Goal: Task Accomplishment & Management: Complete application form

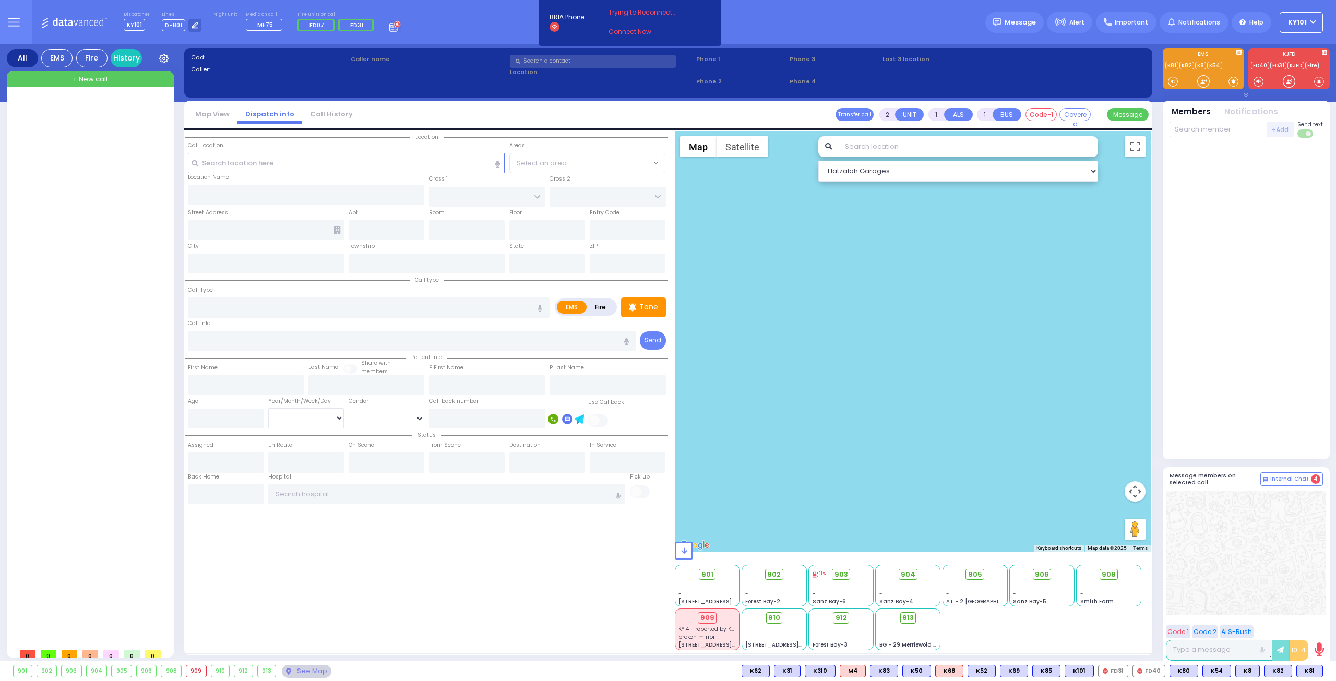
click at [102, 81] on span "+ New call" at bounding box center [90, 79] width 35 height 10
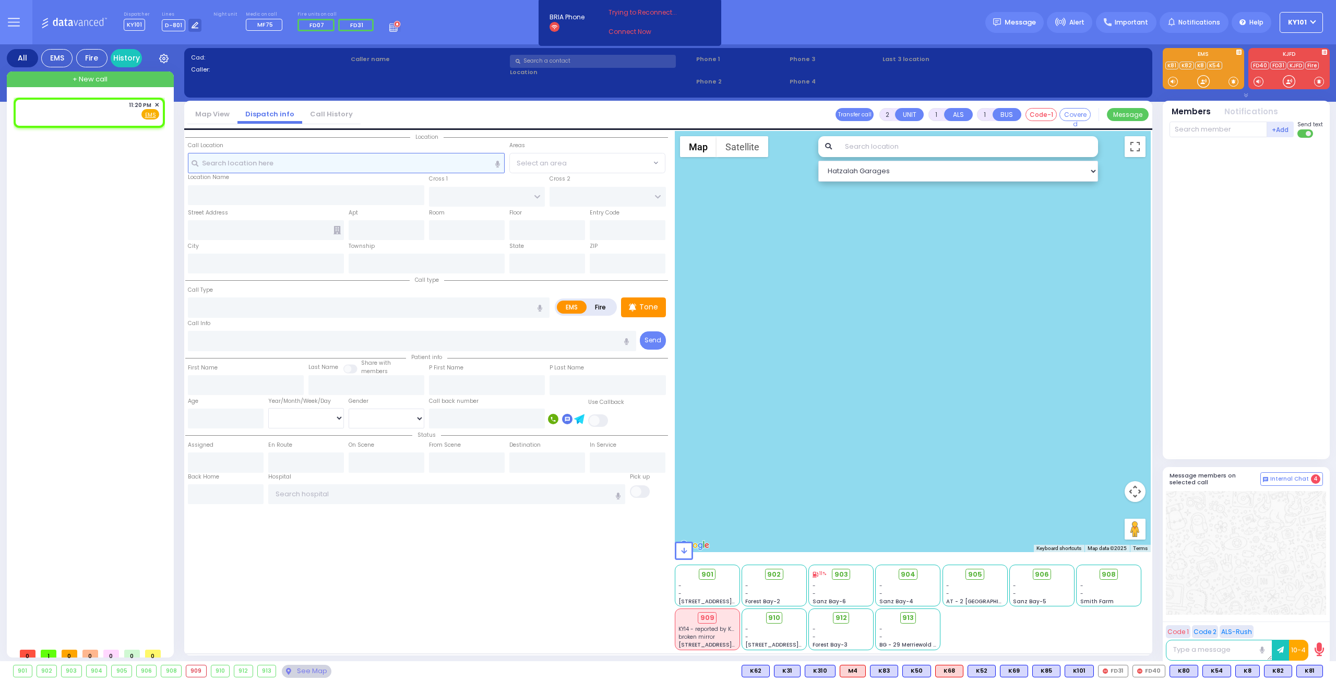
select select
radio input "true"
select select
type input "23:20"
select select "Hatzalah Garages"
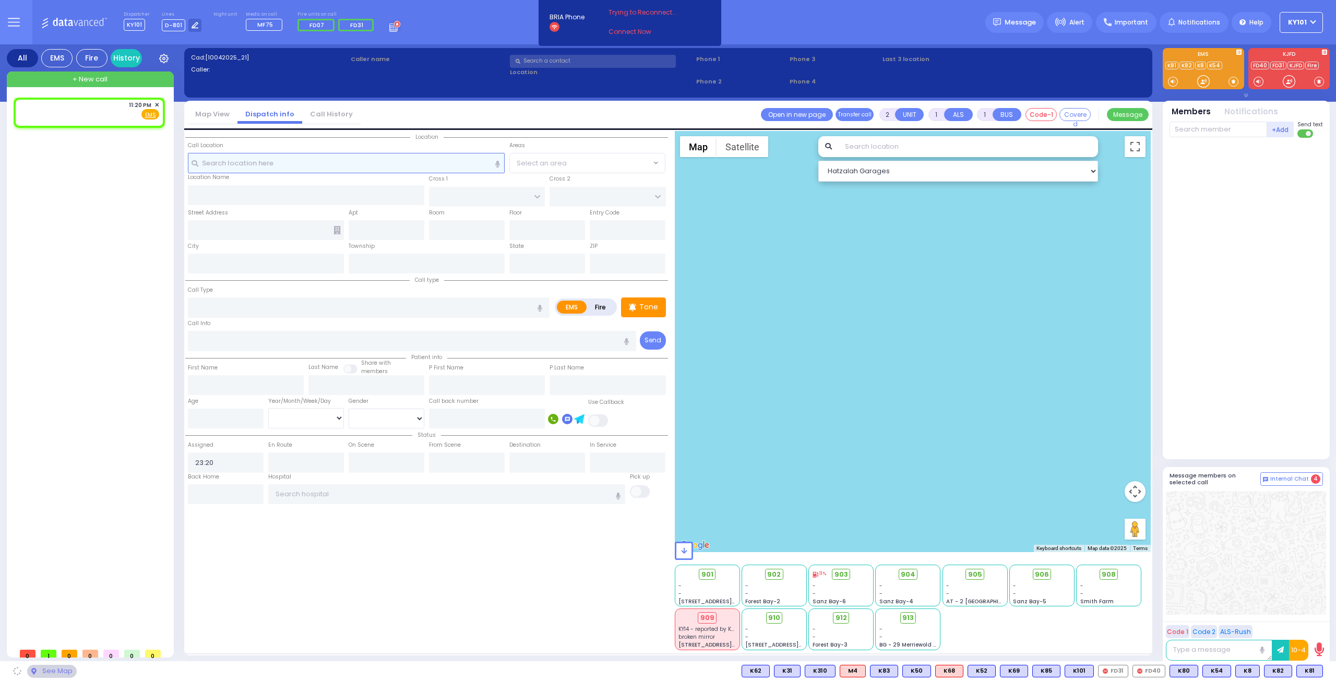
select select
radio input "true"
select select
select select "Hatzalah Garages"
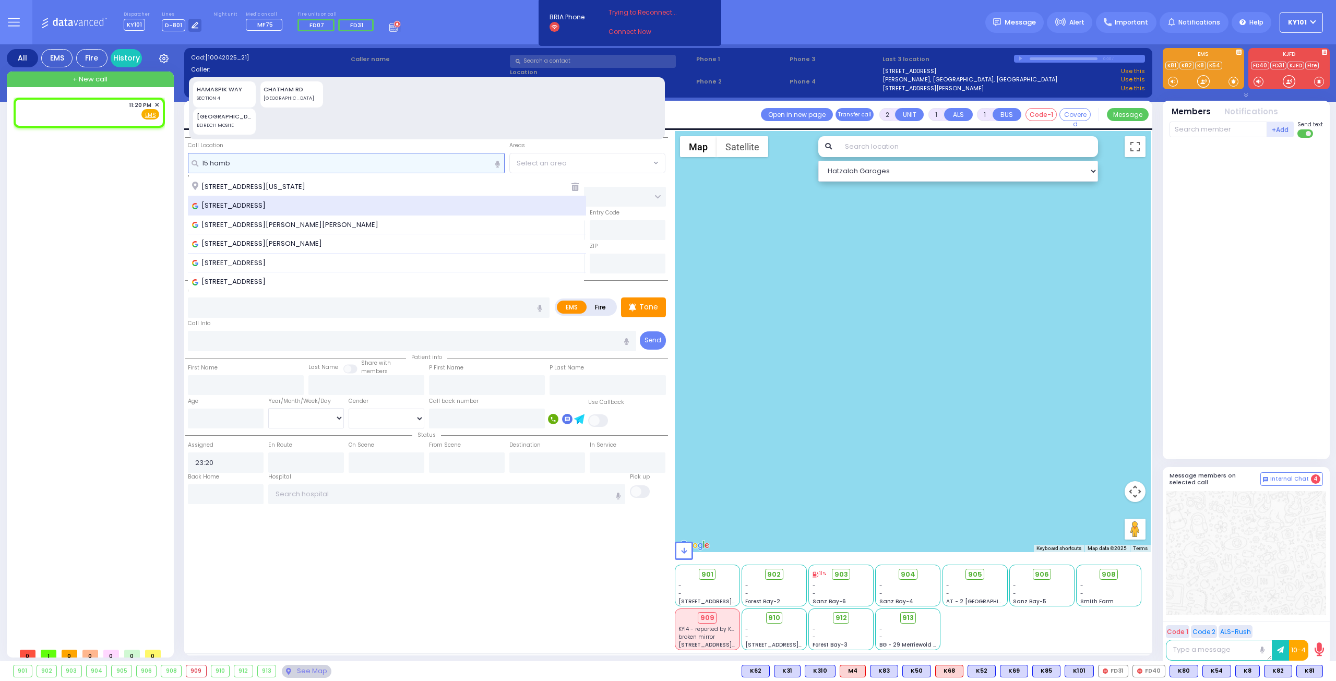
type input "15 hamb"
click at [301, 197] on div "[STREET_ADDRESS]" at bounding box center [387, 205] width 399 height 19
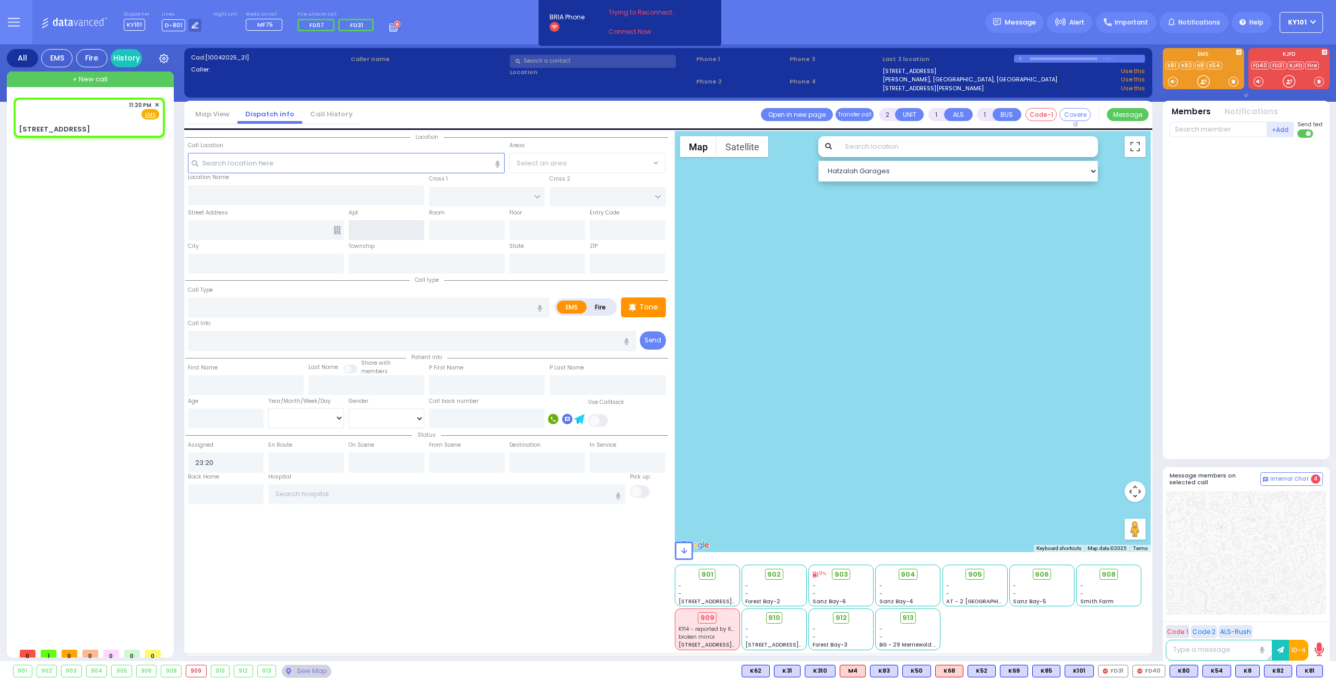
click at [368, 228] on input "text" at bounding box center [387, 230] width 76 height 20
select select
radio input "true"
select select
select select "Hatzalah Garages"
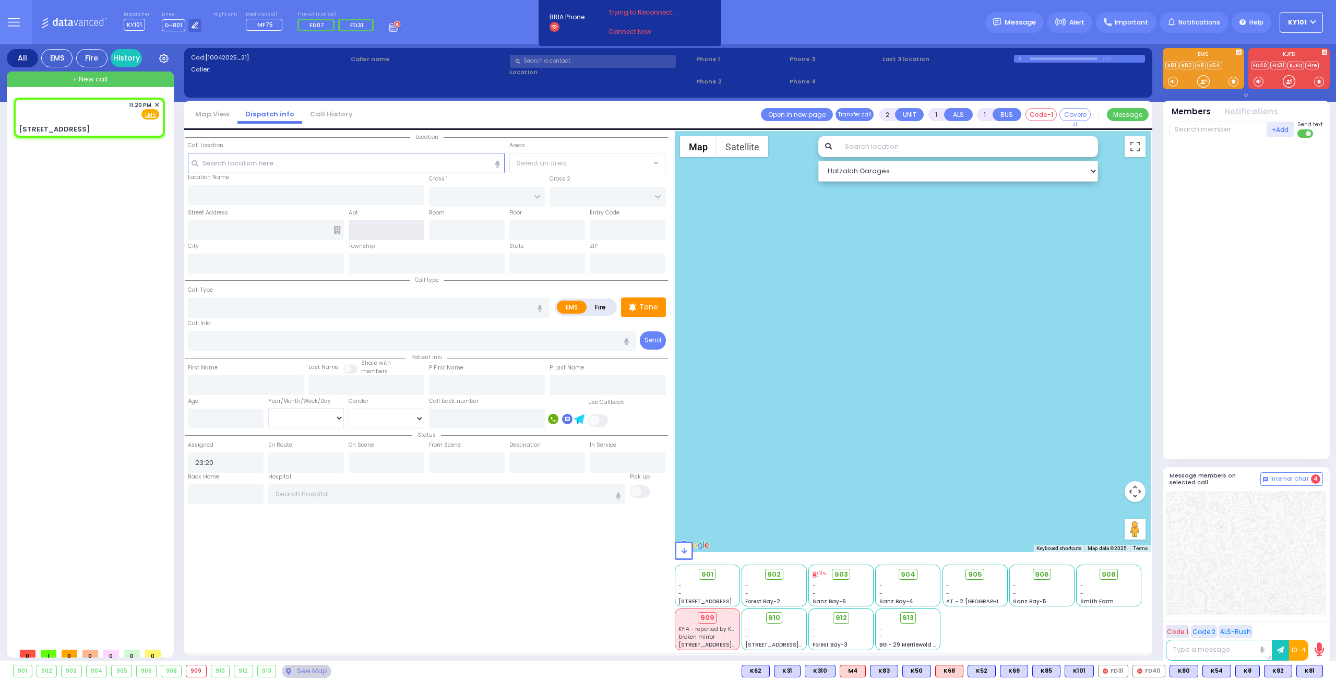
type input "[GEOGRAPHIC_DATA]"
type input "TOLTCHAV WAY"
type input "[STREET_ADDRESS]"
type input "Monroe"
type input "[US_STATE]"
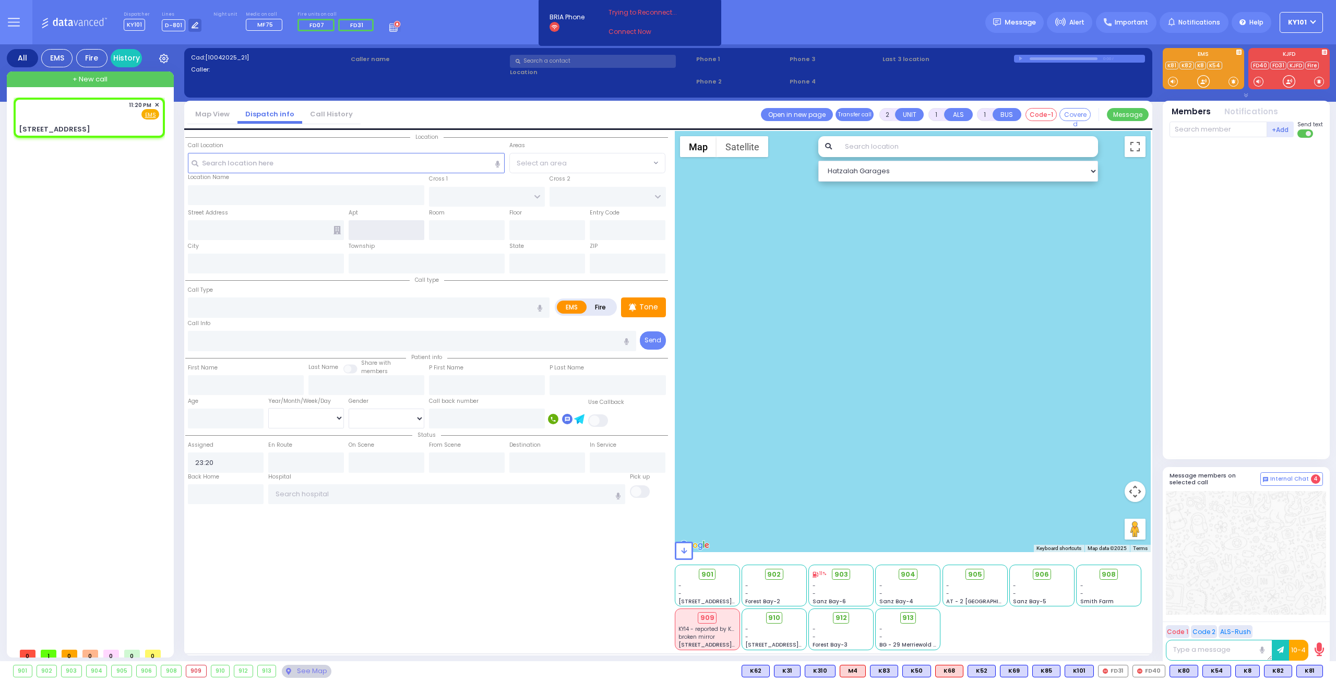
type input "10950"
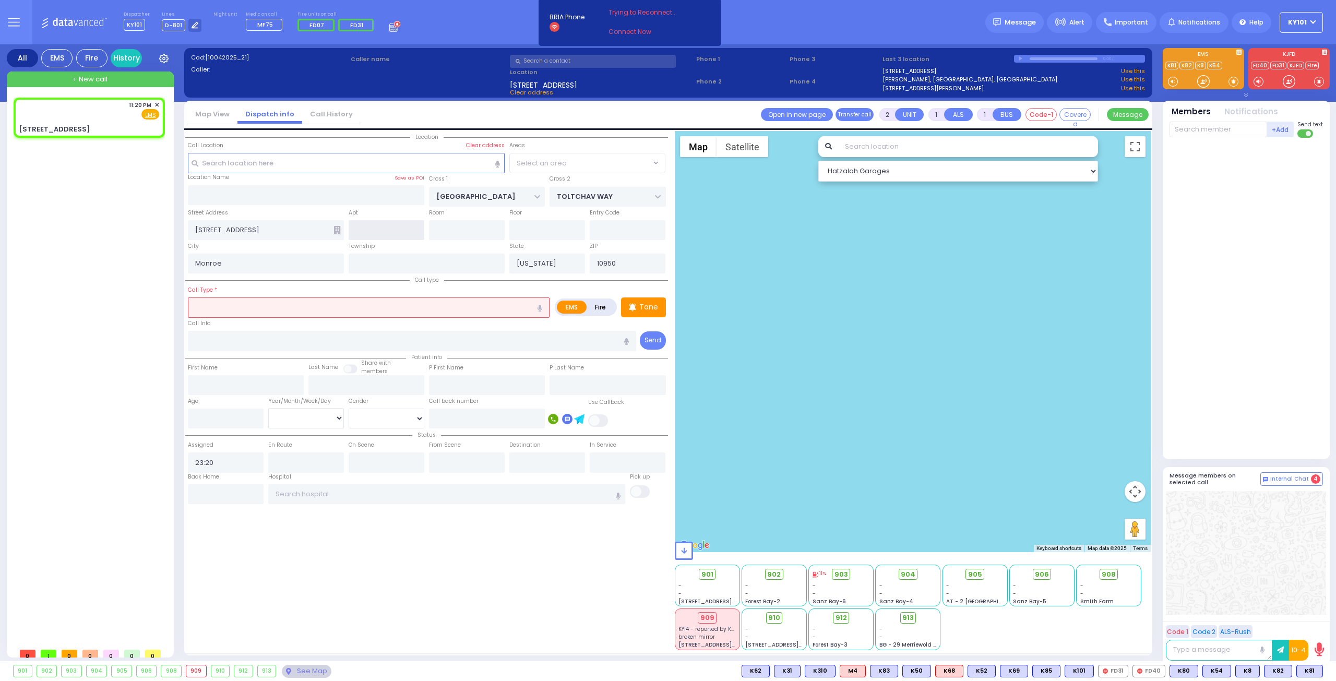
select select "BEIRECH MOSHE"
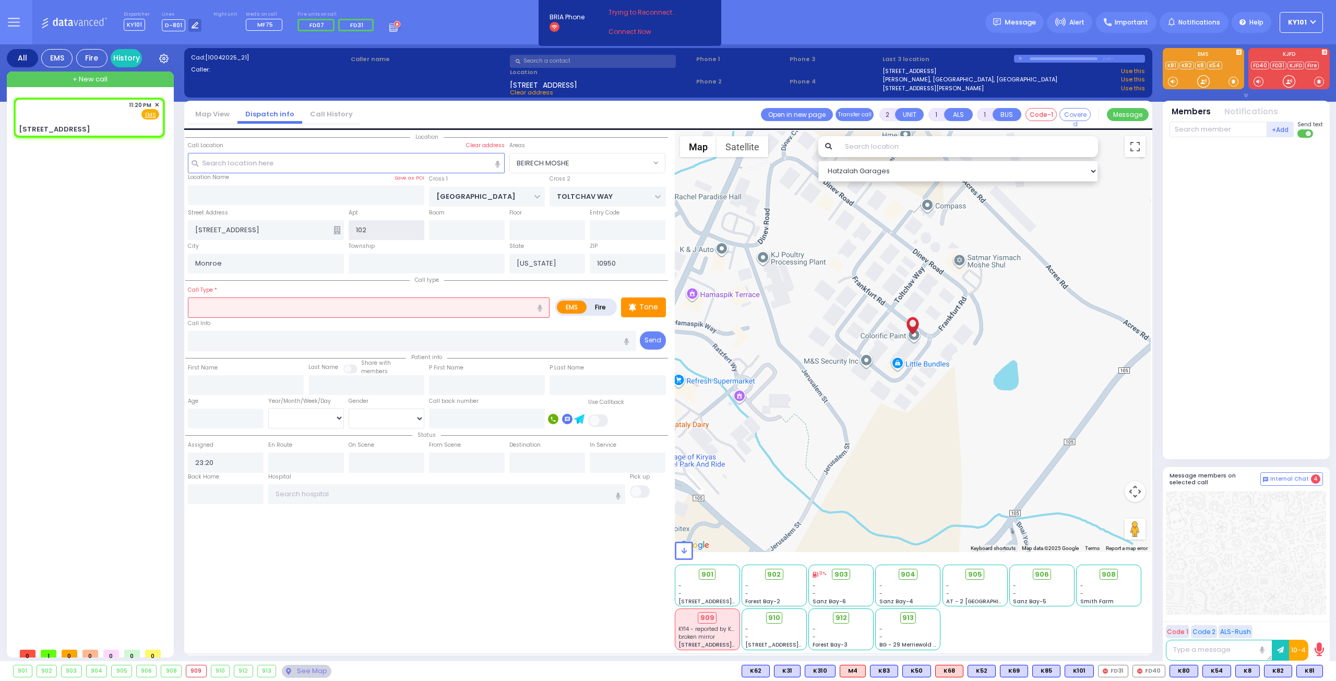
type input "102"
click at [334, 231] on icon at bounding box center [336, 230] width 7 height 8
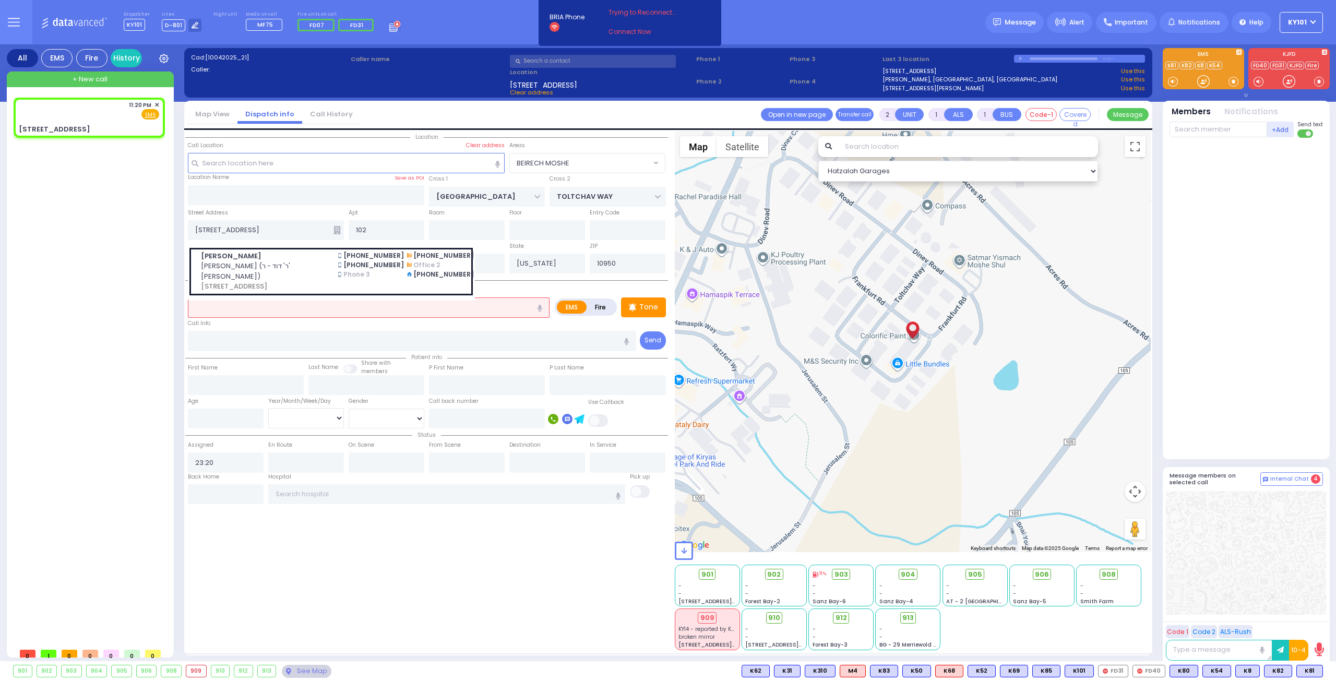
select select
radio input "true"
select select
select select "Hatzalah Garages"
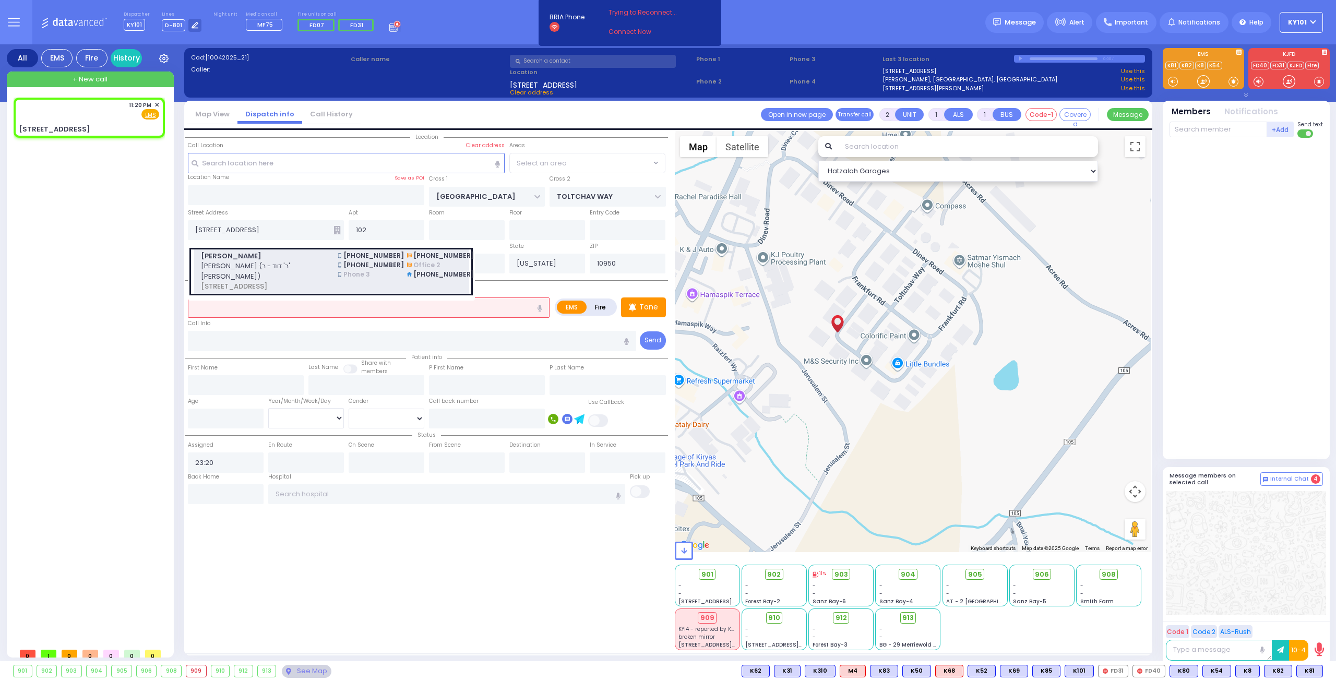
select select "BEIRECH MOSHE"
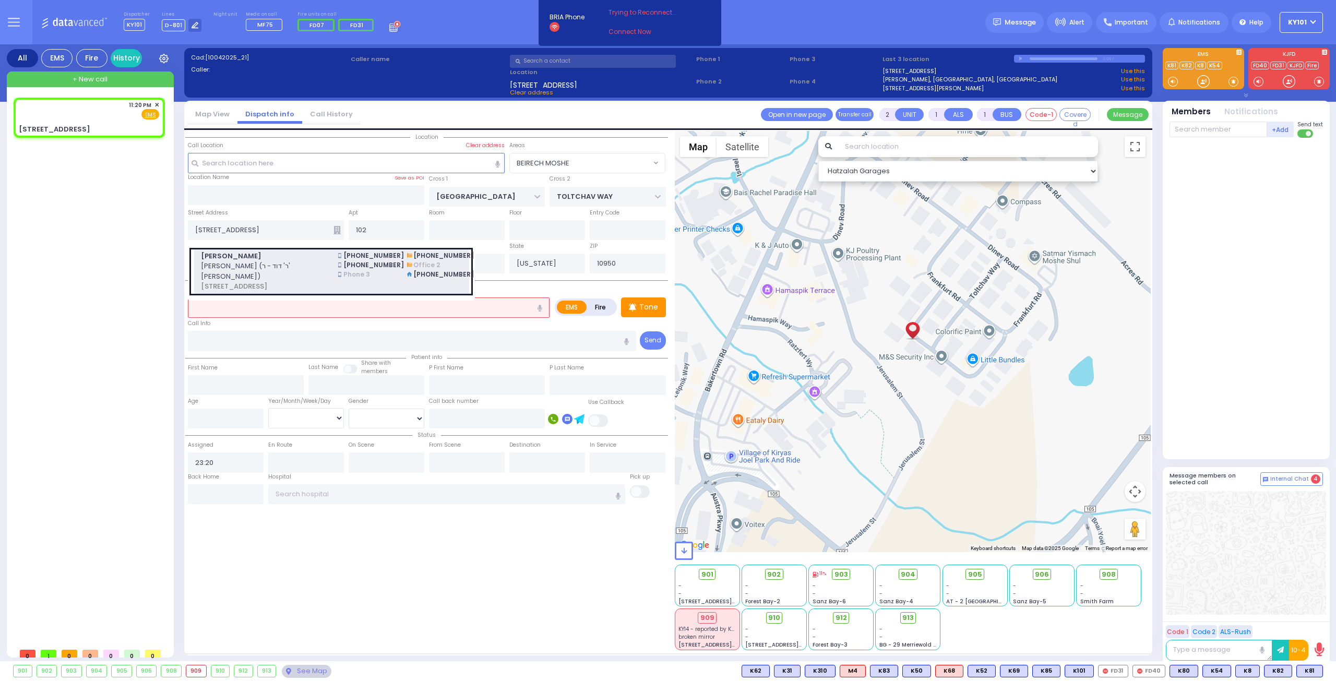
click at [280, 263] on span "[PERSON_NAME] (ר' דוד - ר' [PERSON_NAME])" at bounding box center [263, 271] width 125 height 20
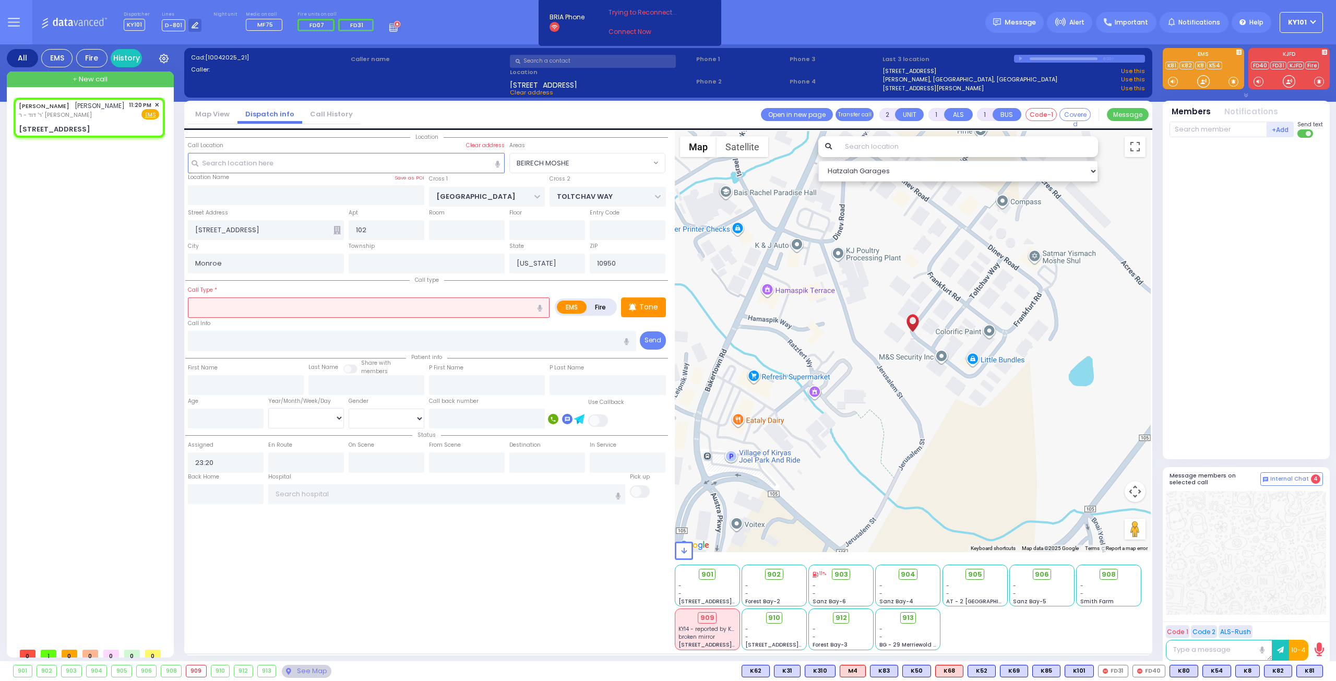
select select
radio input "true"
type input "[PERSON_NAME]"
select select
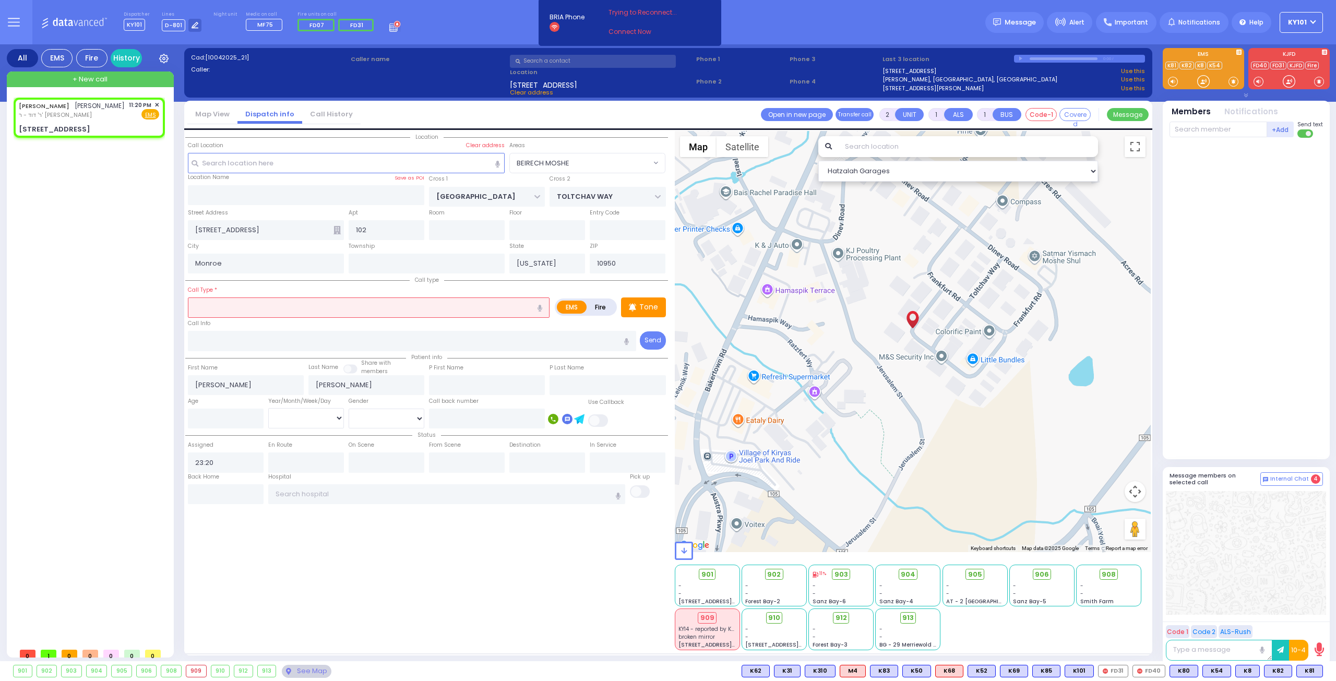
select select "Hatzalah Garages"
type input "TOLTCHAV WAY"
type input "[GEOGRAPHIC_DATA]"
type input "[STREET_ADDRESS]"
select select "BEIRECH MOSHE"
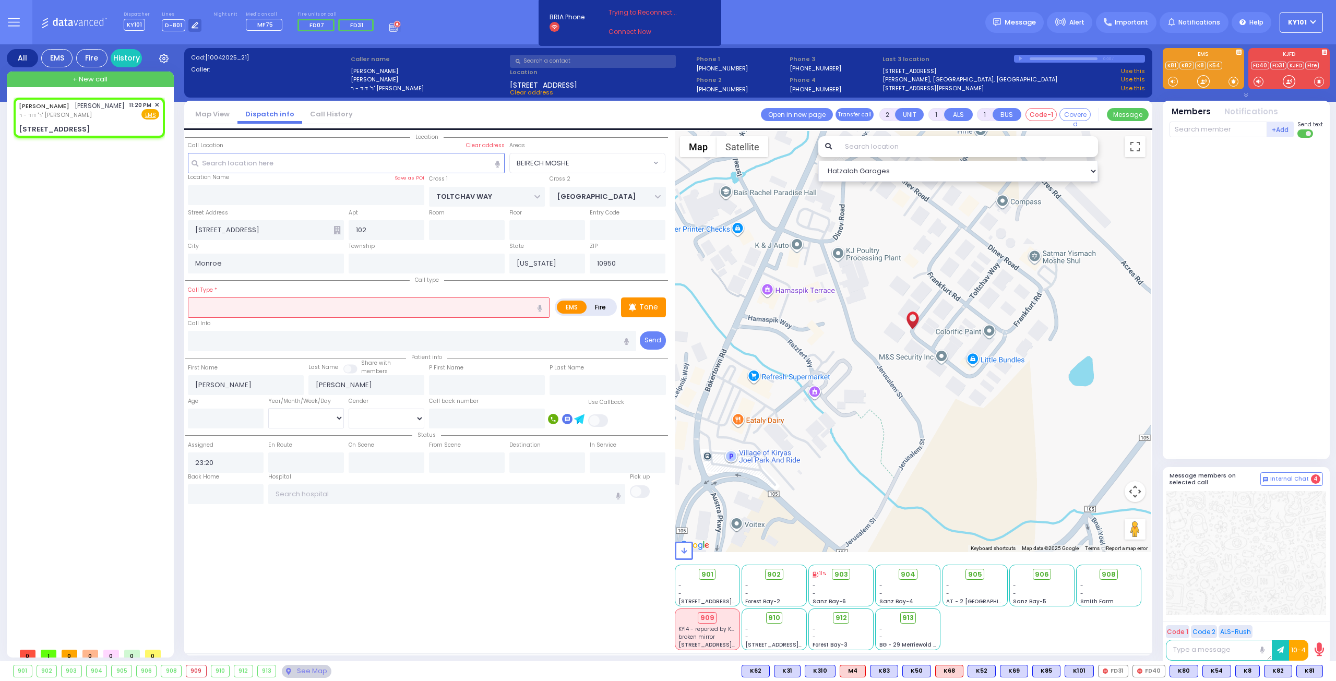
click at [284, 308] on input "text" at bounding box center [369, 307] width 362 height 20
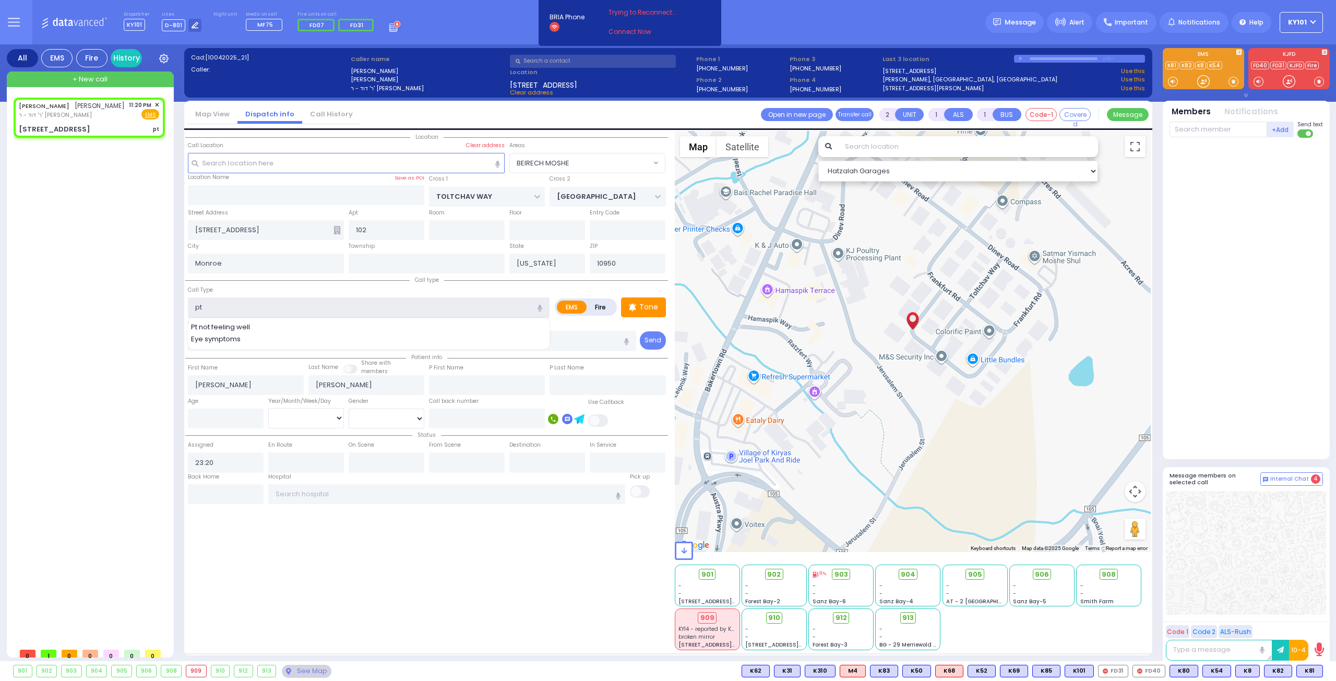
type input "pt"
click at [255, 324] on div "Pt not feeling well" at bounding box center [369, 327] width 356 height 10
select select
type input "Pt not feeling well"
radio input "true"
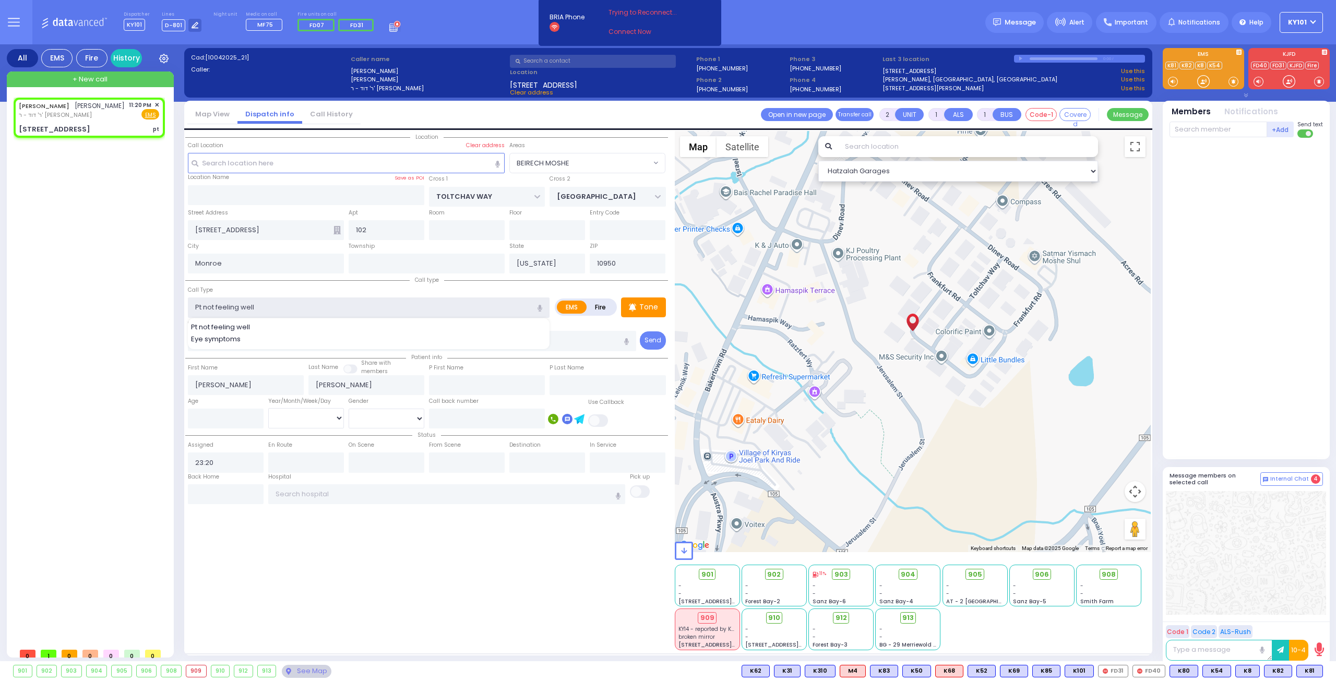
select select
select select "Hatzalah Garages"
type input "1"
type input "0"
select select "BEIRECH MOSHE"
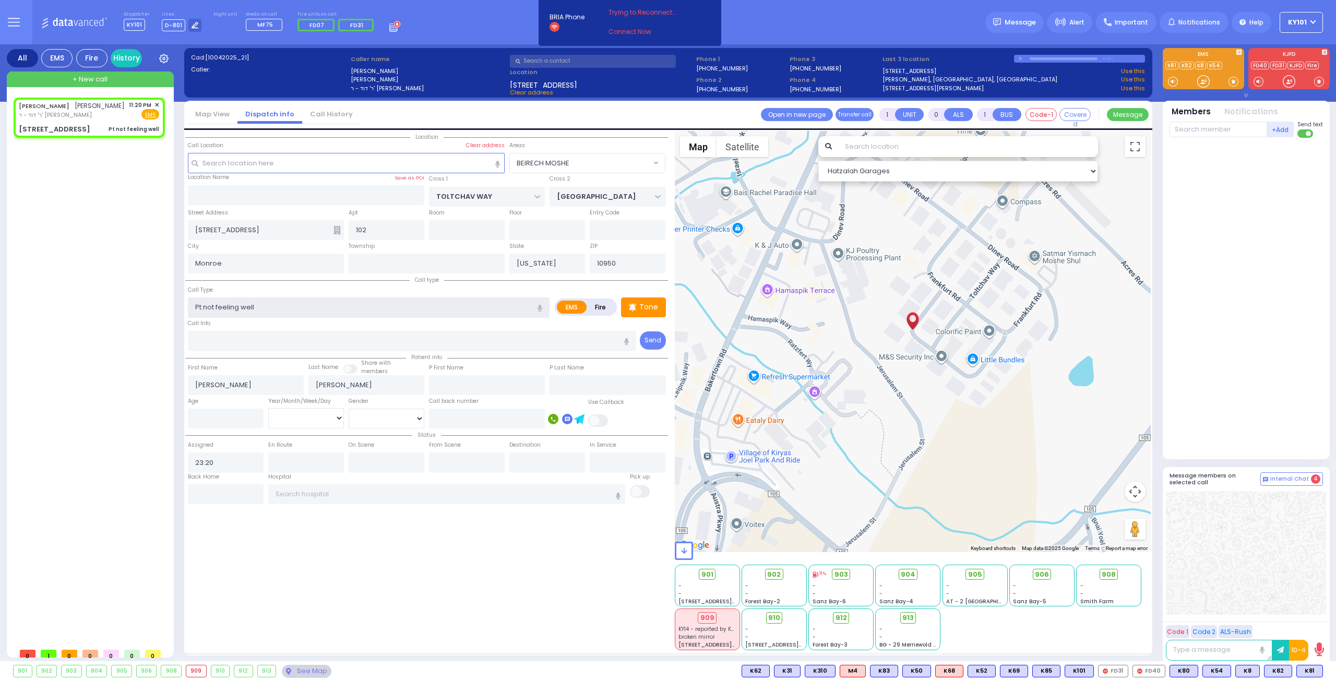
select select
radio input "true"
select select
select select "Hatzalah Garages"
select select "BEIRECH MOSHE"
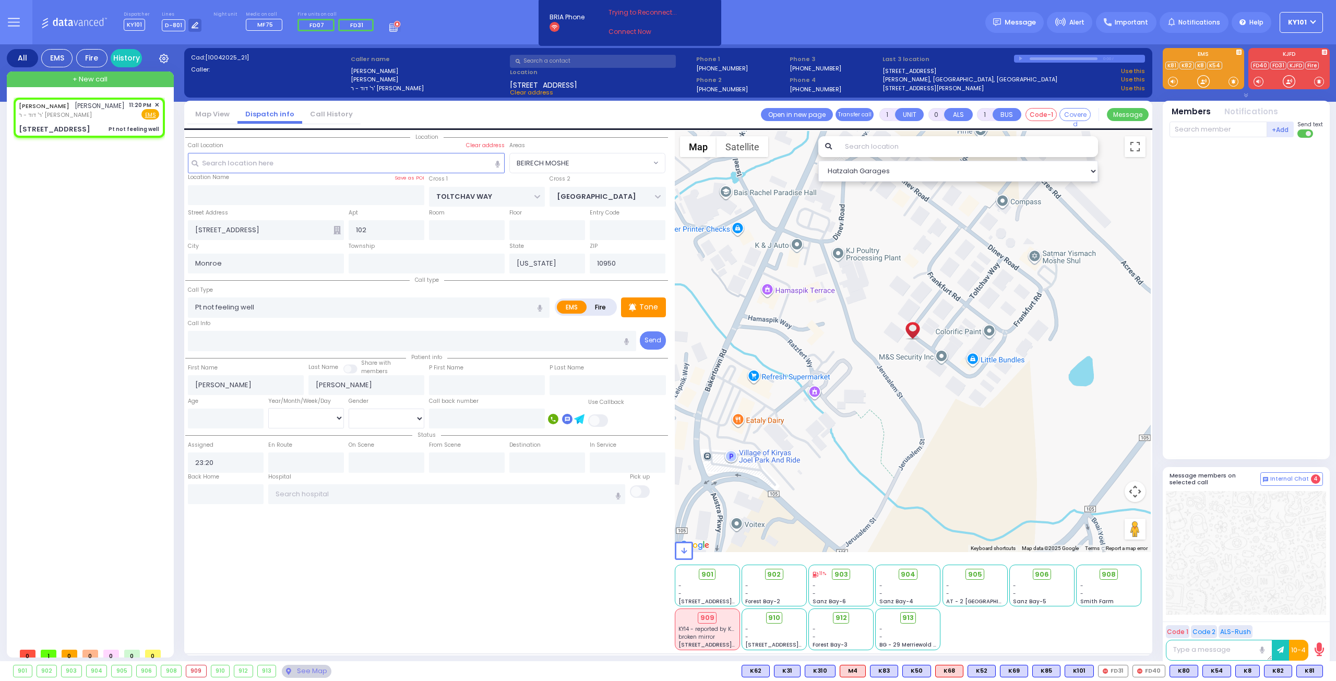
click at [263, 281] on div "Call type Call Type Pt not feeling well" at bounding box center [426, 313] width 483 height 78
select select
radio input "true"
select select
select select "Hatzalah Garages"
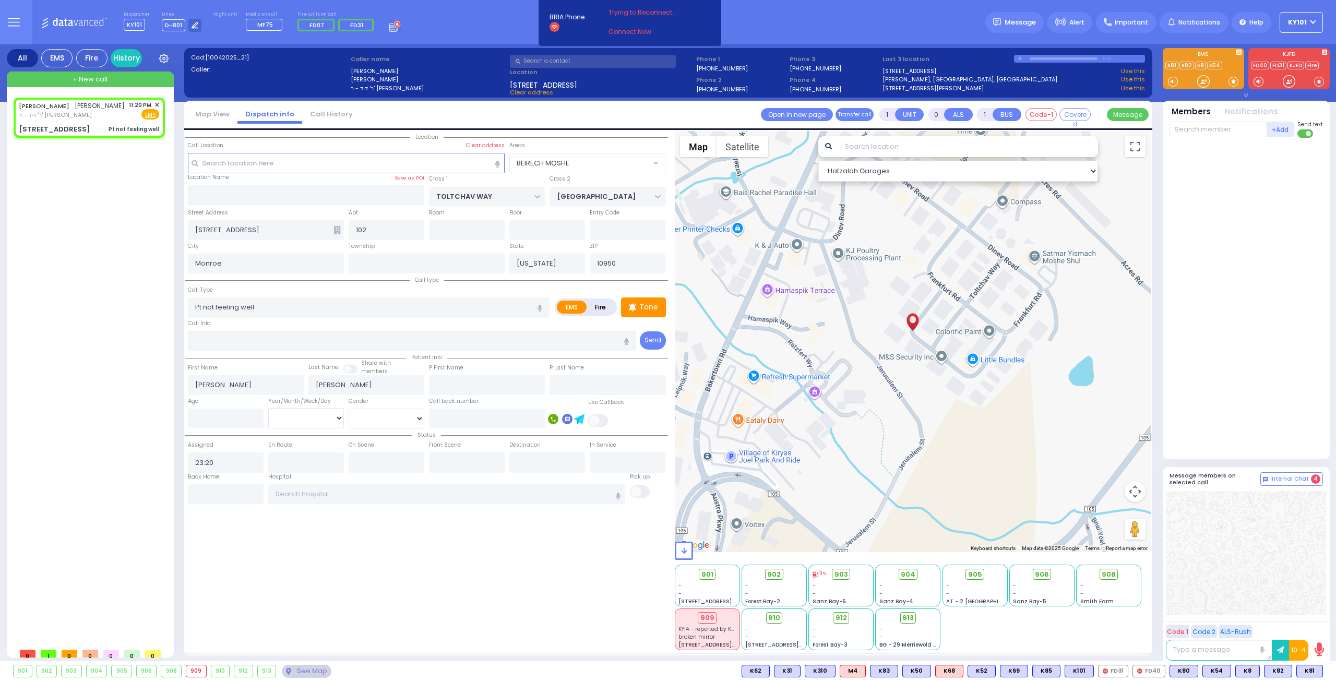
select select "BEIRECH MOSHE"
click at [1302, 670] on span "K85" at bounding box center [1308, 670] width 27 height 11
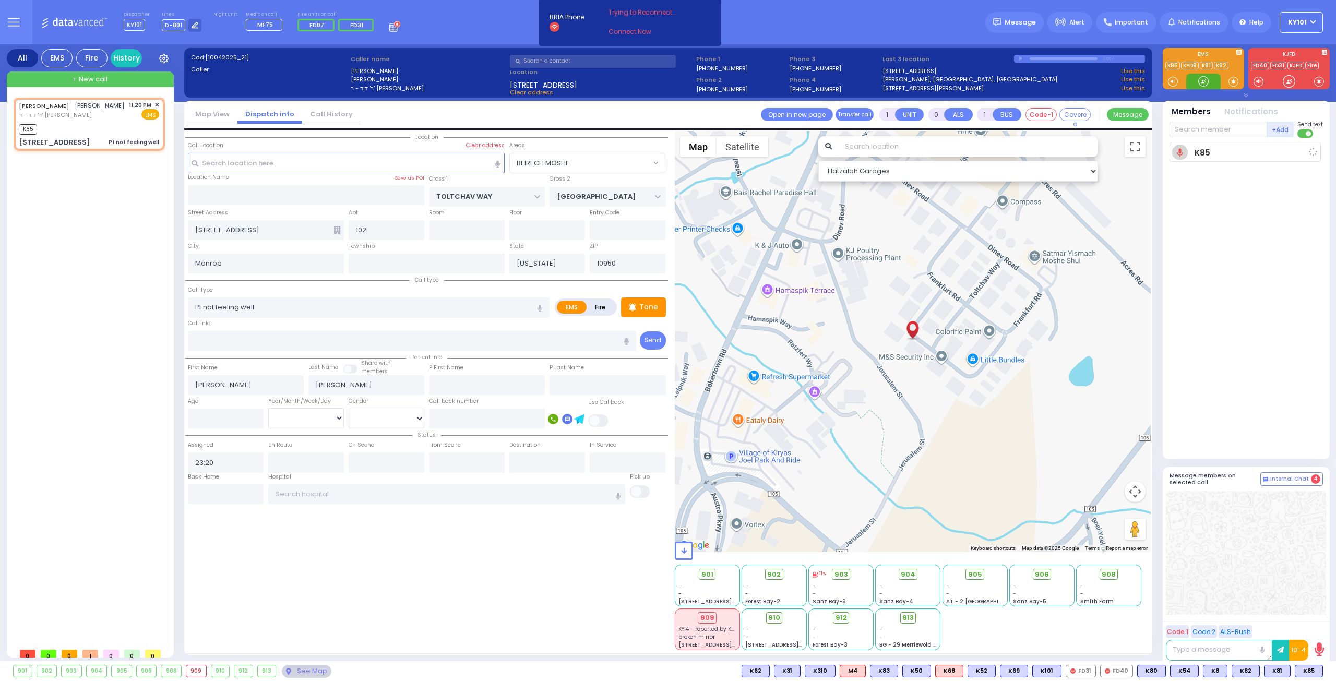
select select
radio input "true"
select select
type input "23:22"
select select "Hatzalah Garages"
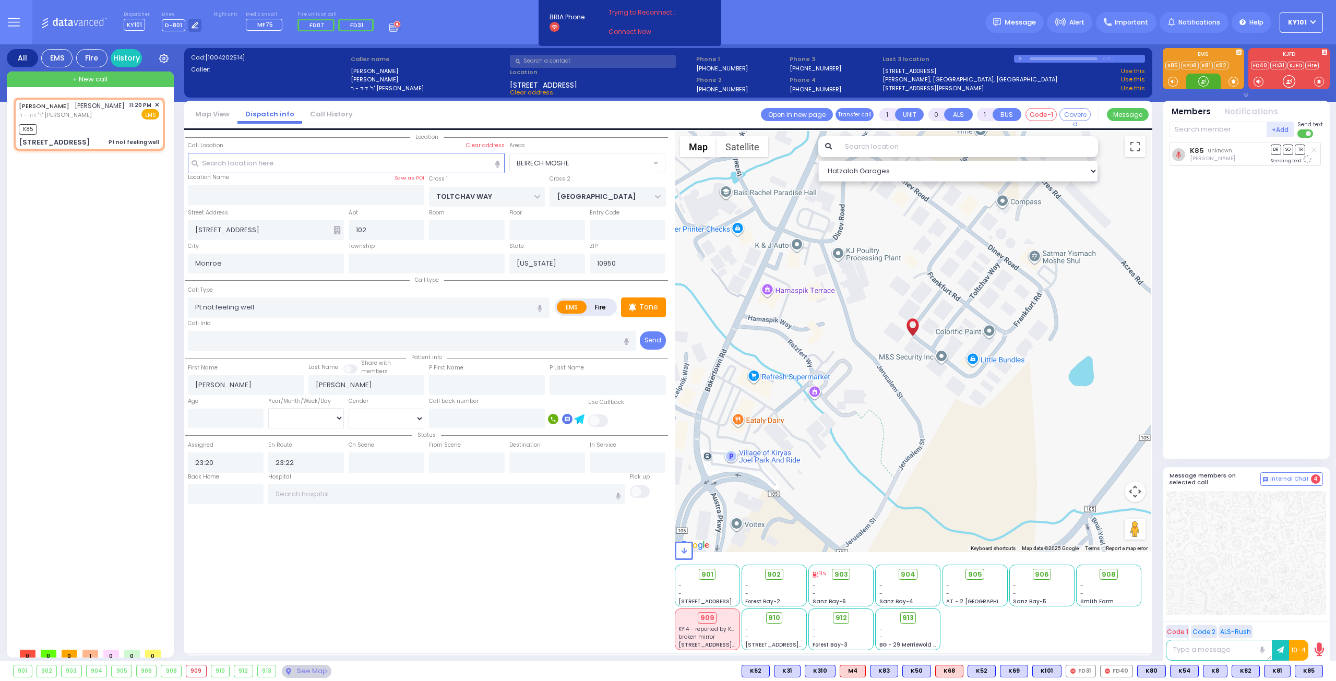
select select "BEIRECH MOSHE"
click at [1311, 673] on span "K81" at bounding box center [1310, 670] width 26 height 11
select select
radio input "true"
select select
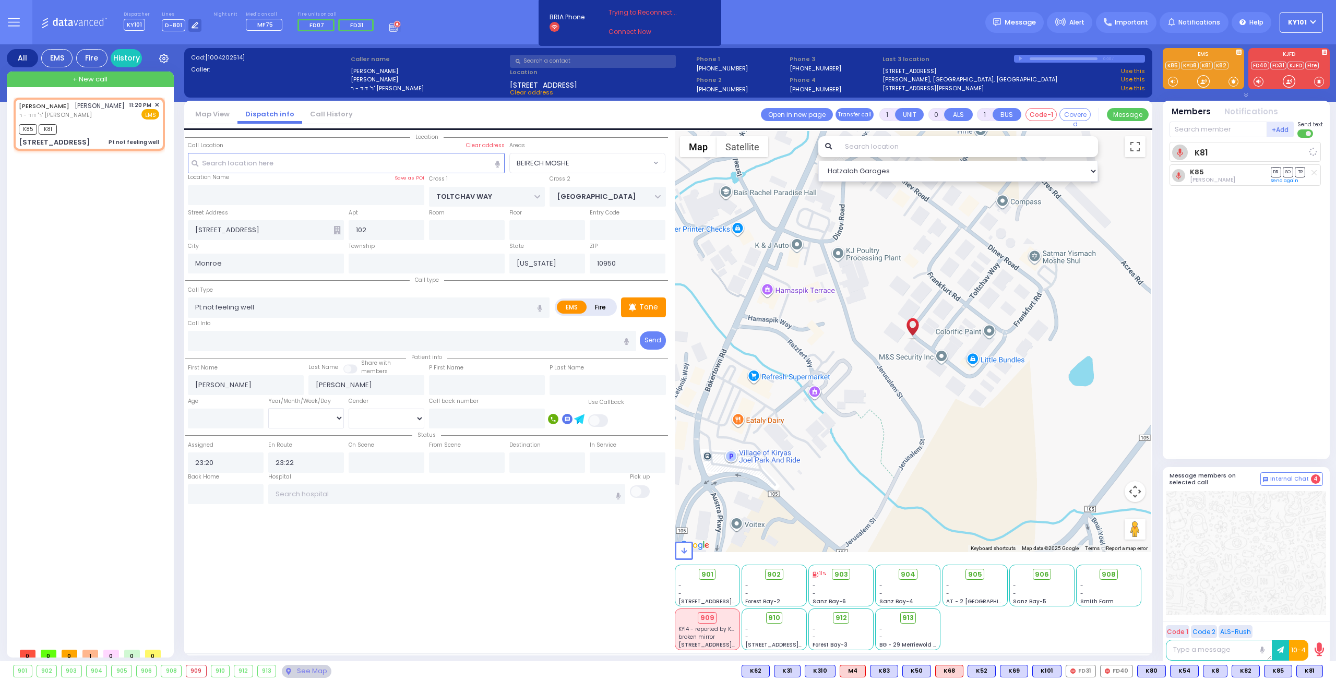
select select "Hatzalah Garages"
select select "BEIRECH MOSHE"
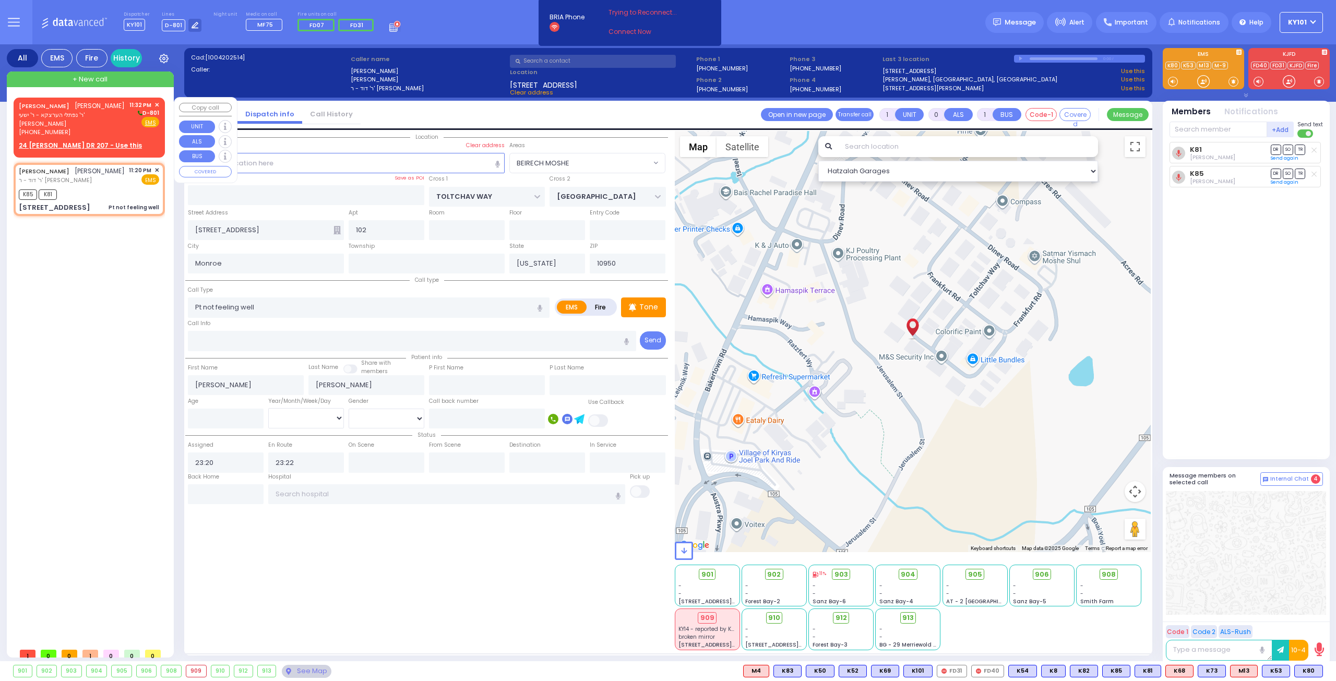
click at [78, 112] on span "ר' נפתלי הערצקא - ר' ישעי' [PERSON_NAME]" at bounding box center [72, 119] width 107 height 17
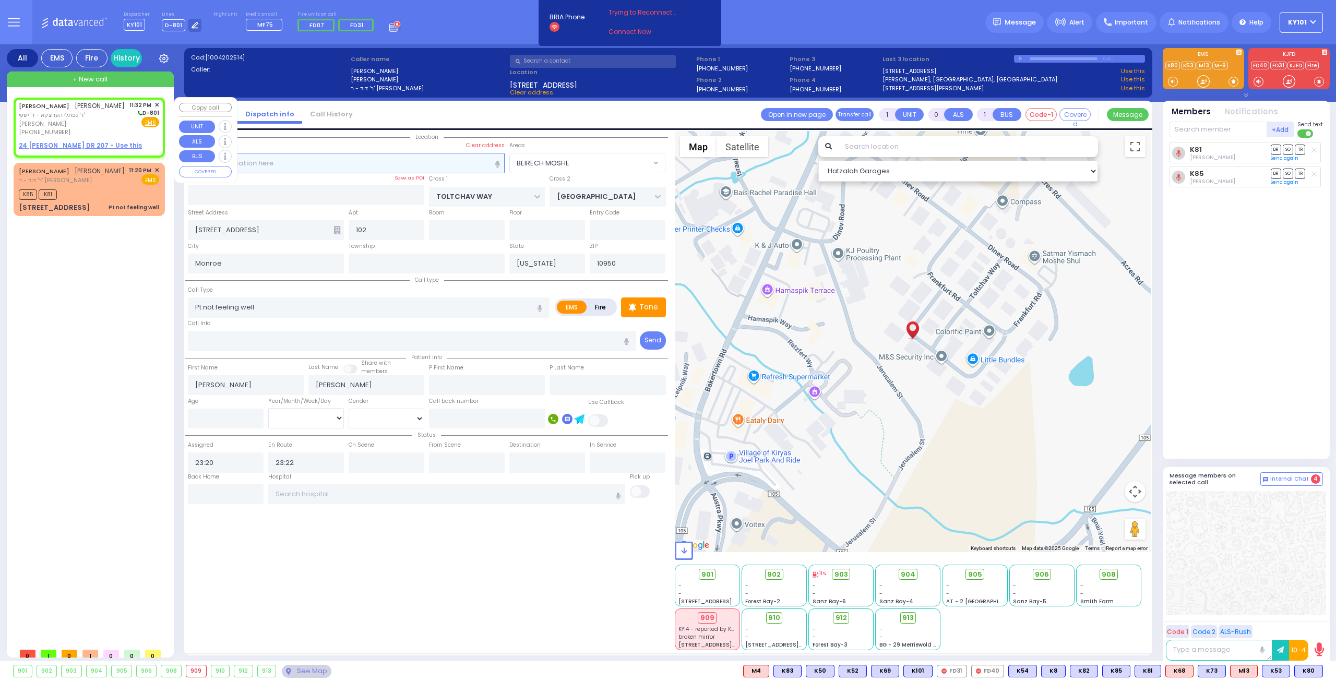
type input "2"
type input "1"
select select
radio input "true"
type input "[PERSON_NAME]"
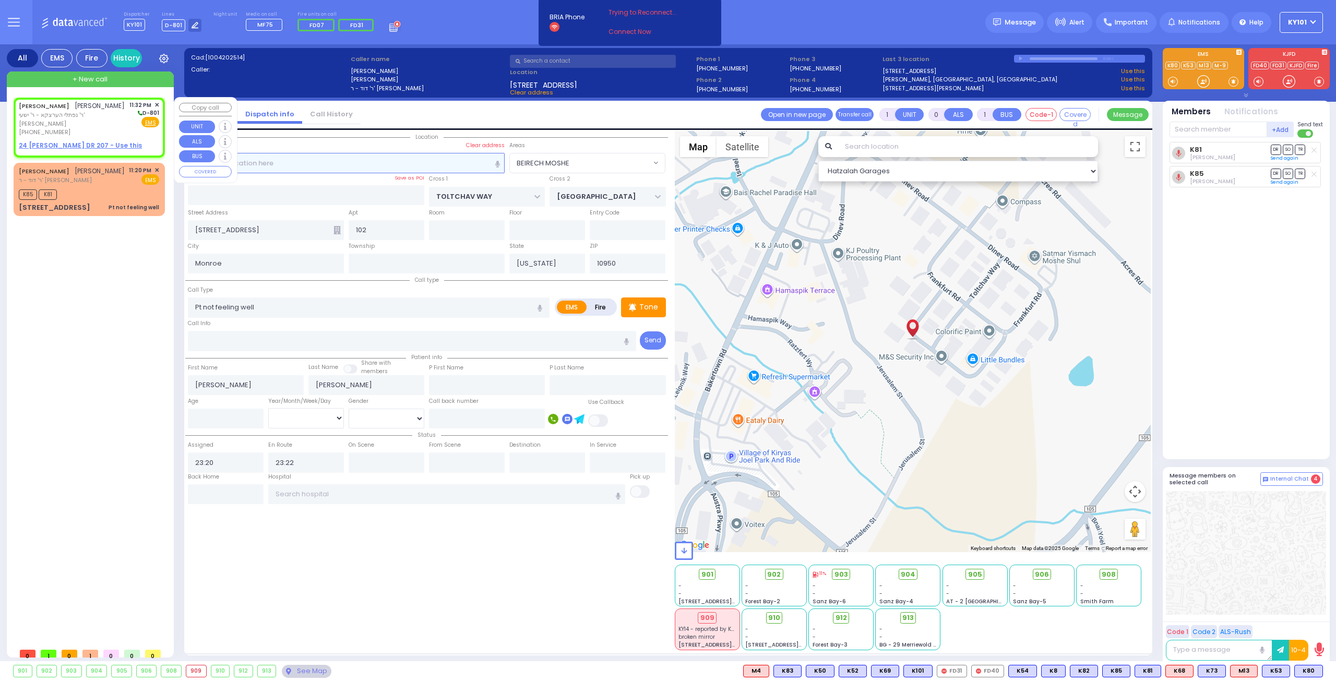
type input "KOHN"
select select
type input "23:32"
select select "Hatzalah Garages"
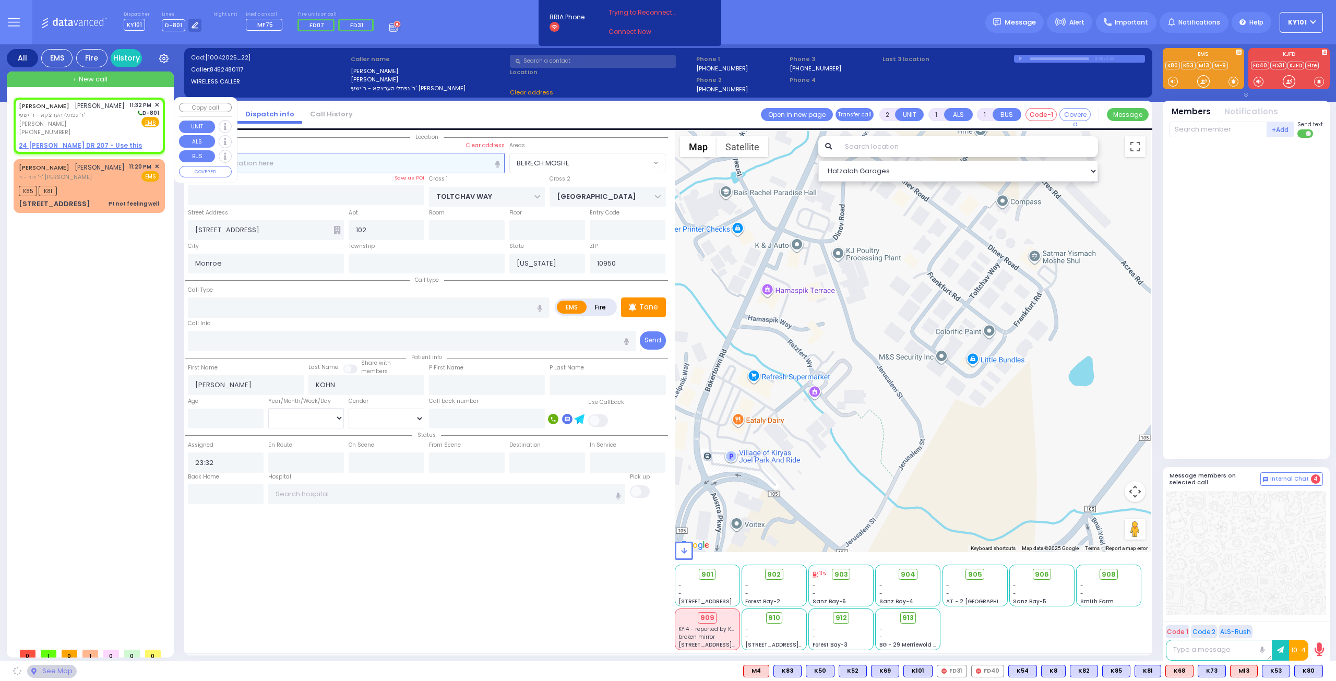
select select
radio input "true"
select select
select select "Hatzalah Garages"
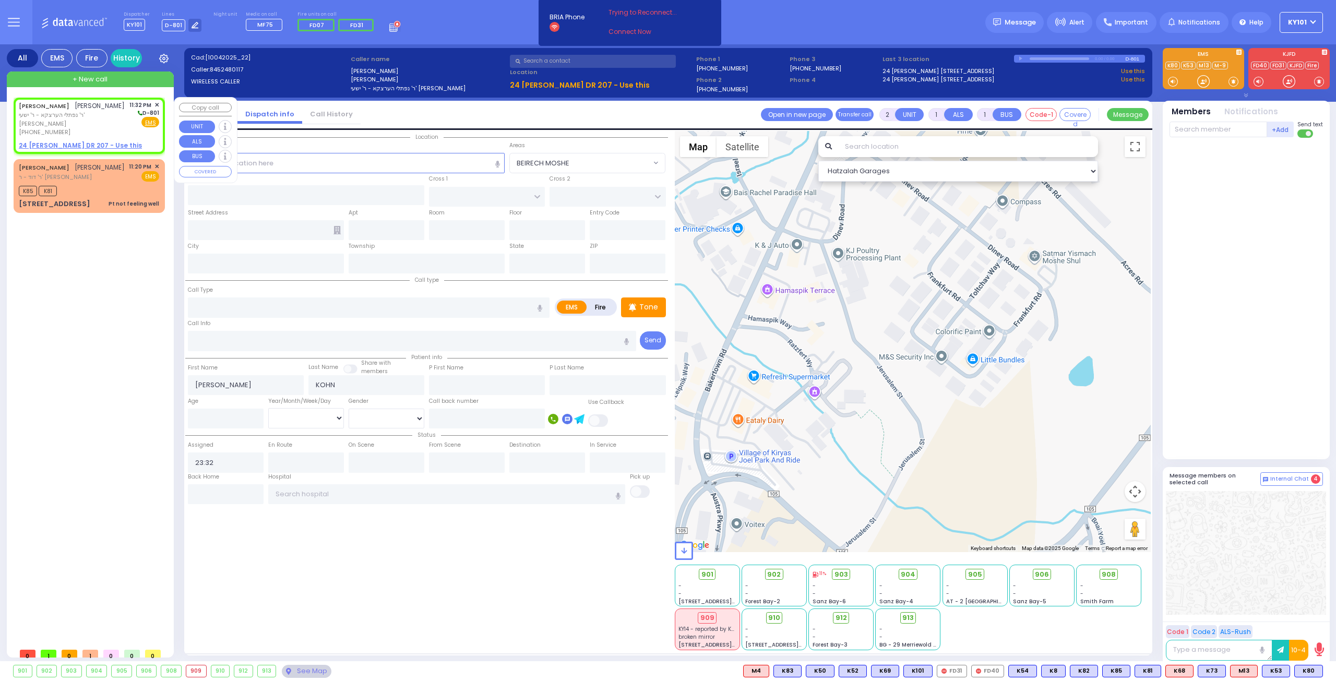
click at [92, 131] on div "[PERSON_NAME] ר' נפתלי הערצקא - ר' ישעי' [PERSON_NAME] [PHONE_NUMBER] 11:32 PM …" at bounding box center [89, 125] width 147 height 53
select select
radio input "true"
select select
select select "Hatzalah Garages"
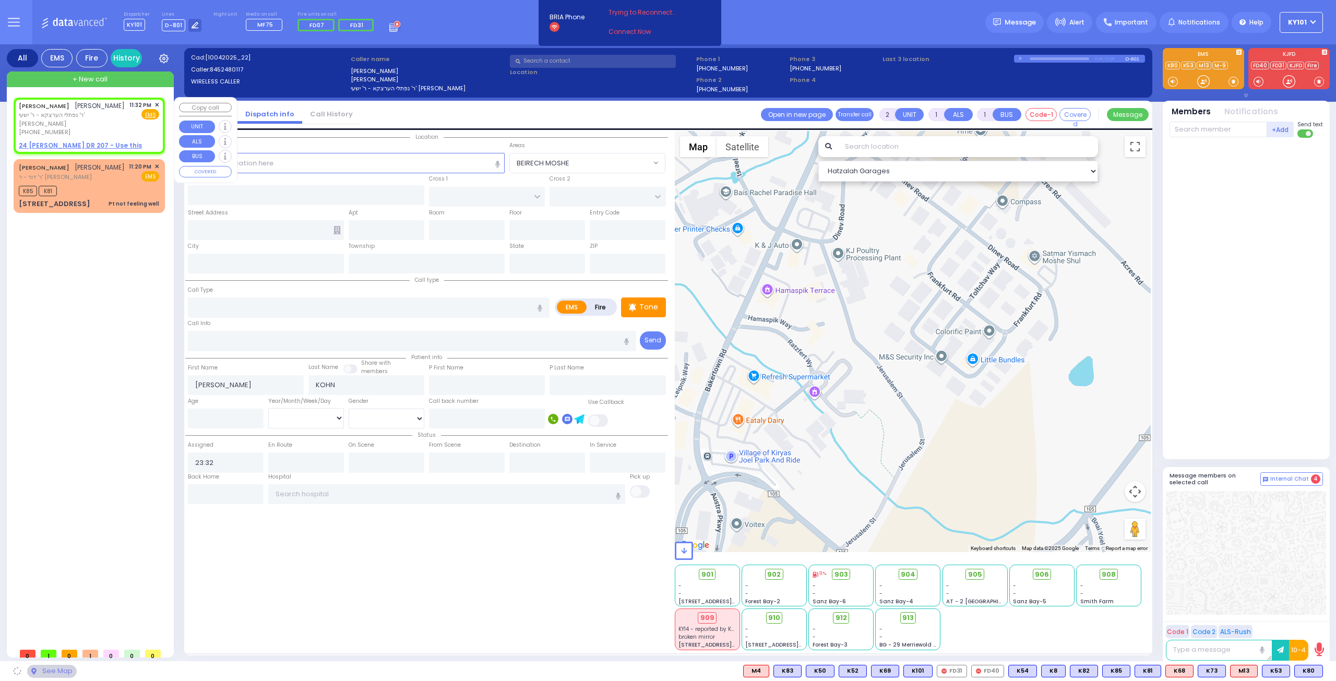
select select
radio input "true"
select select
select select "Hatzalah Garages"
click at [74, 141] on u "24 [PERSON_NAME] DR 207 - Use this" at bounding box center [80, 145] width 123 height 9
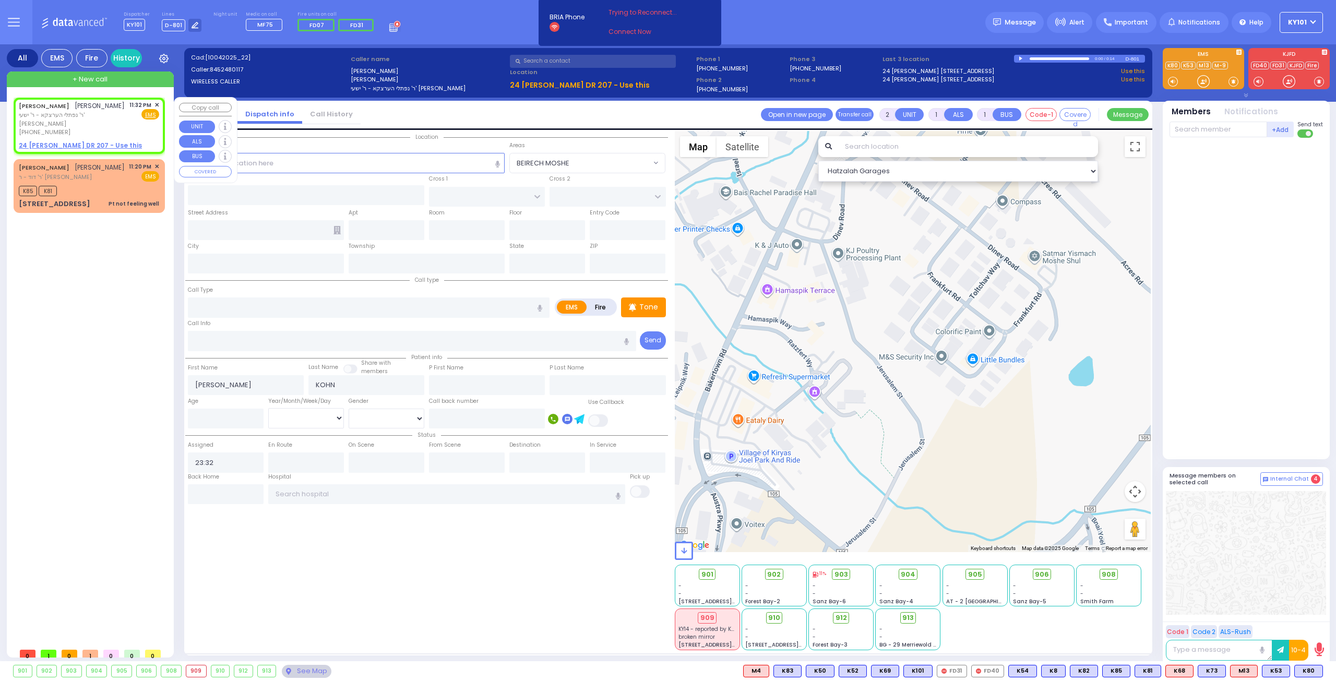
select select
radio input "true"
select select
select select "Hatzalah Garages"
select select
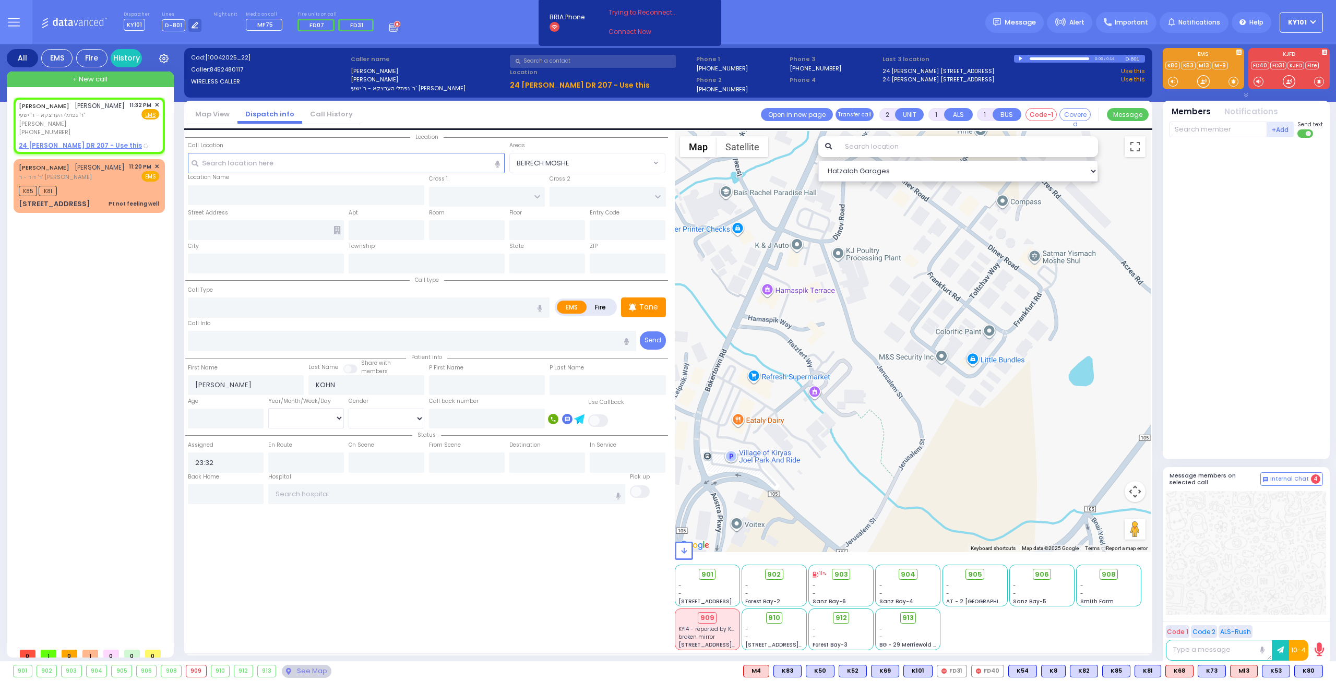
radio input "true"
select select
select select "Hatzalah Garages"
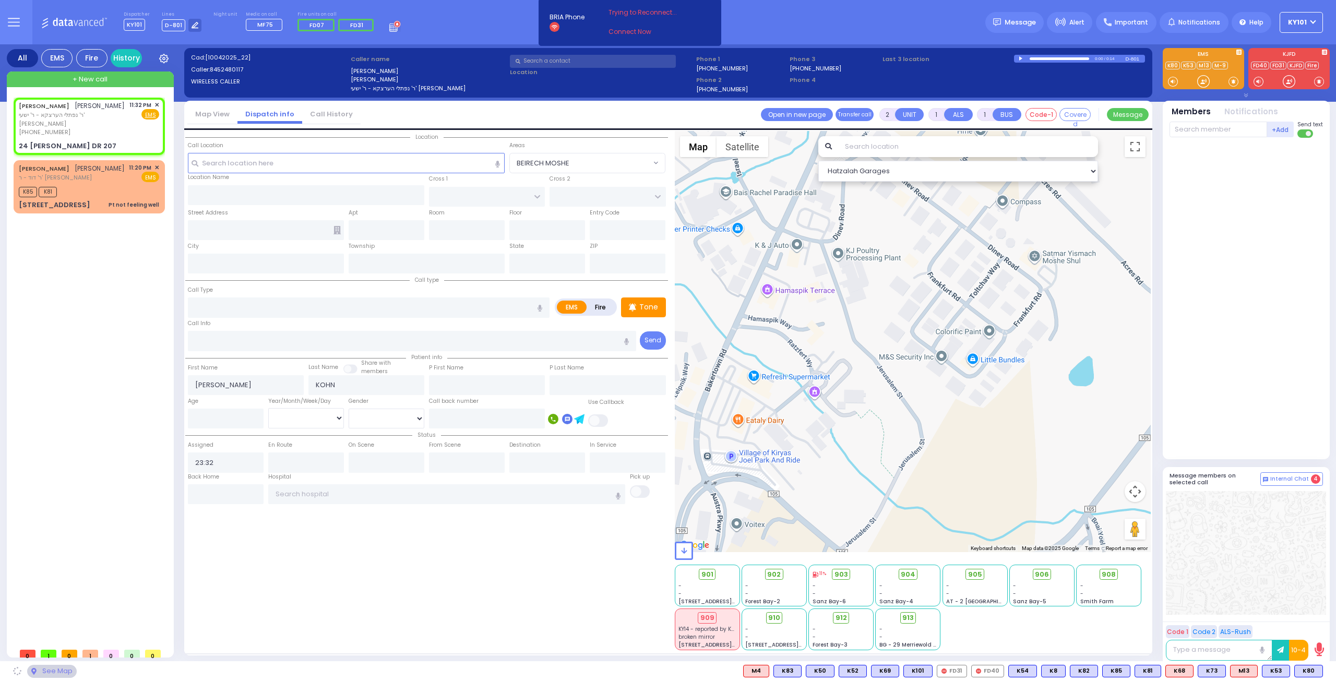
click at [595, 303] on label "Fire" at bounding box center [600, 307] width 29 height 13
radio input "true"
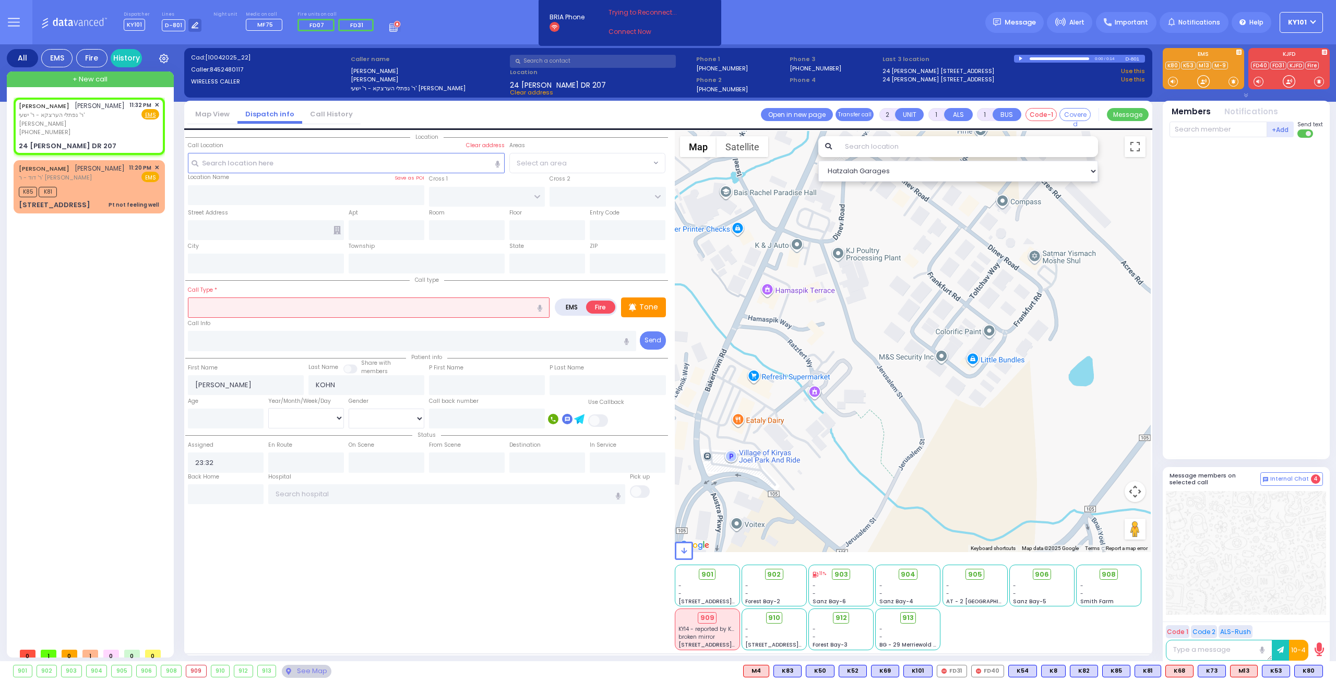
type input "GETZIL BERGER BLVD"
type input "ACRES RD"
type input "24 [PERSON_NAME] DR"
type input "207"
type input "[PERSON_NAME]"
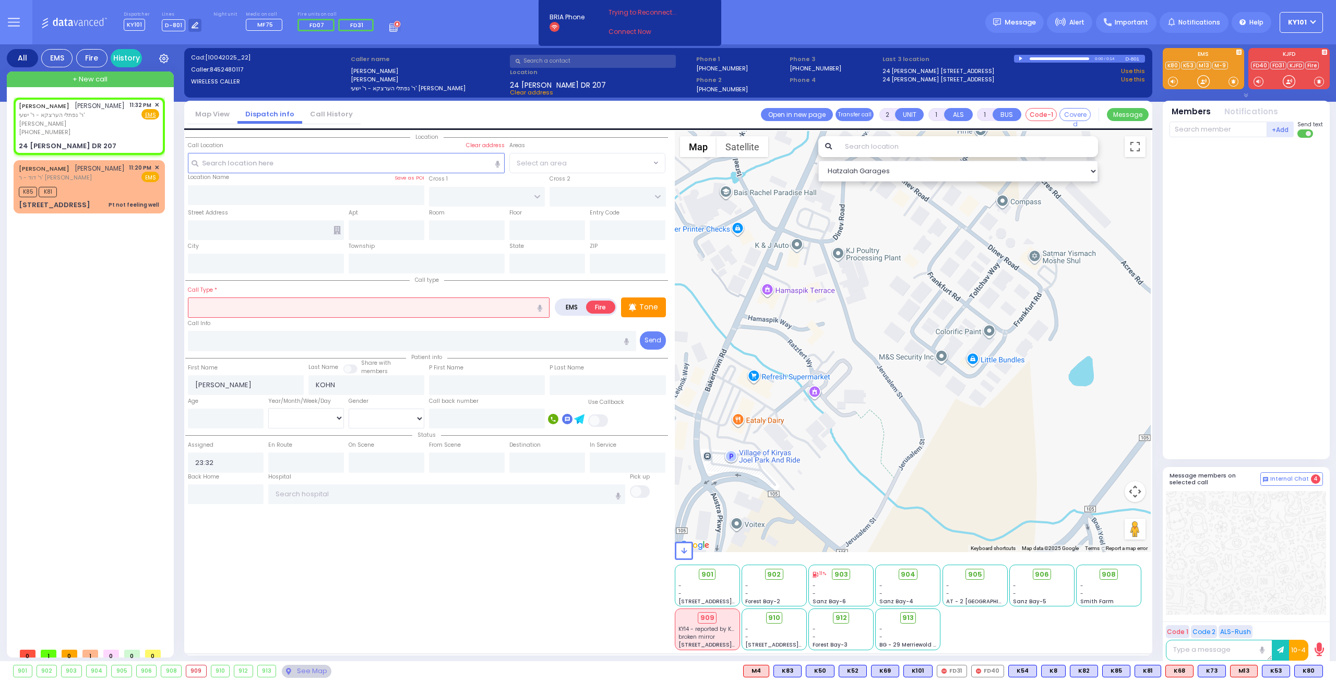
type input "[US_STATE]"
type input "10950"
select select "SECTION 4"
click at [436, 306] on input "text" at bounding box center [369, 307] width 362 height 20
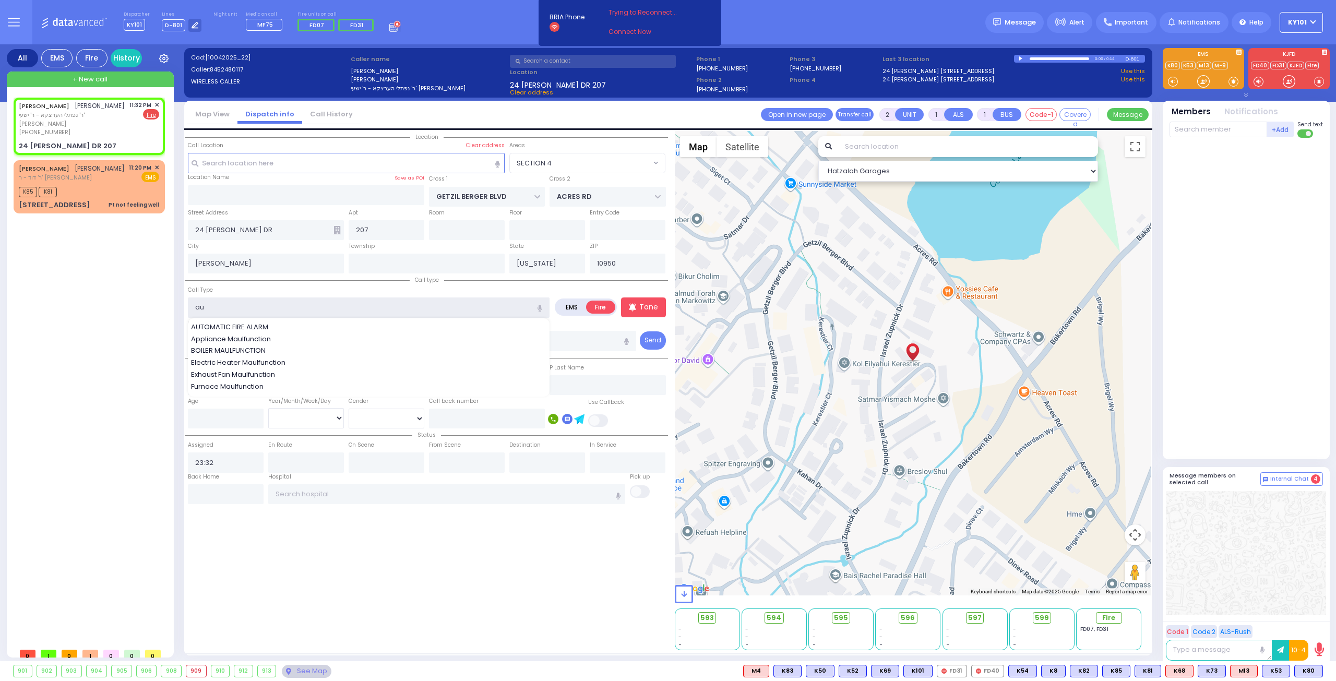
type input "aut"
select select
radio input "true"
select select
select select "Hatzalah Garages"
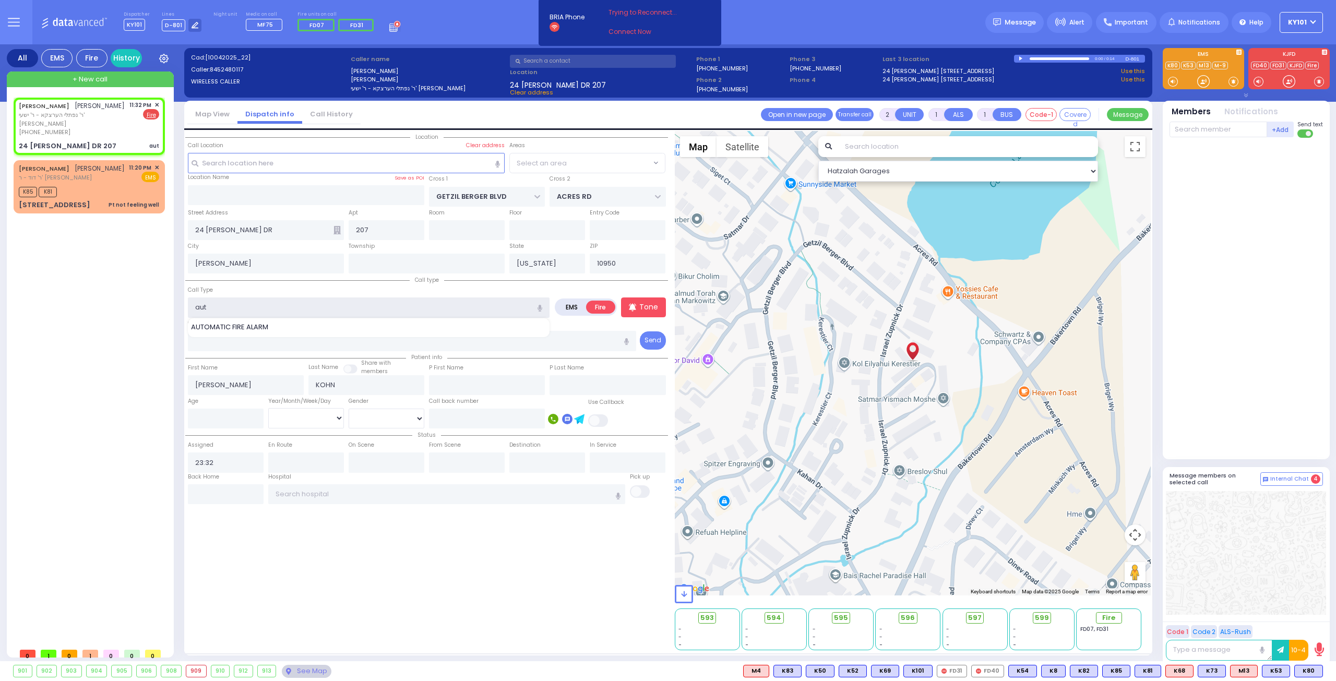
select select "SECTION 4"
click at [294, 328] on div "AUTOMATIC FIRE ALARM" at bounding box center [369, 327] width 356 height 10
type input "AUTOMATIC FIRE ALARM"
type input "3"
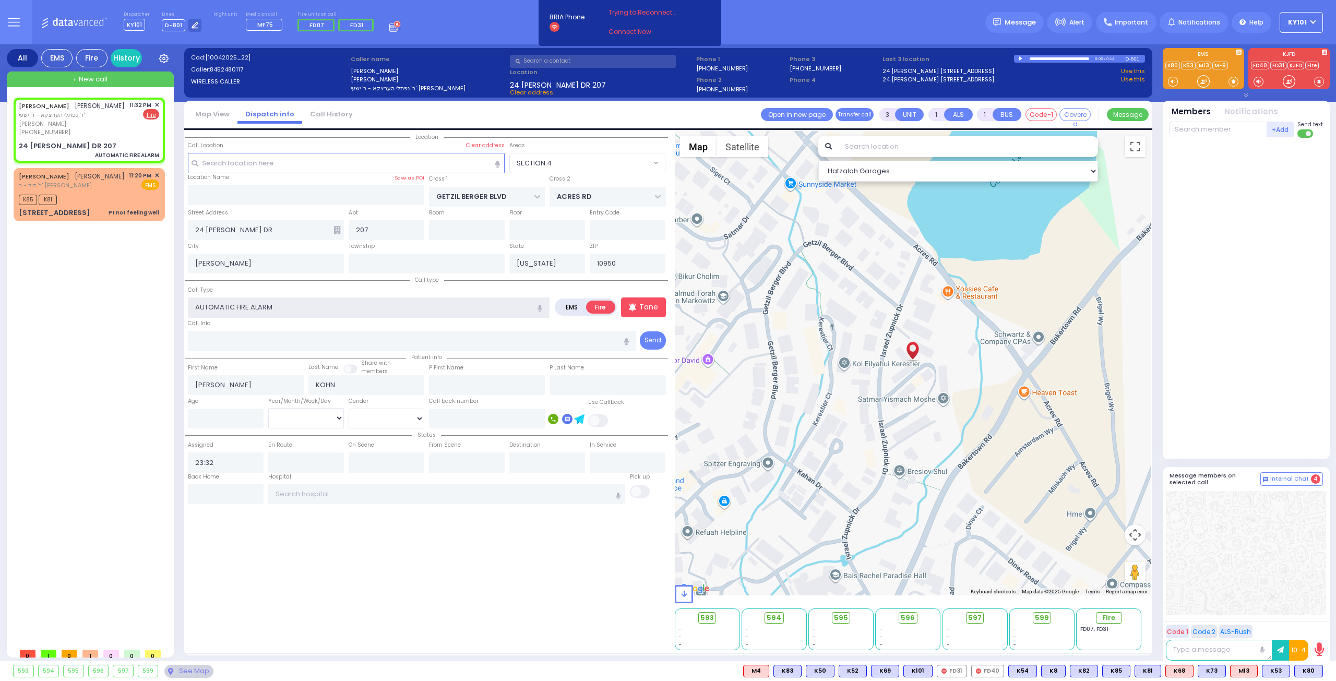
select select
radio input "true"
select select
select select "Hatzalah Garages"
select select "SECTION 4"
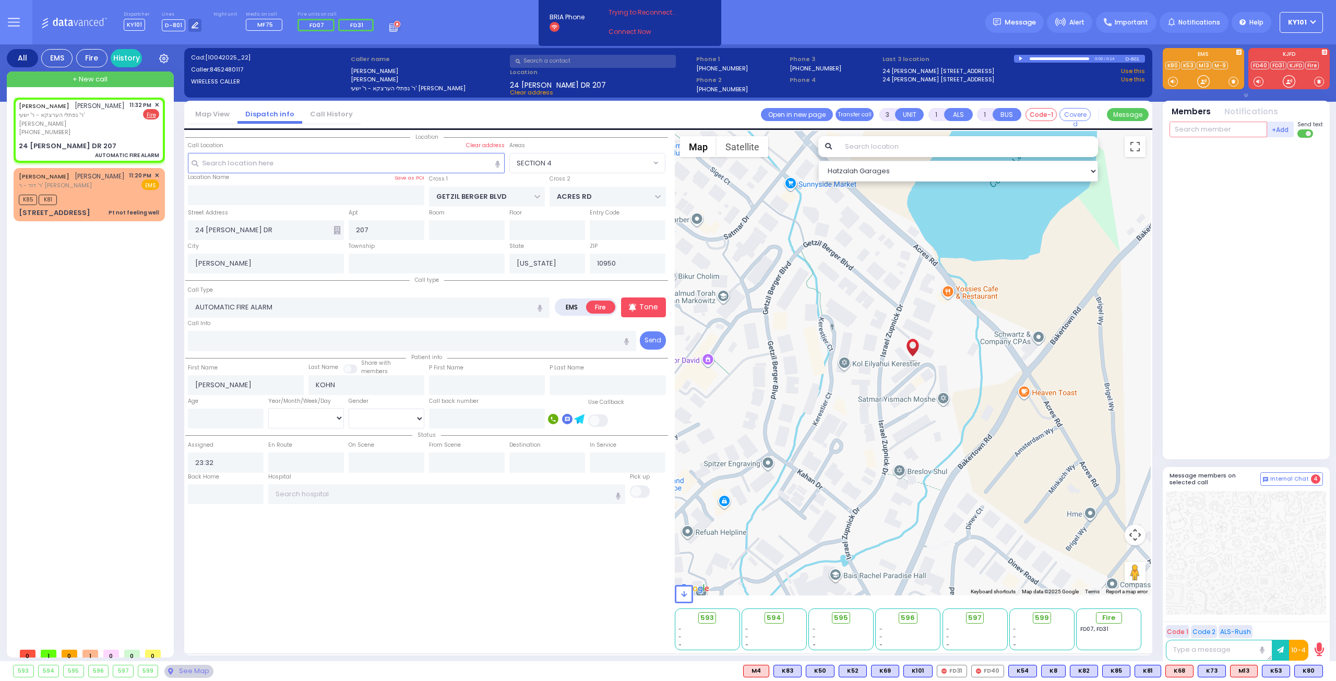
click at [1214, 134] on input "text" at bounding box center [1219, 130] width 98 height 16
select select
radio input "true"
select select
select select "Hatzalah Garages"
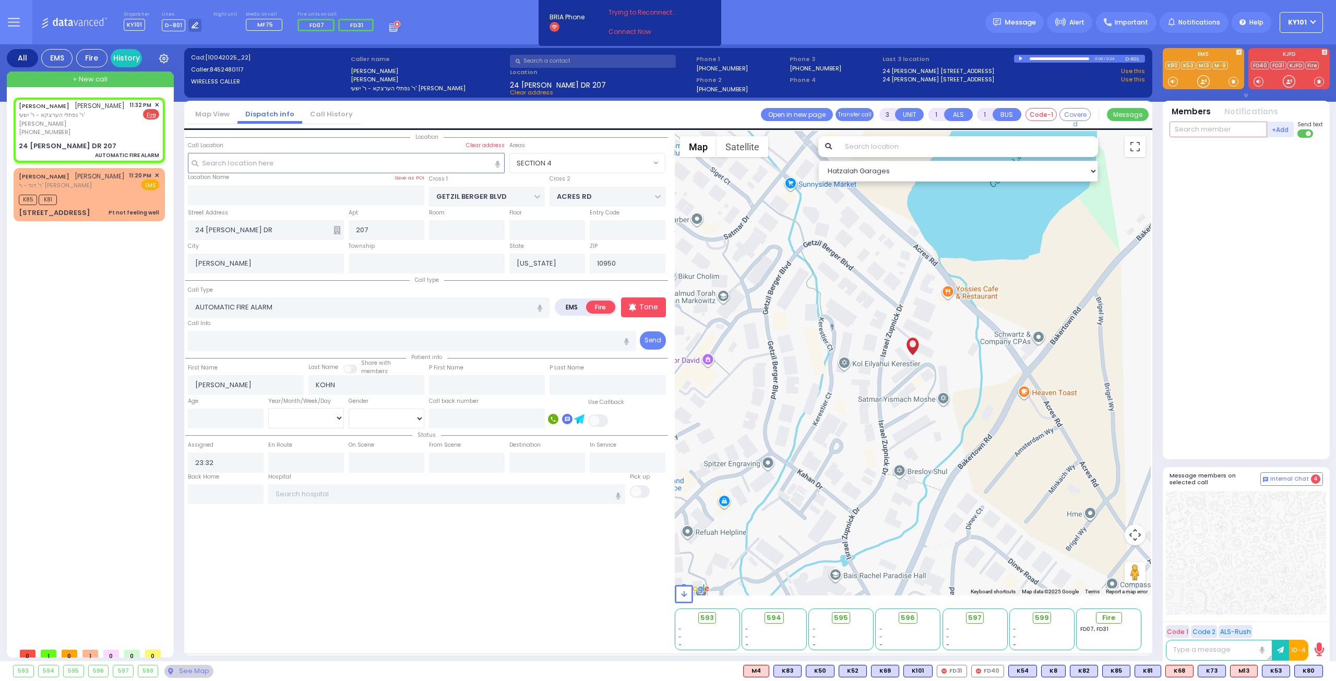
select select "SECTION 4"
type input "37"
select select
radio input "true"
select select
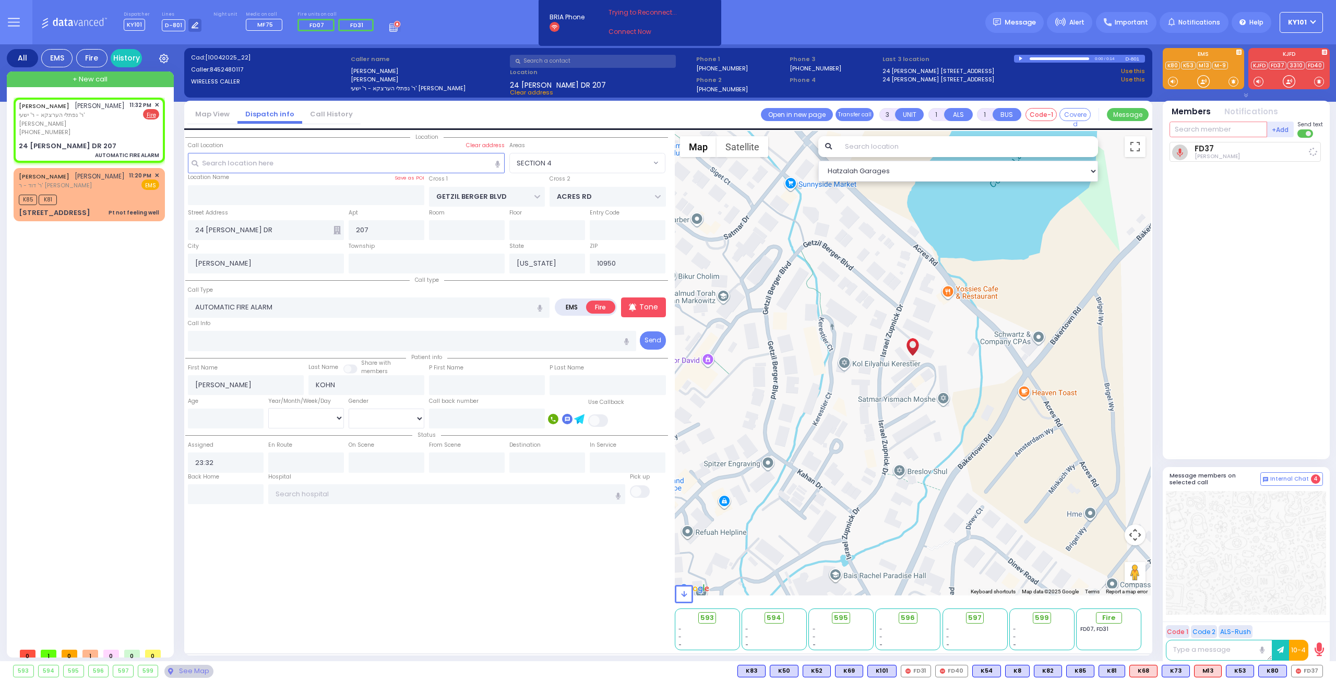
type input "23:33"
select select "Hatzalah Garages"
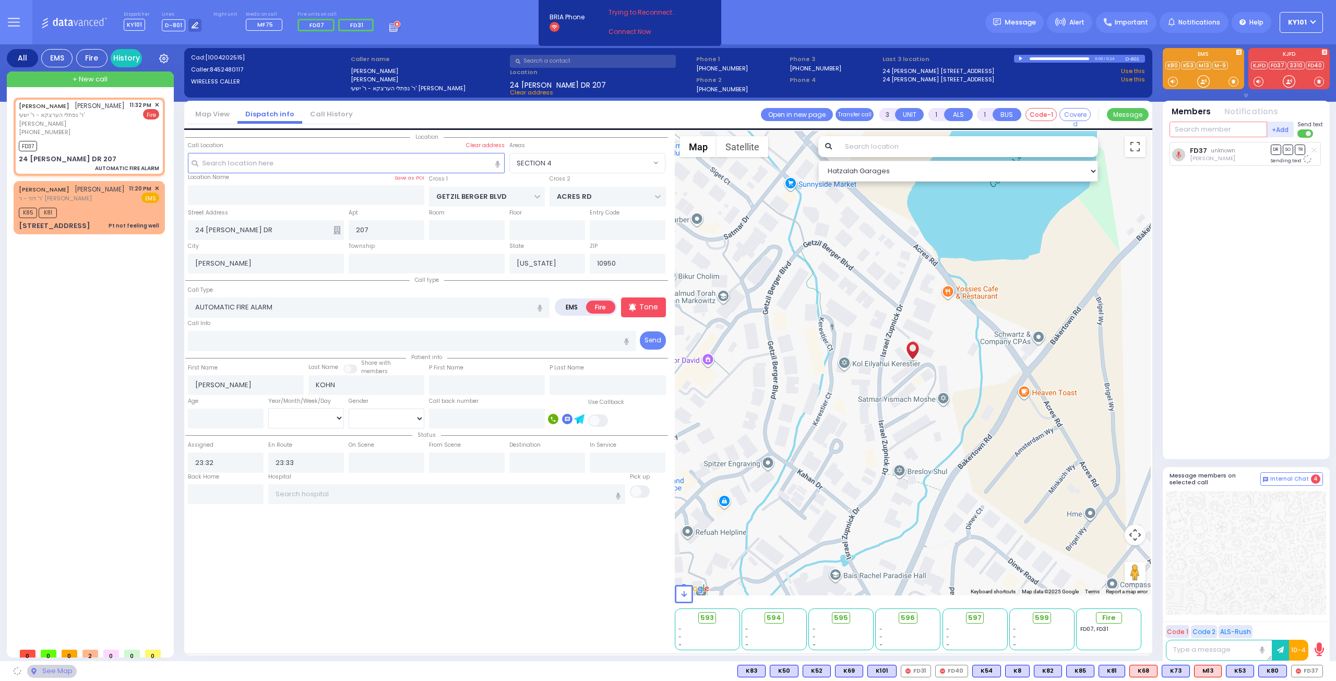
select select "SECTION 4"
click at [1204, 126] on input "text" at bounding box center [1219, 130] width 98 height 16
type input "31"
select select
radio input "true"
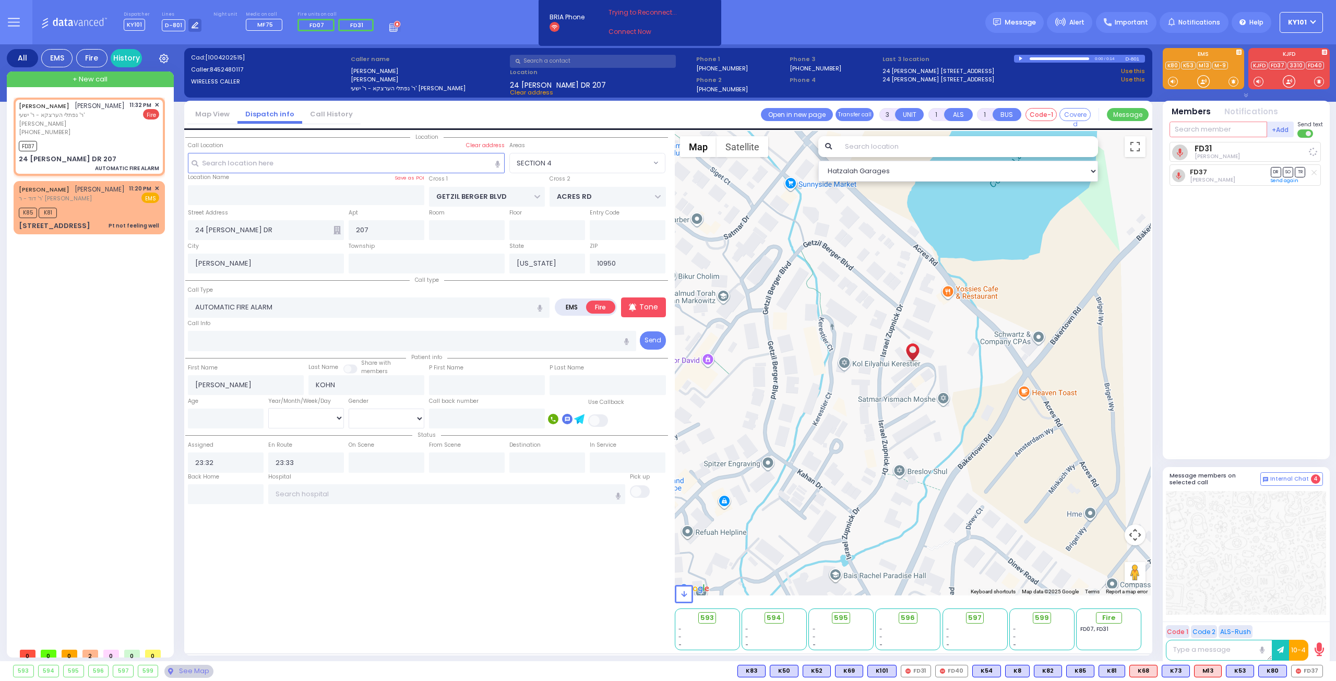
select select
select select "Hatzalah Garages"
select select "SECTION 4"
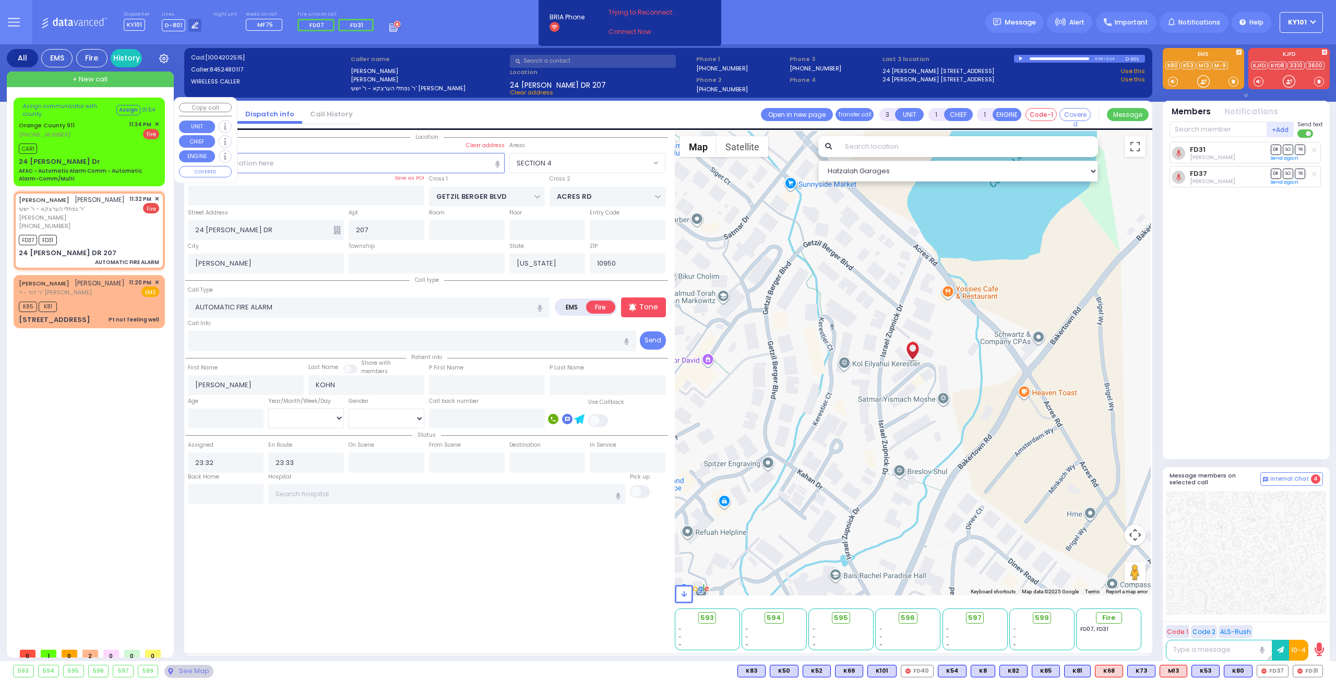
click at [81, 138] on div "Orange County 911 [PHONE_NUMBER] 11:34 PM ✕ Fire" at bounding box center [89, 129] width 140 height 19
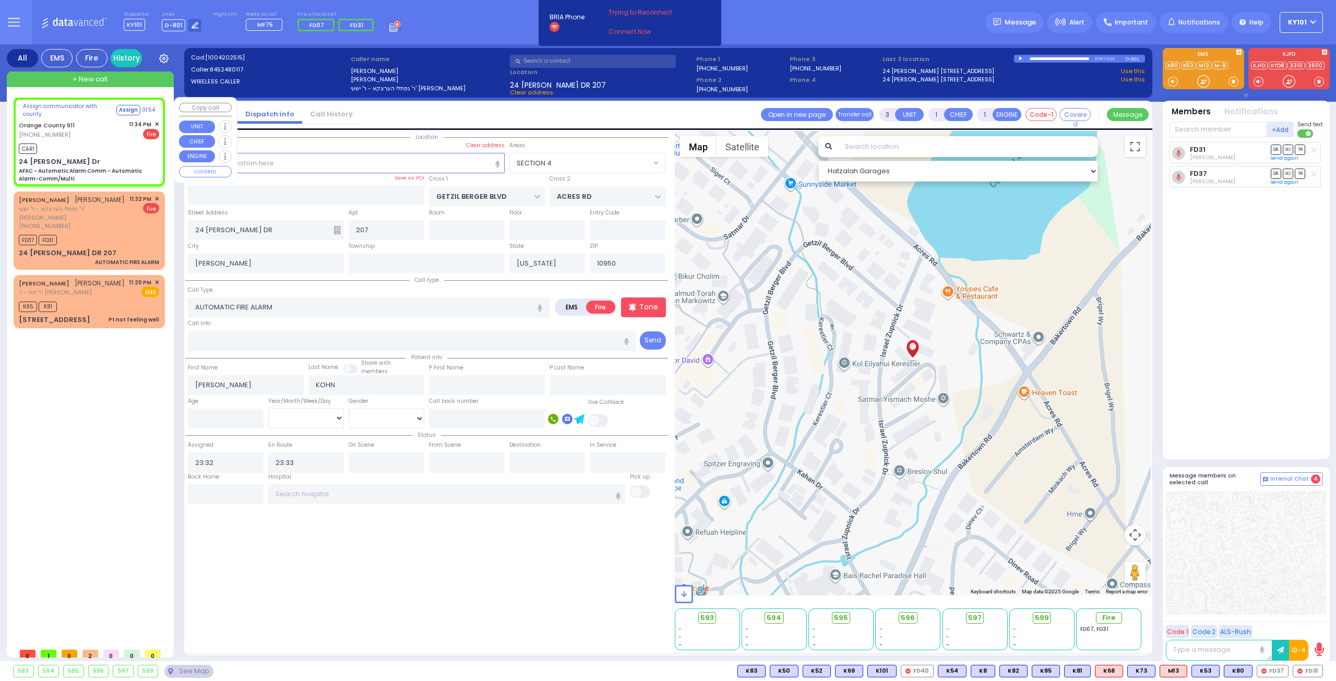
type input "6"
select select
type input "AFAC - Automatic Alarm Comm - Automatic Alarm-Comm/Multi"
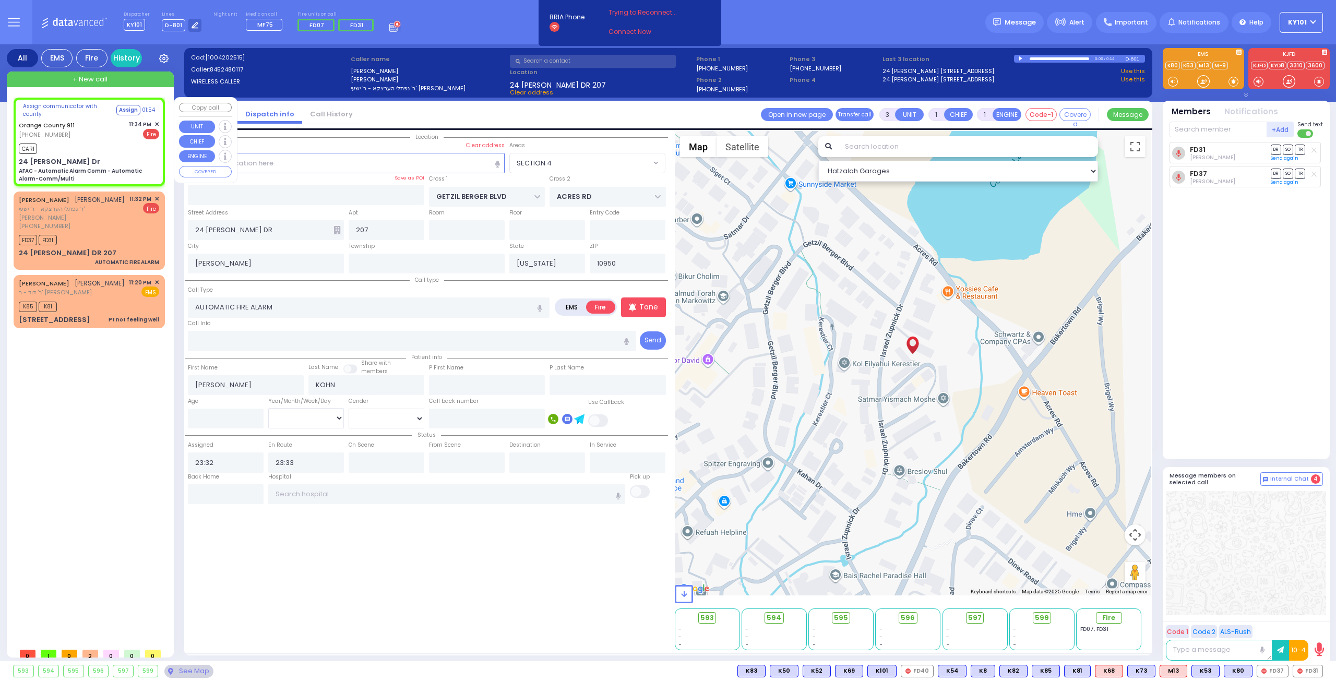
radio input "true"
type input "Nature: : AFAC - Automatic Alarm Comm - Automatic Alarm-Comm/Multi Address: : […"
select select
type input "23:34"
select select "Hatzalah Garages"
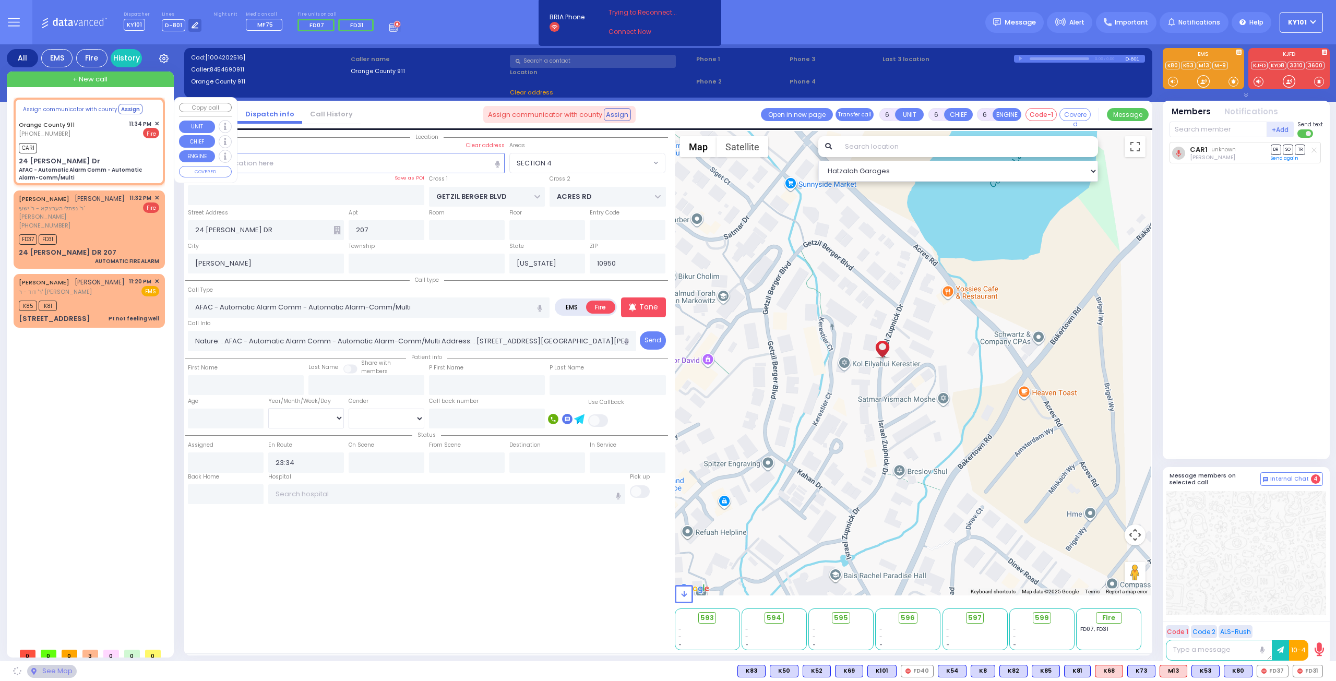
type input "24 [PERSON_NAME] Dr"
type input "Monroe"
select select
radio input "true"
select select
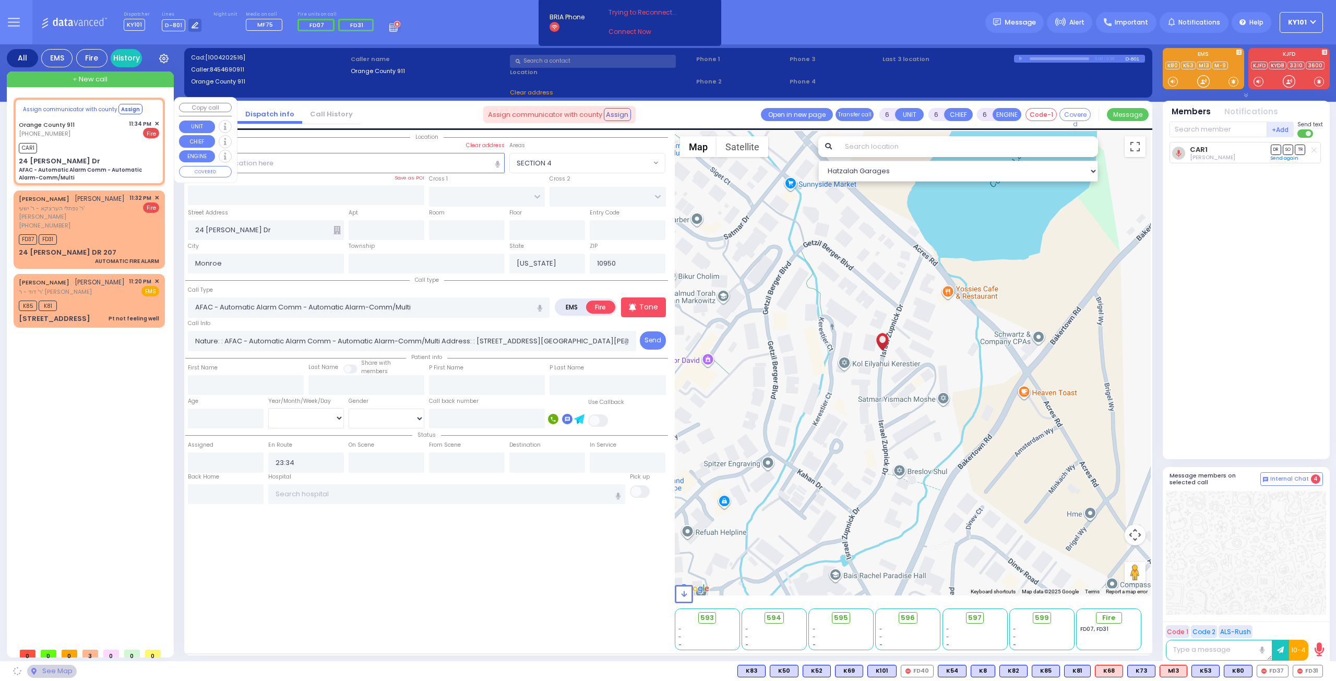
select select "Hatzalah Garages"
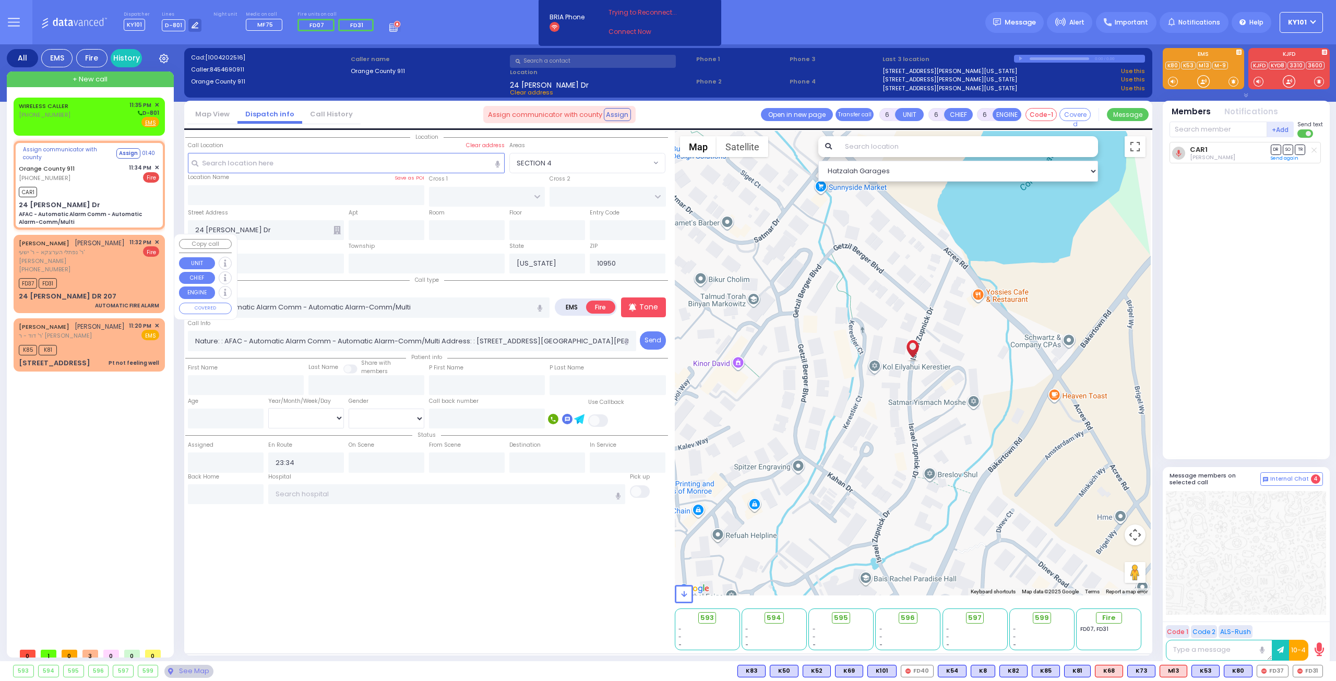
click at [92, 265] on div "[PHONE_NUMBER]" at bounding box center [72, 269] width 107 height 9
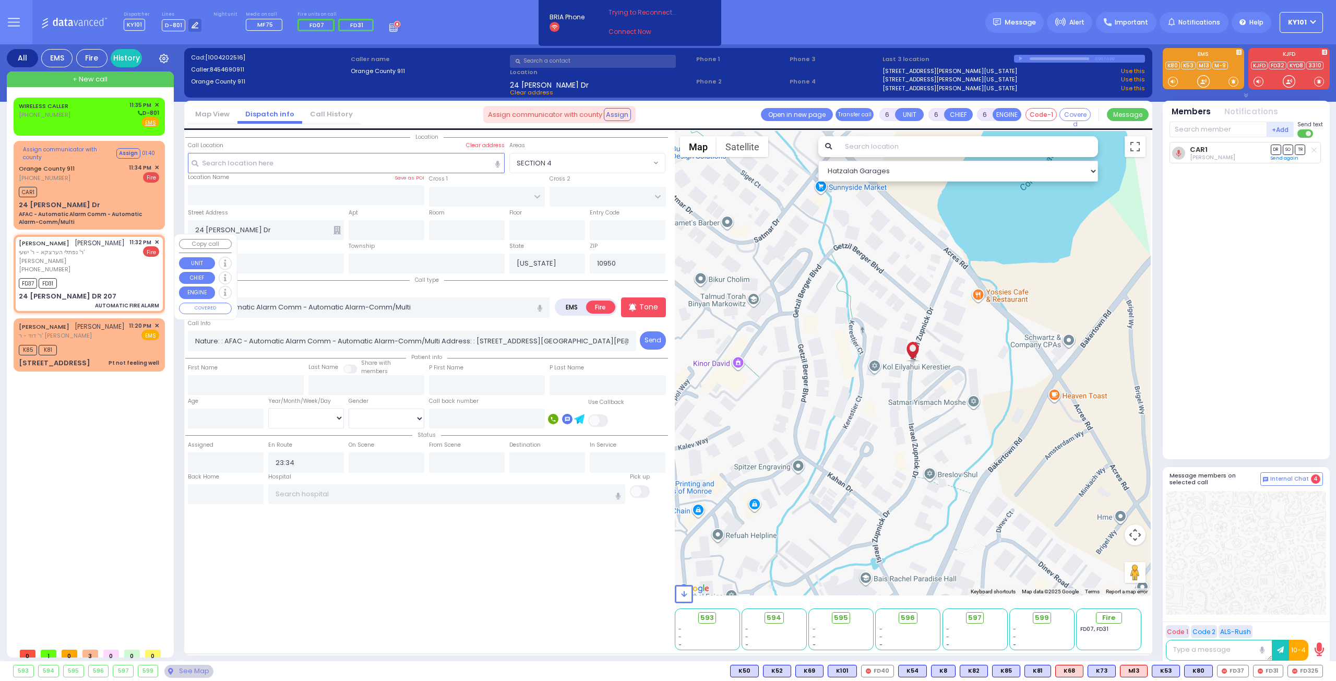
type input "3"
type input "1"
select select
type input "AUTOMATIC FIRE ALARM"
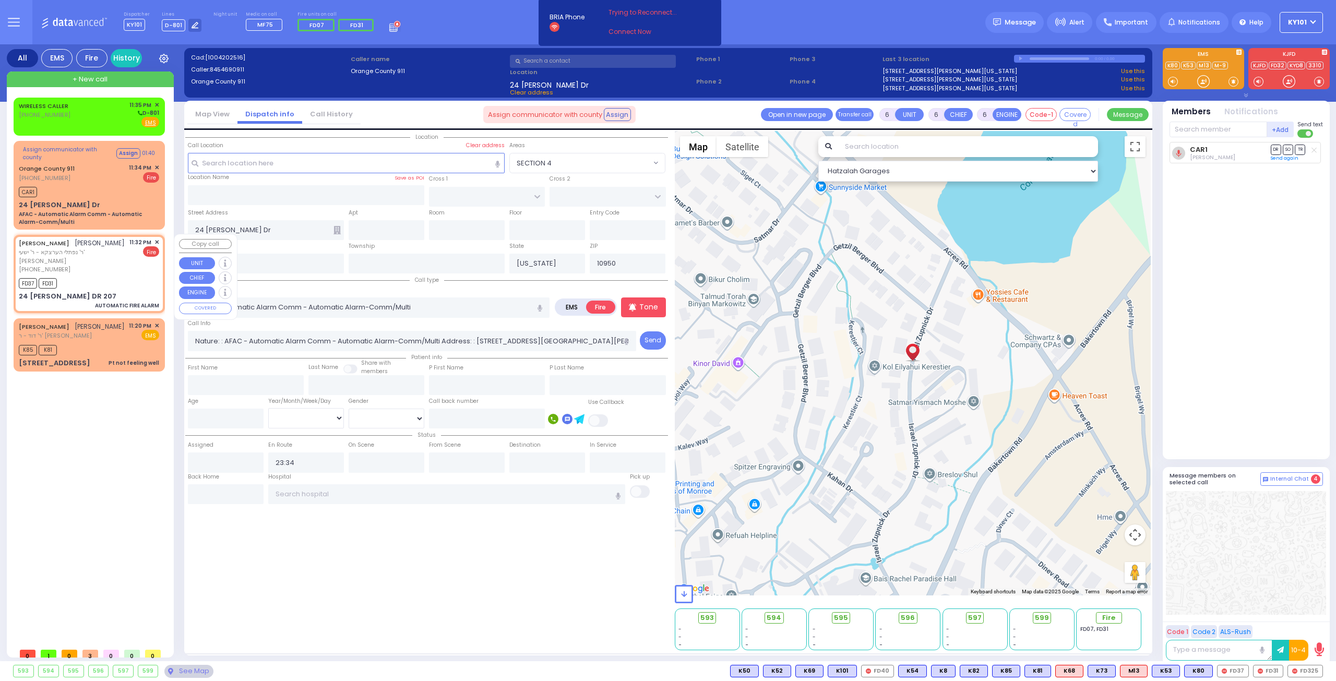
radio input "true"
type input "[PERSON_NAME]"
type input "KOHN"
select select
type input "23:32"
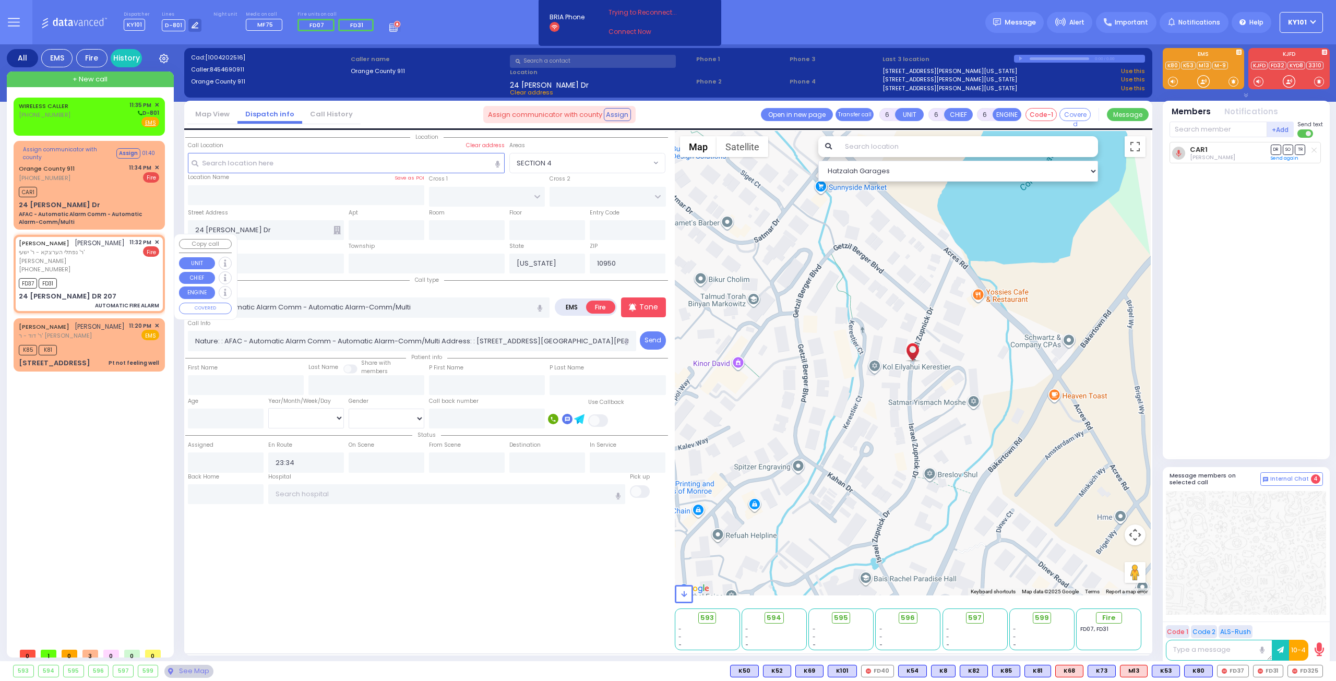
type input "23:33"
select select "Hatzalah Garages"
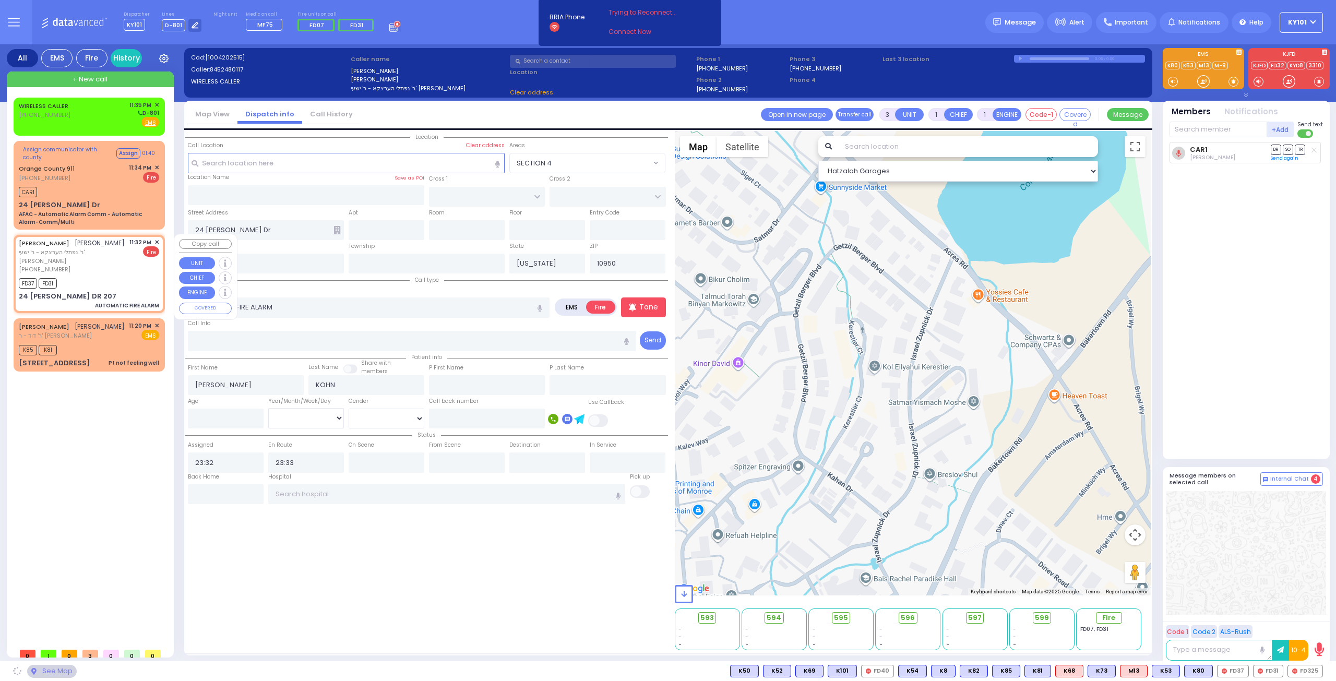
type input "GETZIL BERGER BLVD"
type input "ACRES RD"
type input "24 [PERSON_NAME] DR"
type input "207"
type input "[PERSON_NAME]"
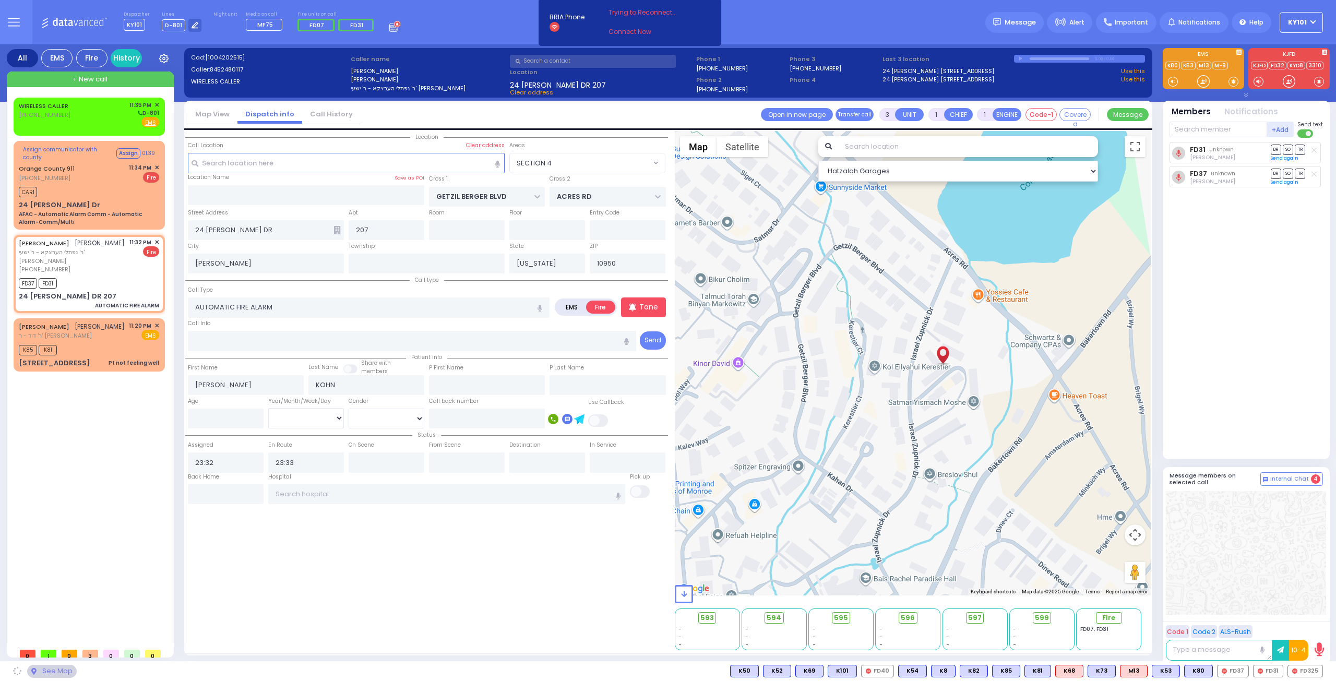
select select "SECTION 4"
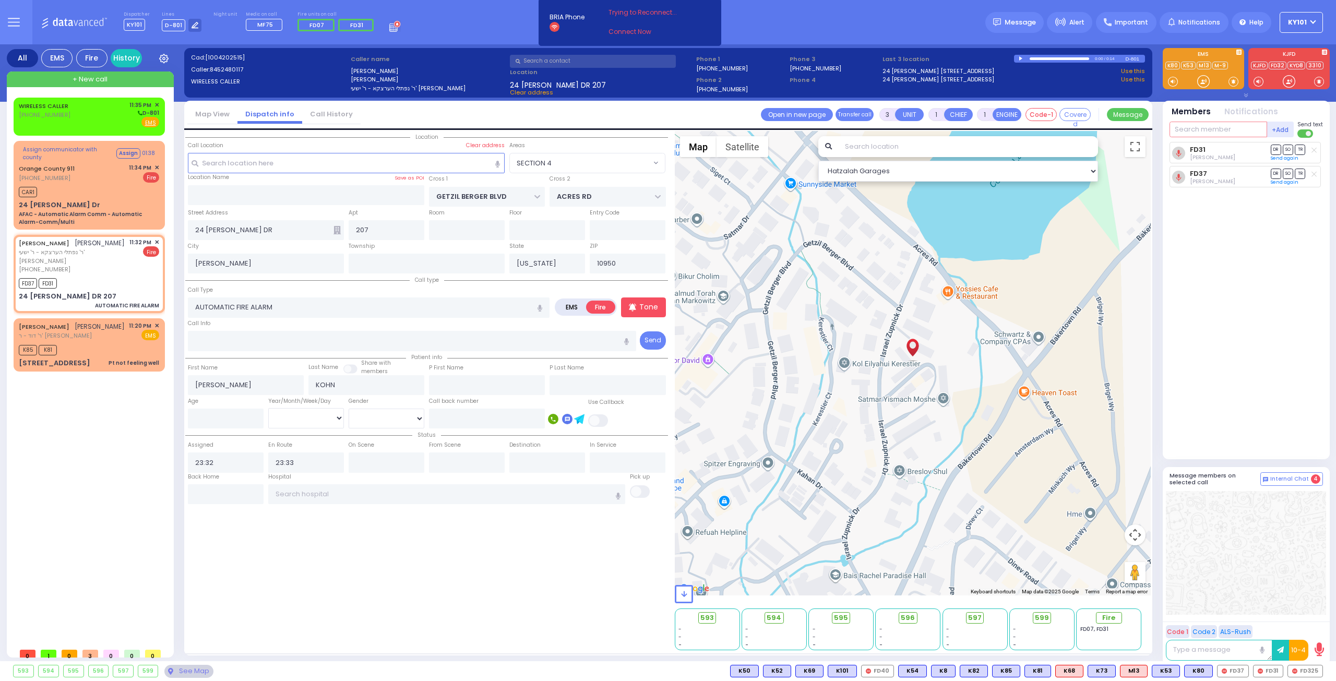
click at [1215, 128] on input "text" at bounding box center [1219, 130] width 98 height 16
type input "325"
select select
radio input "true"
select select
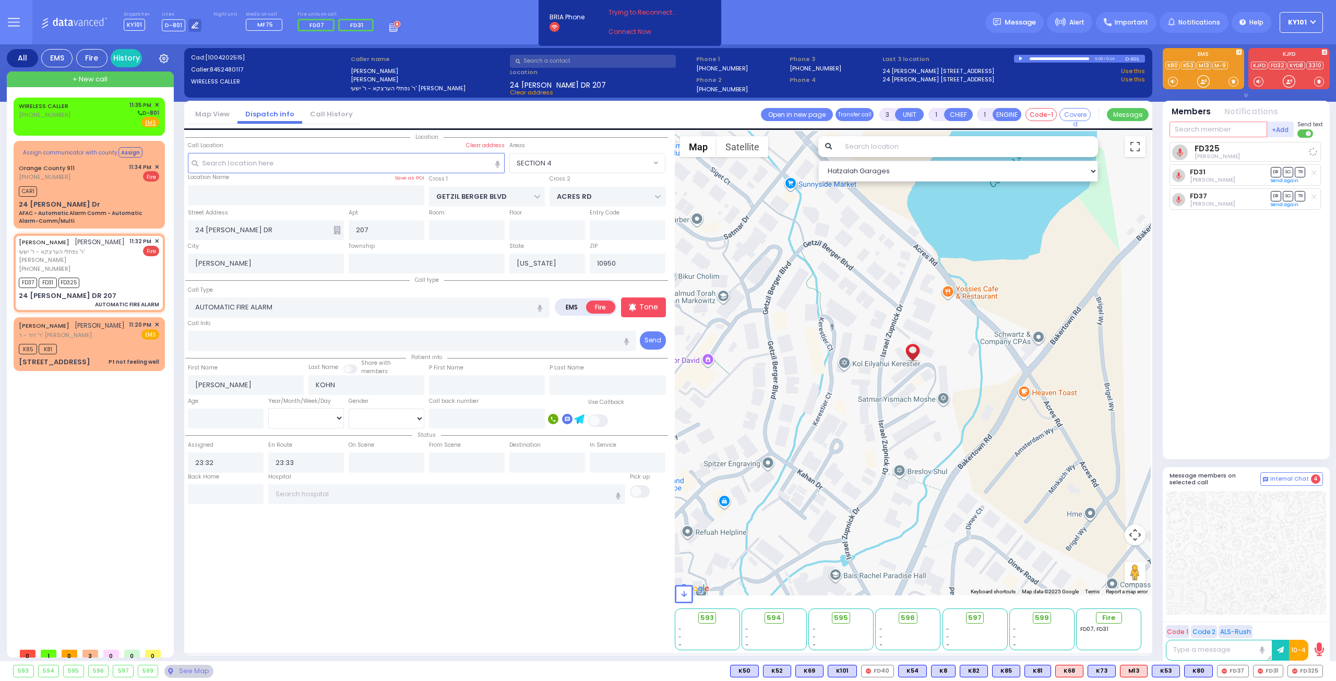
select select "Hatzalah Garages"
select select "SECTION 4"
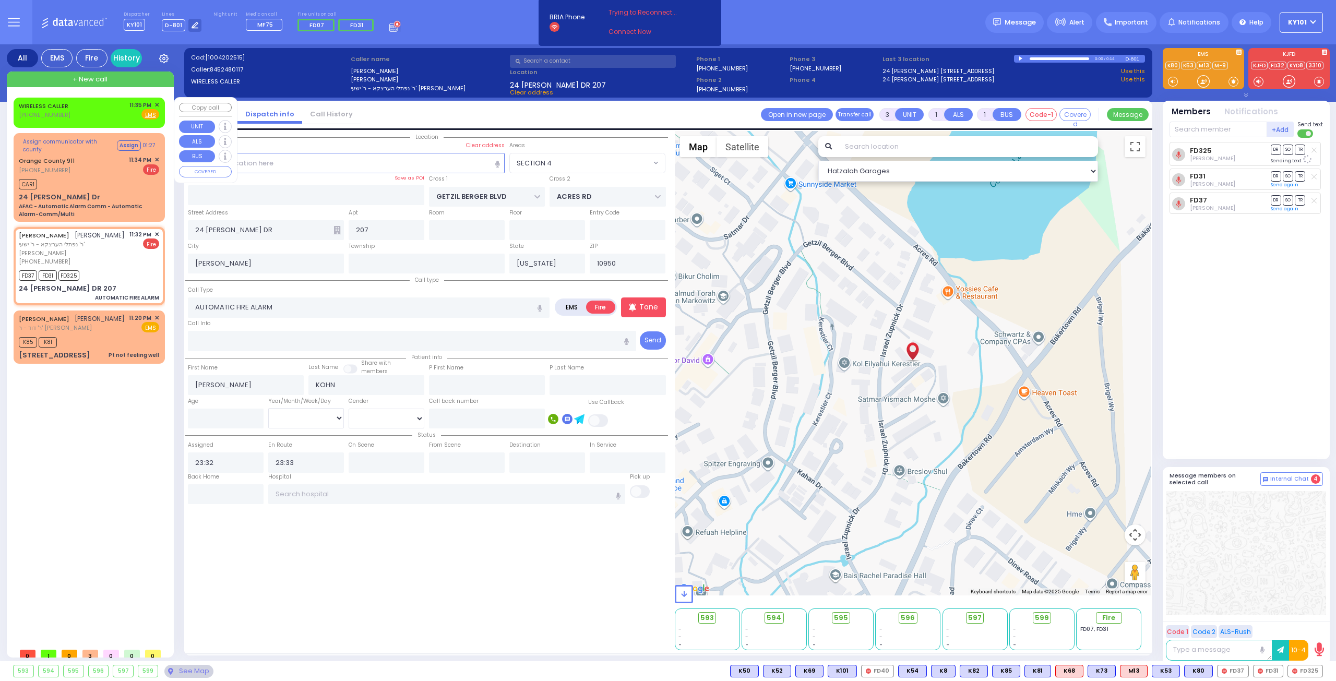
click at [156, 103] on span "✕" at bounding box center [156, 105] width 5 height 9
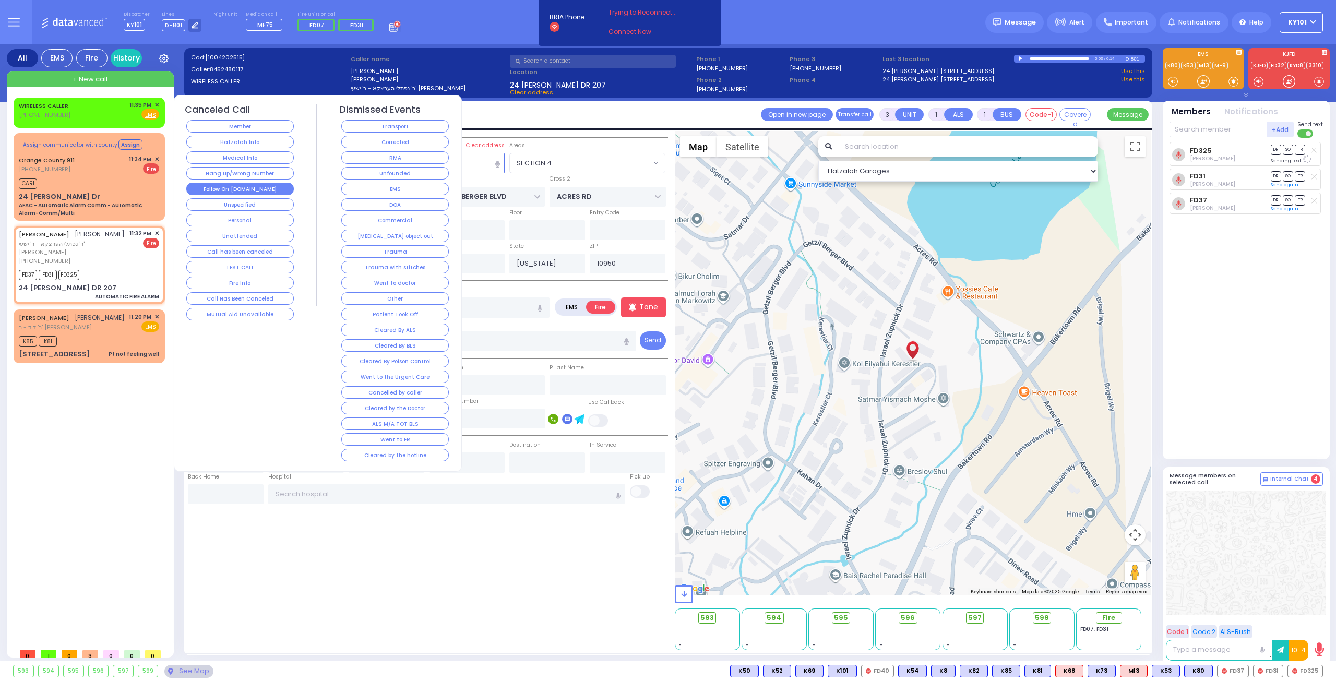
click at [258, 183] on button "Follow On [DOMAIN_NAME]" at bounding box center [240, 189] width 108 height 13
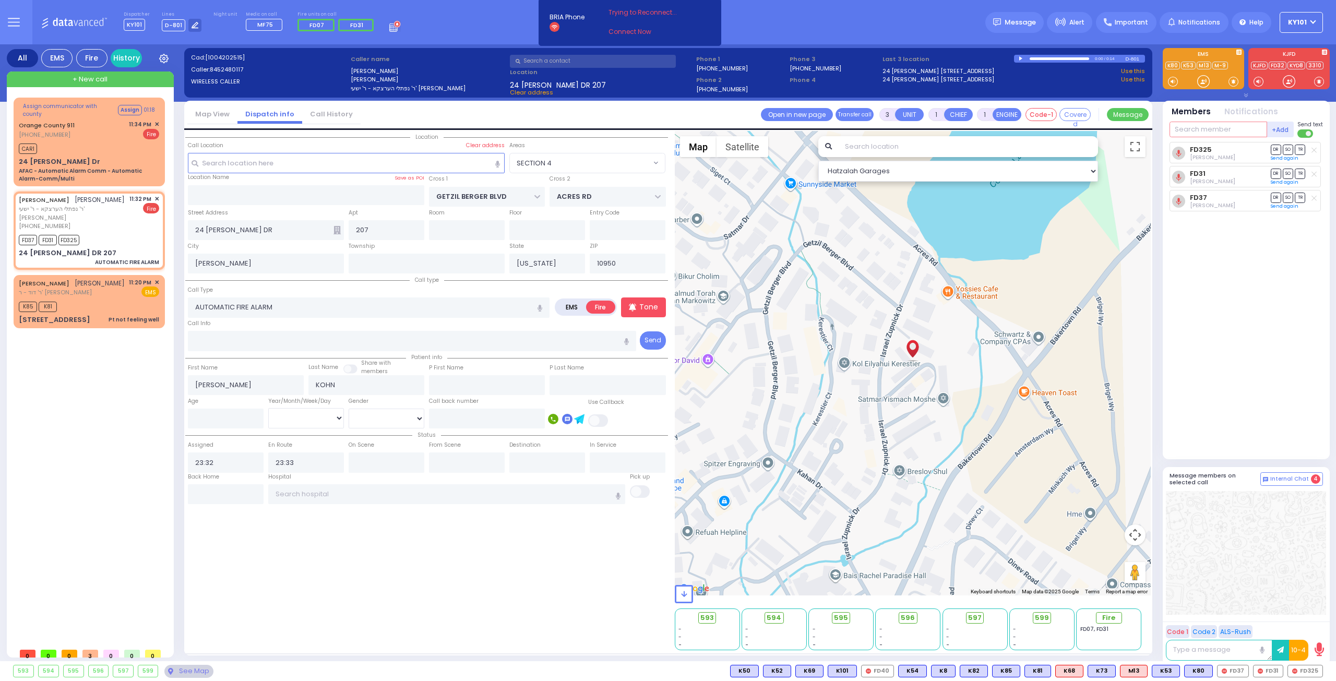
click at [1207, 129] on input "text" at bounding box center [1219, 130] width 98 height 16
type input "car6"
select select
radio input "true"
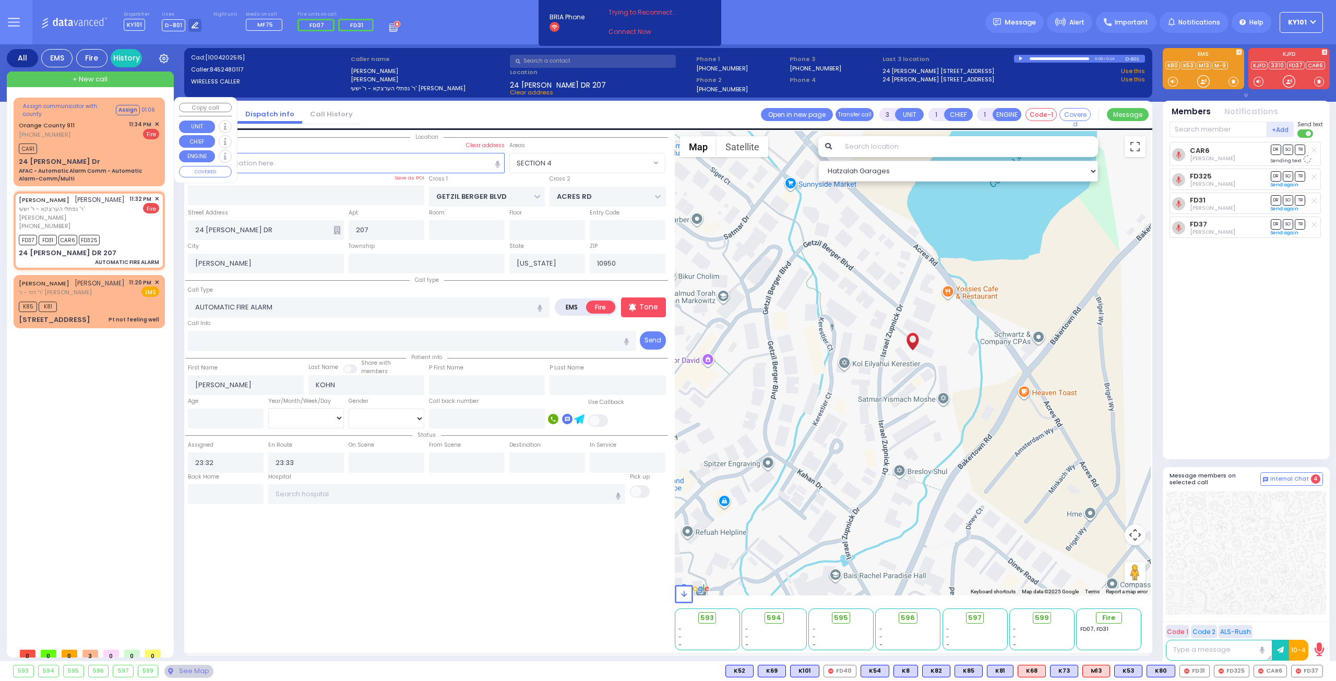
click at [158, 124] on span "✕" at bounding box center [156, 124] width 5 height 9
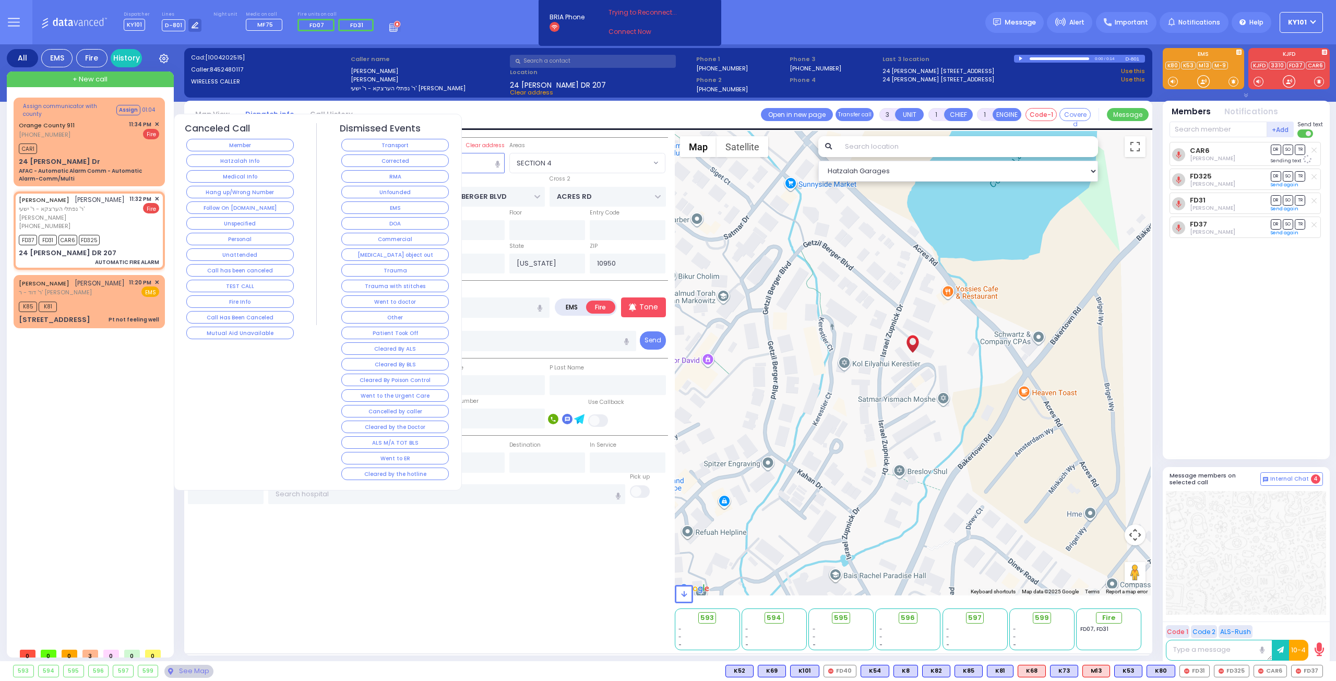
click at [102, 123] on div "Orange County 911 [PHONE_NUMBER] 11:34 PM ✕ Fire" at bounding box center [89, 129] width 140 height 19
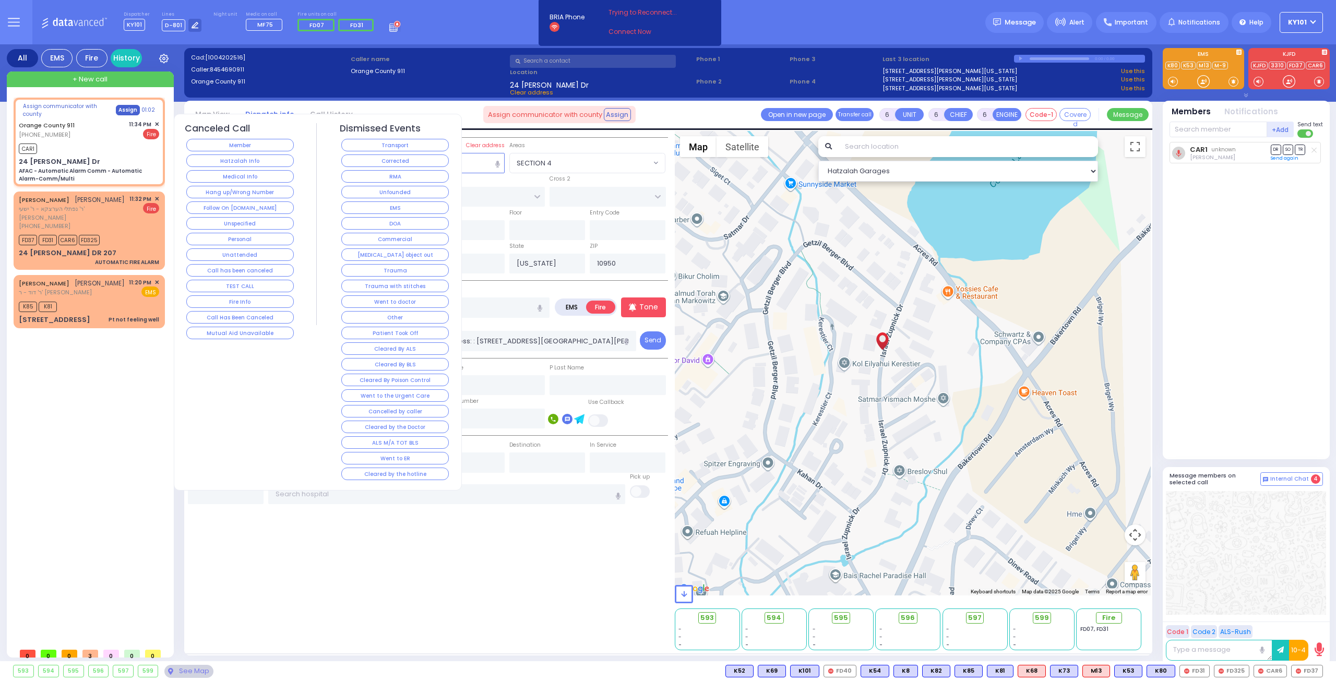
click at [116, 109] on button "Assign" at bounding box center [128, 110] width 24 height 10
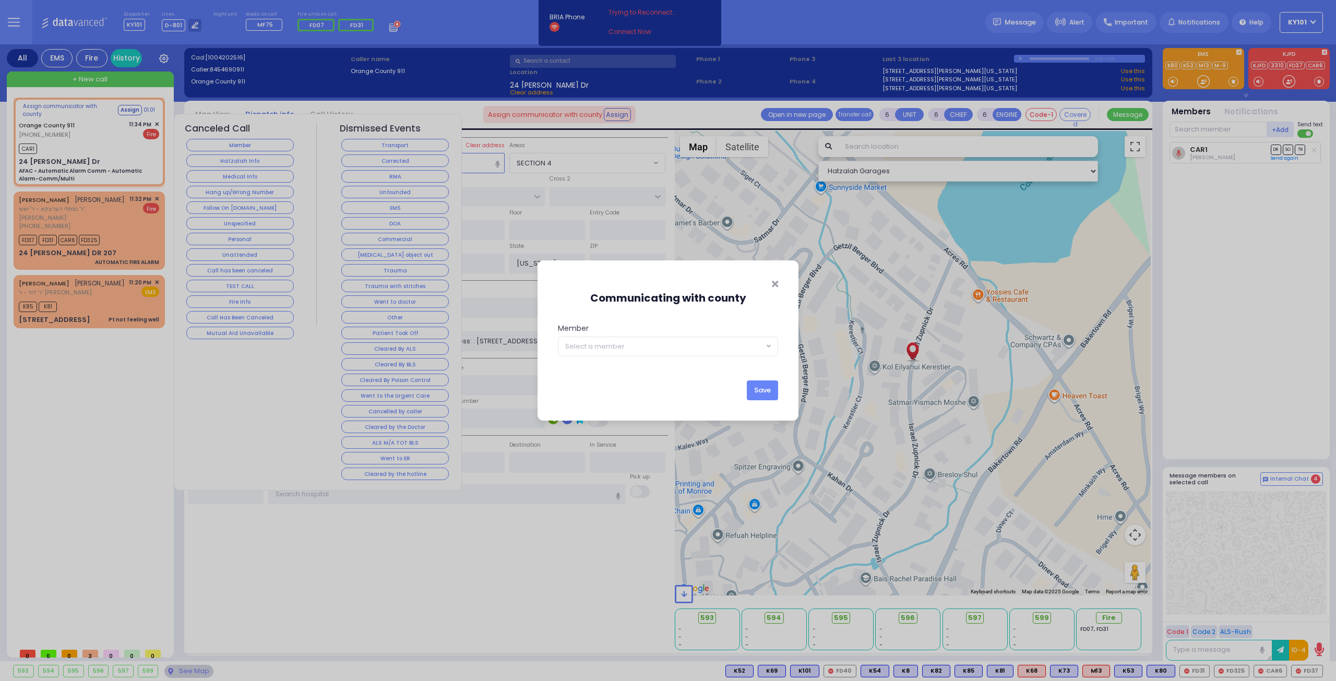
click at [658, 350] on span "Select a member" at bounding box center [660, 346] width 205 height 19
click at [758, 392] on button "Save" at bounding box center [762, 390] width 31 height 20
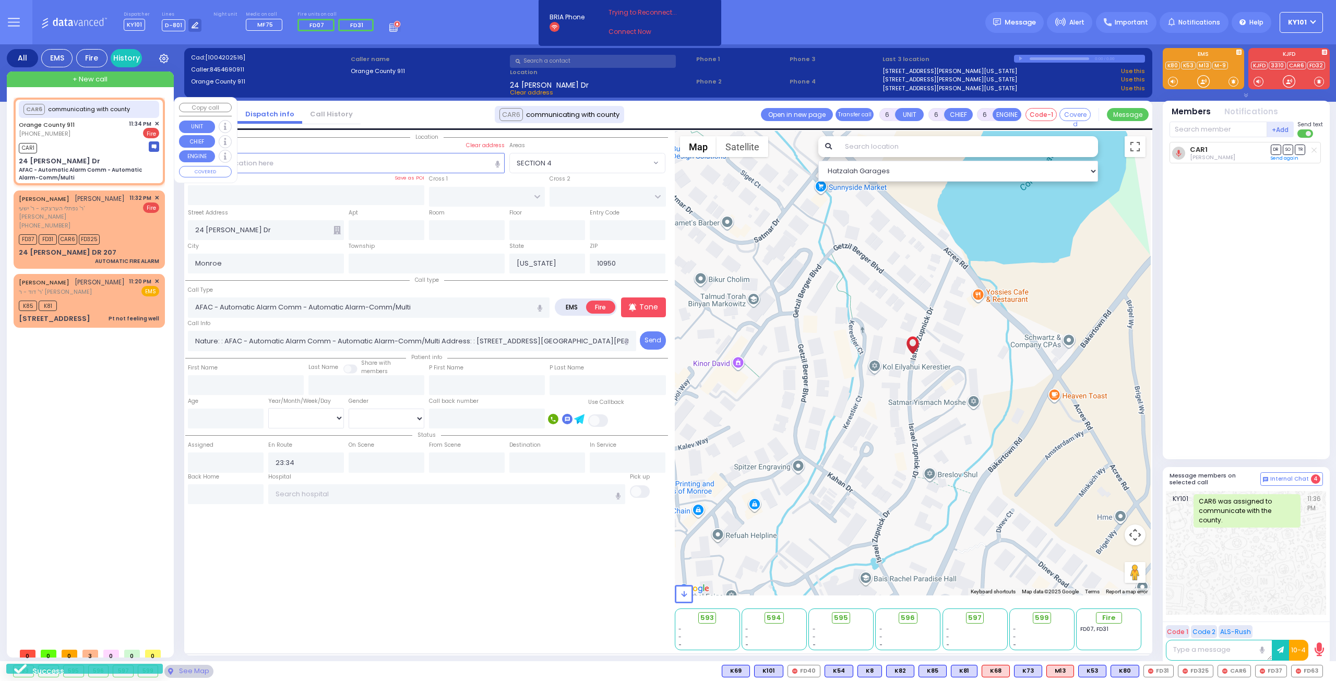
click at [157, 124] on span "✕" at bounding box center [156, 124] width 5 height 9
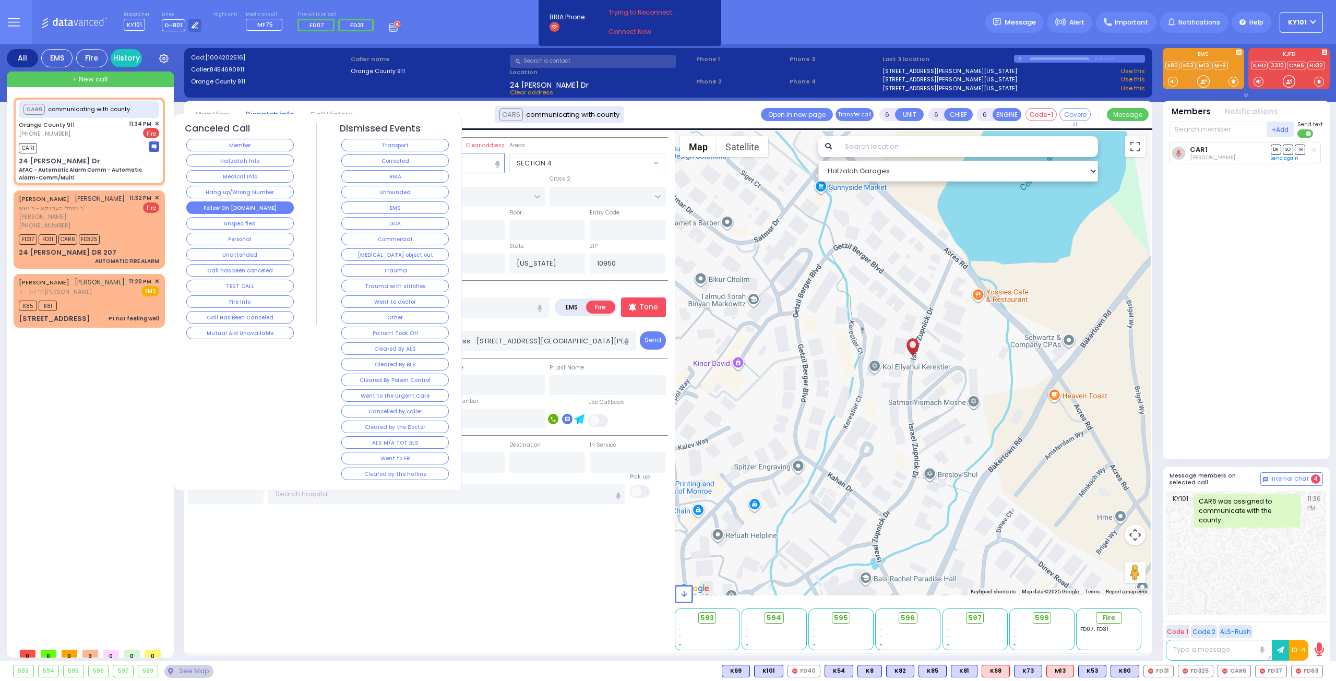
click at [248, 201] on button "Follow On [DOMAIN_NAME]" at bounding box center [240, 207] width 108 height 13
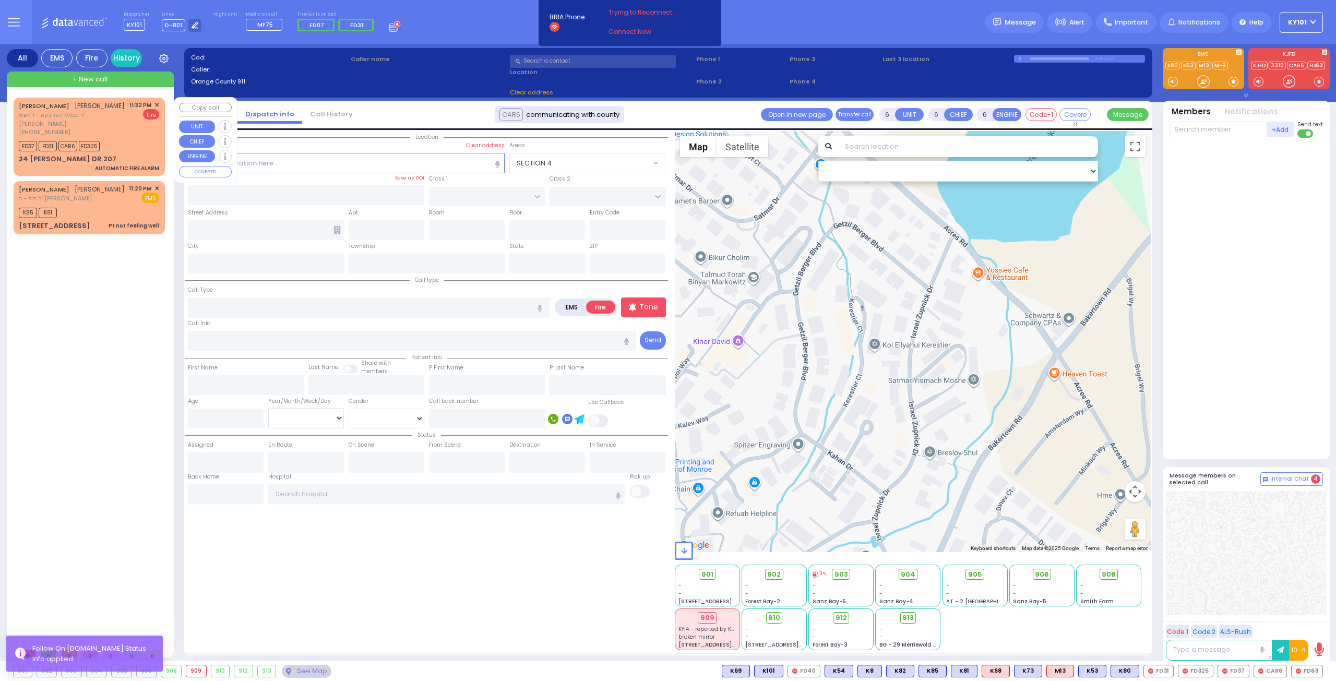
click at [113, 111] on div "[PERSON_NAME] ר' נפתלי הערצקא - ר' ישעי' [PERSON_NAME] [PHONE_NUMBER] 11:32 PM …" at bounding box center [89, 119] width 140 height 36
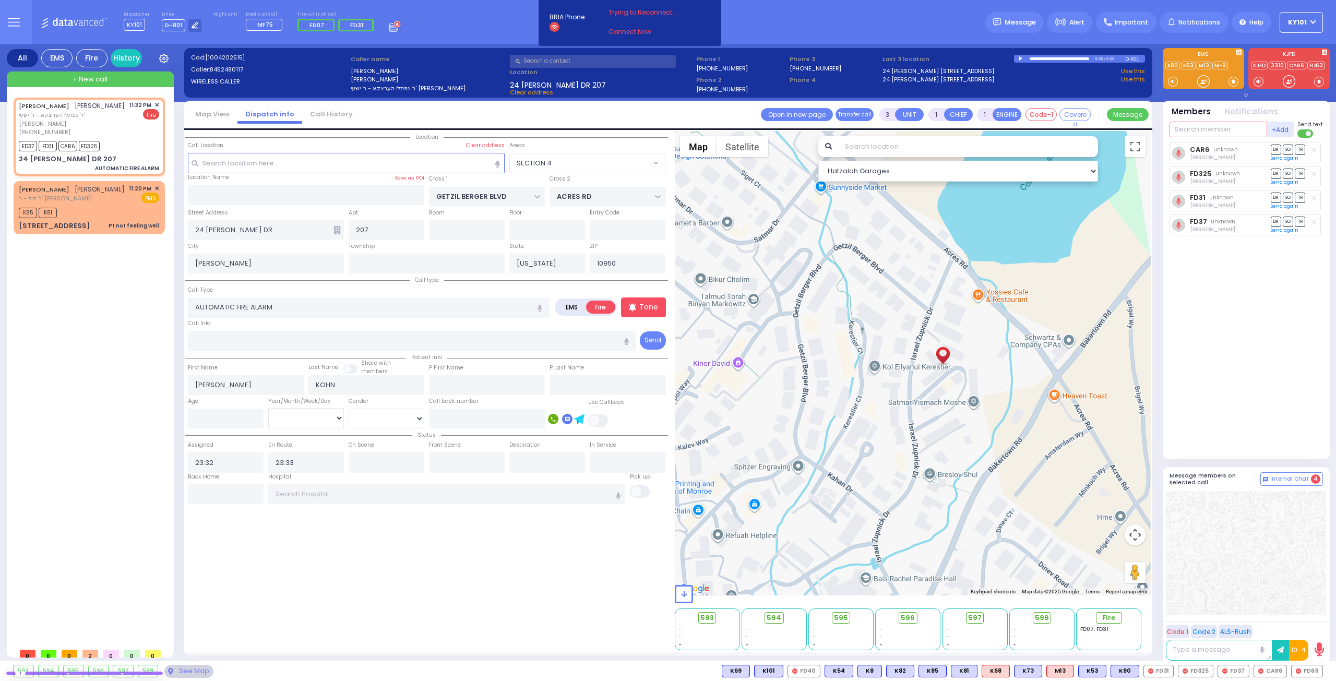
click at [1220, 123] on input "text" at bounding box center [1219, 130] width 98 height 16
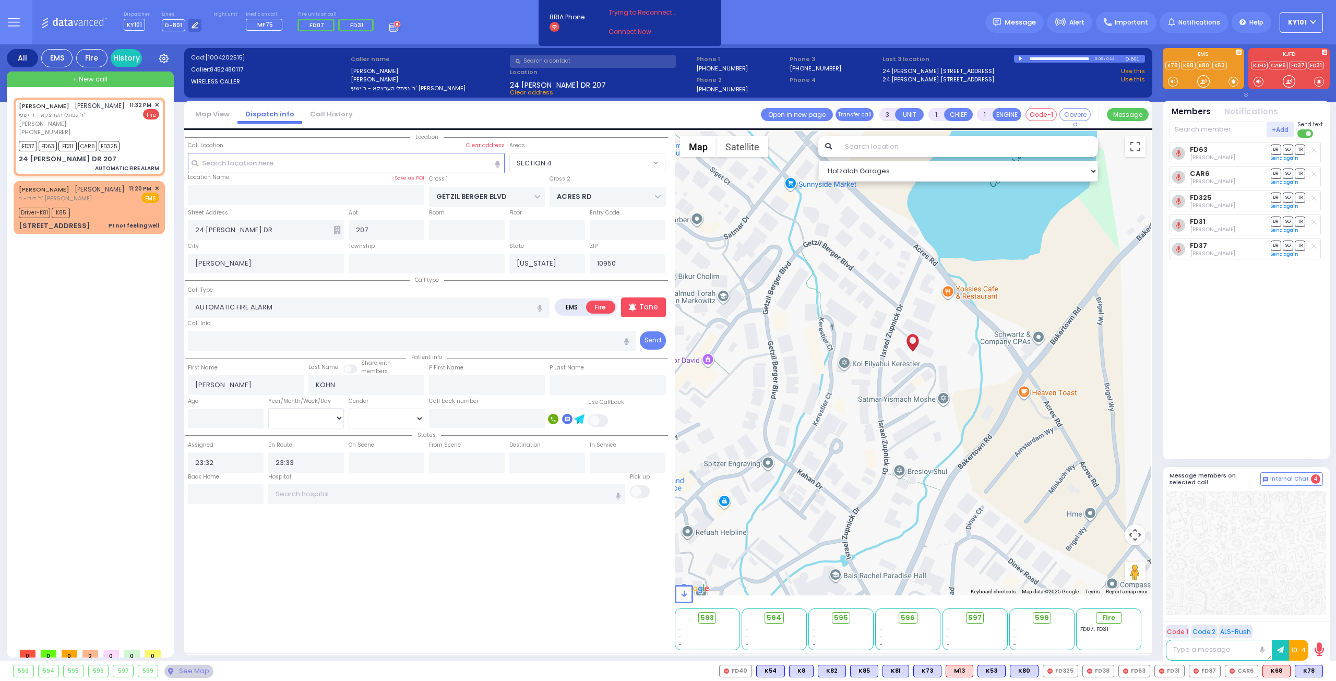
select select "SECTION 4"
select select
click at [154, 184] on span "✕" at bounding box center [156, 188] width 5 height 9
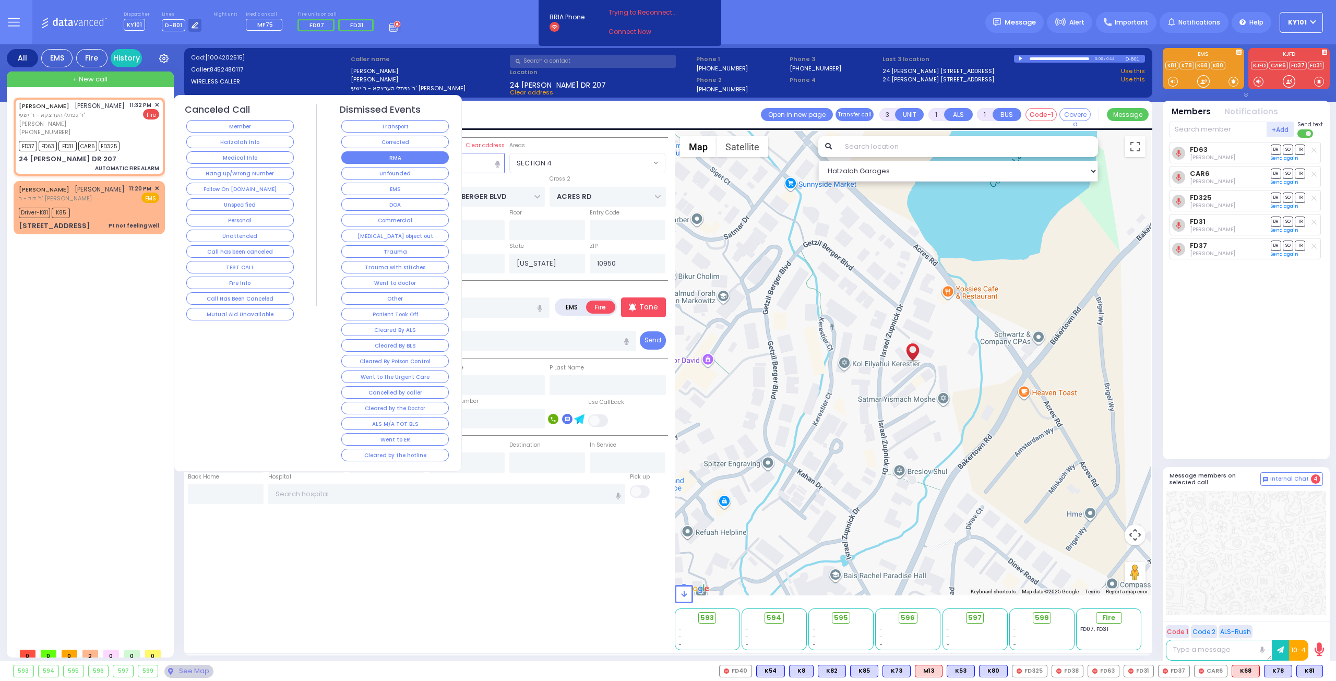
click at [388, 160] on button "RMA" at bounding box center [395, 157] width 108 height 13
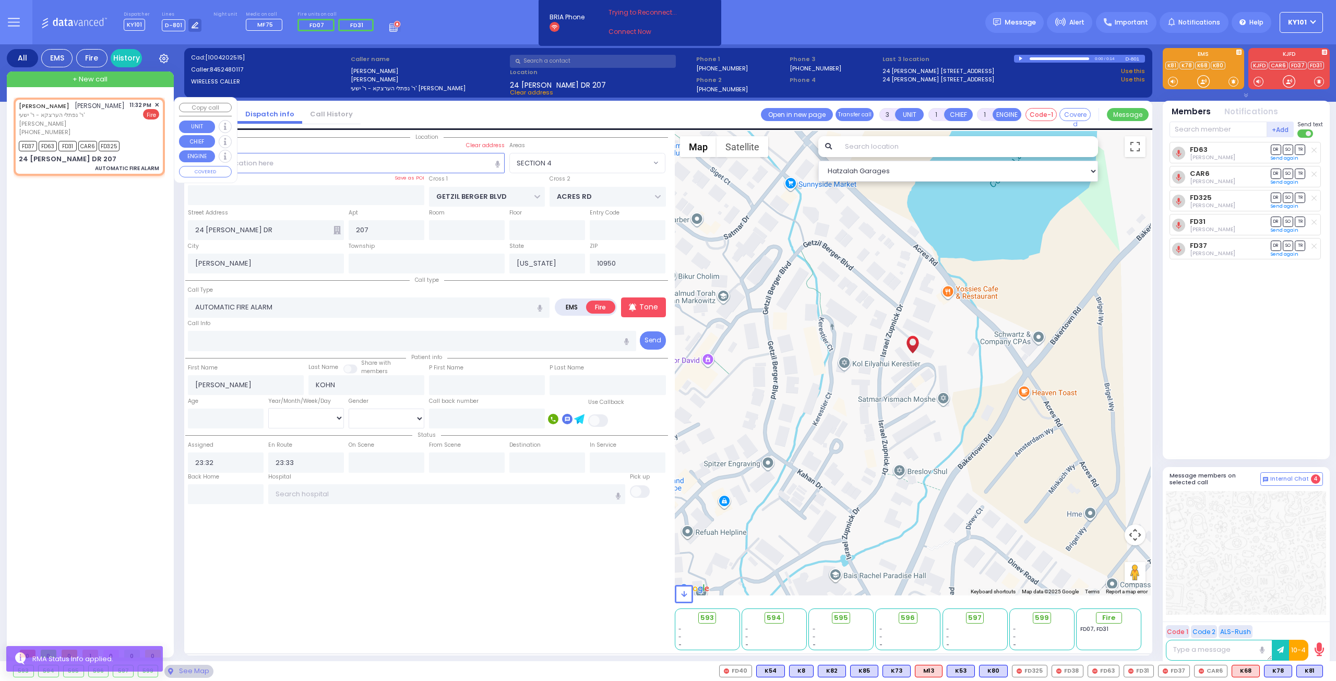
click at [157, 105] on span "✕" at bounding box center [156, 105] width 5 height 9
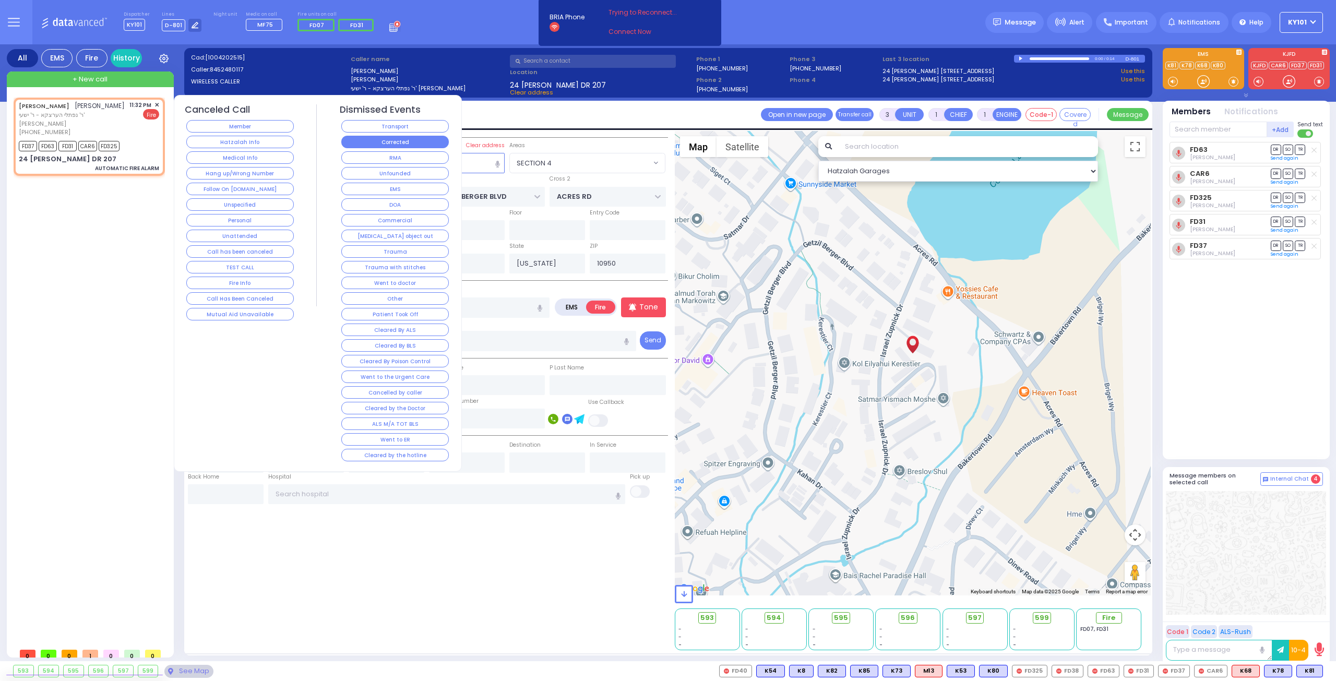
click at [408, 138] on button "Corrected" at bounding box center [395, 142] width 108 height 13
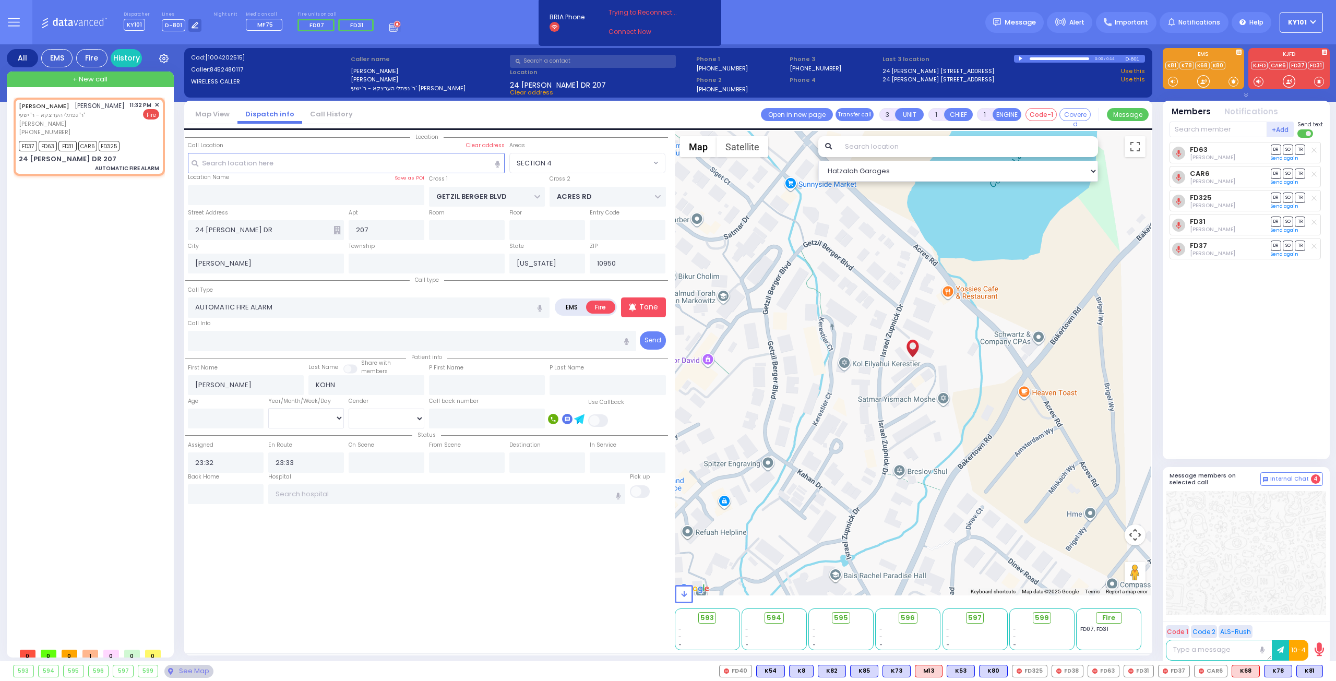
select select
radio input "true"
select select
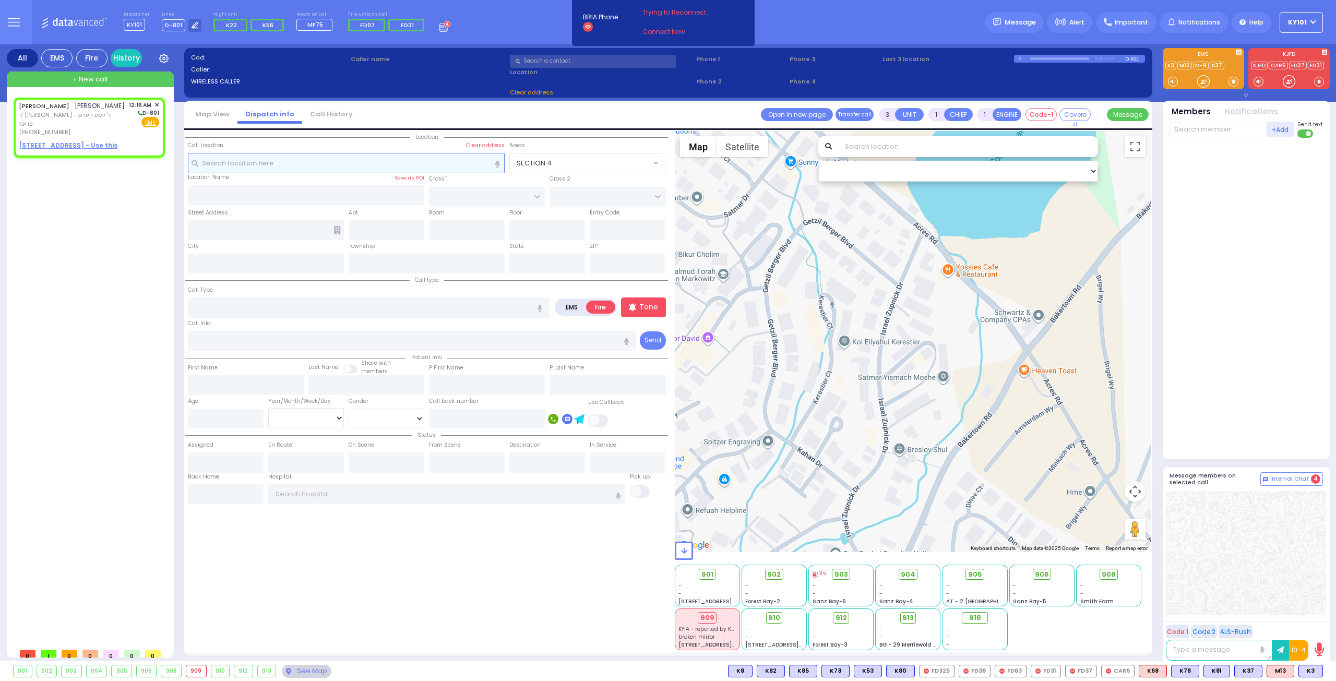
type input "2"
select select
radio input "true"
type input "ZALMEN LEIB"
type input "SPITZER"
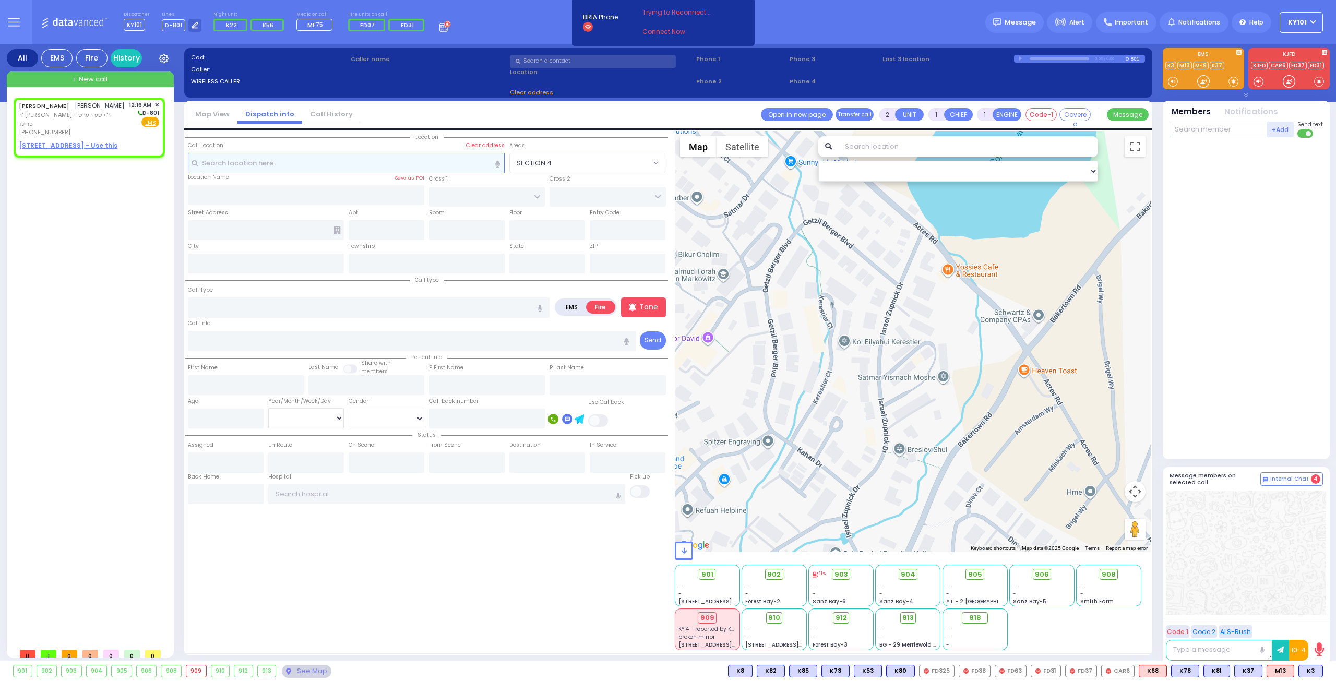
select select
type input "00:16"
select select "Hatzalah Garages"
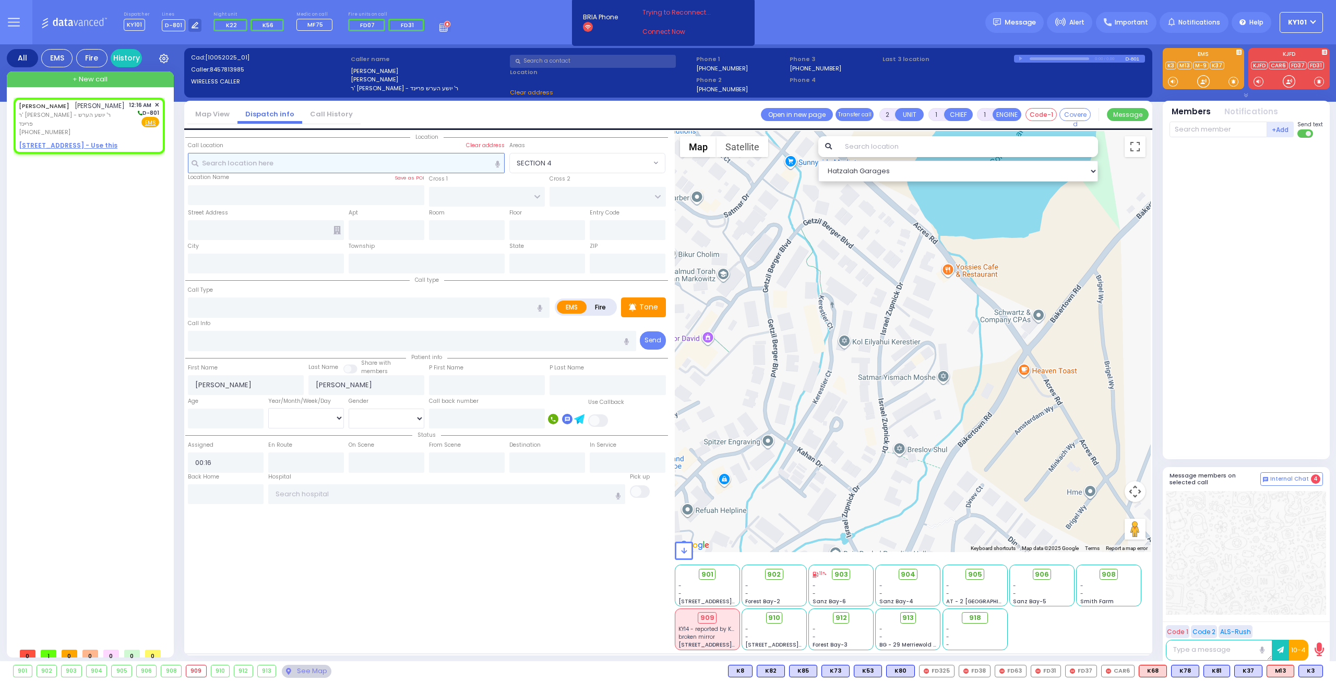
select select
radio input "true"
select select
select select "Hatzalah Garages"
select select
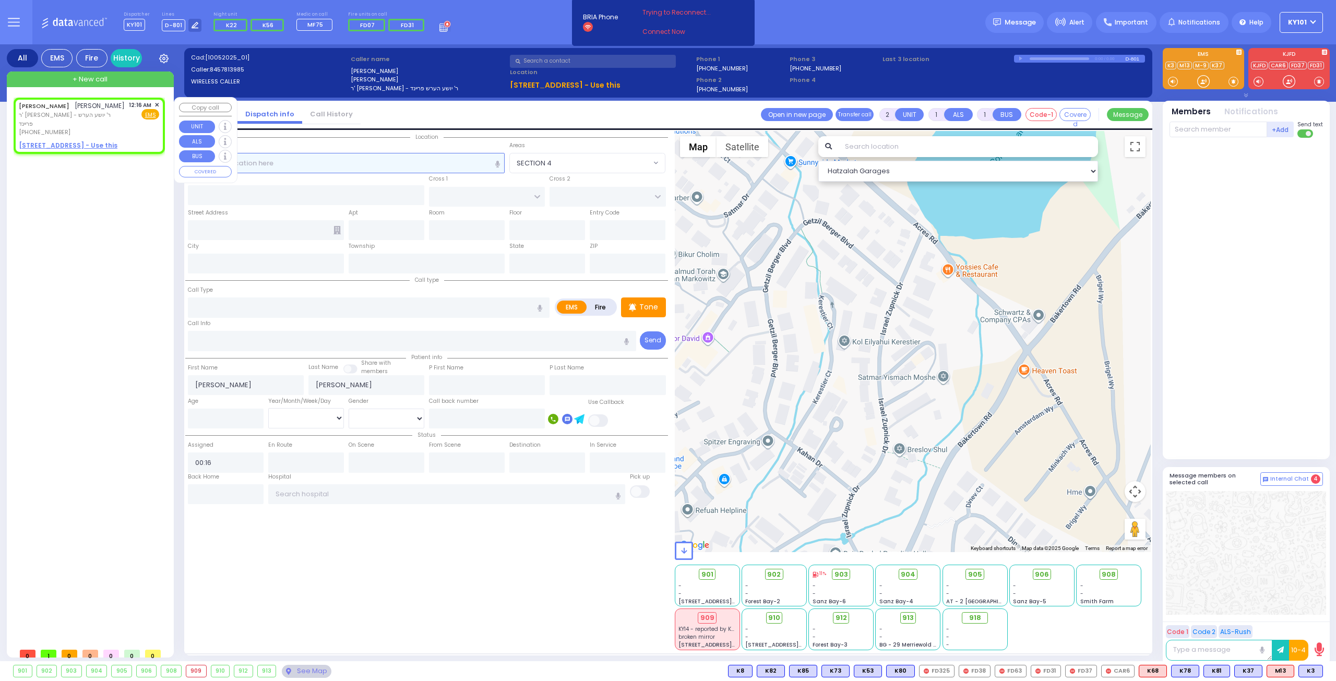
radio input "true"
select select
select select "Hatzalah Garages"
click at [157, 104] on span "✕" at bounding box center [156, 105] width 5 height 9
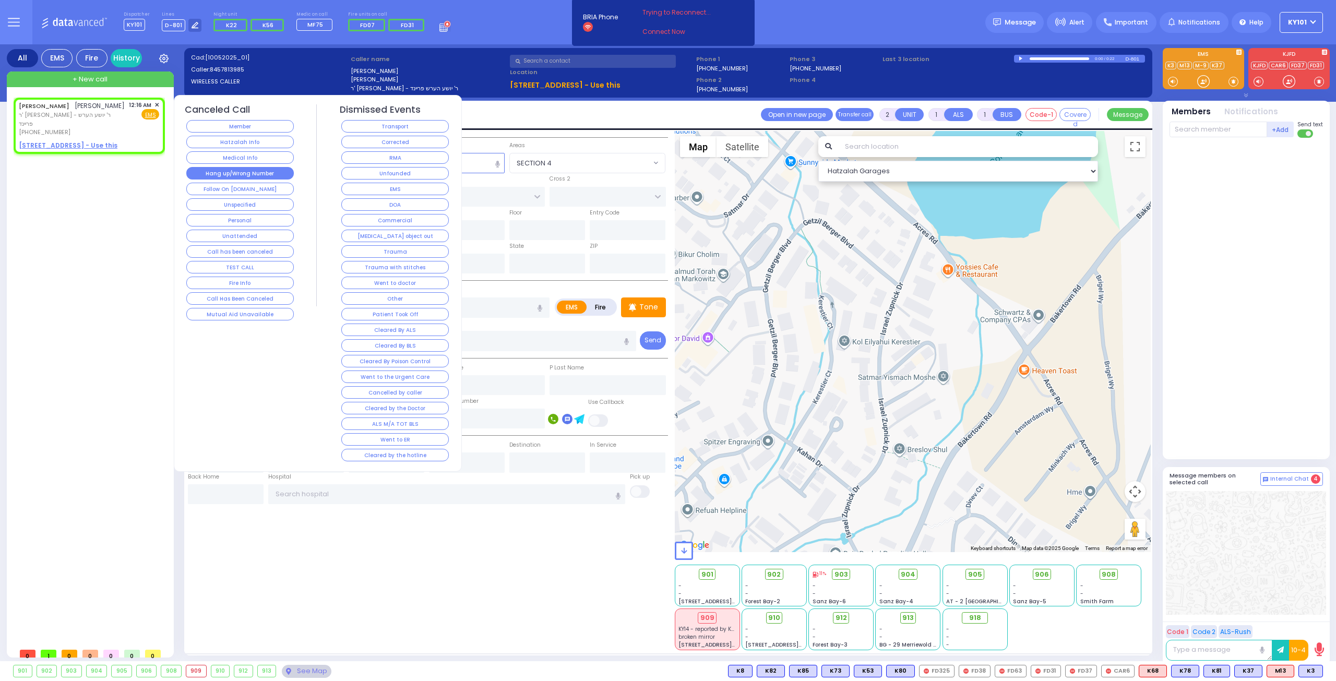
click at [244, 169] on button "Hang up/Wrong Number" at bounding box center [240, 173] width 108 height 13
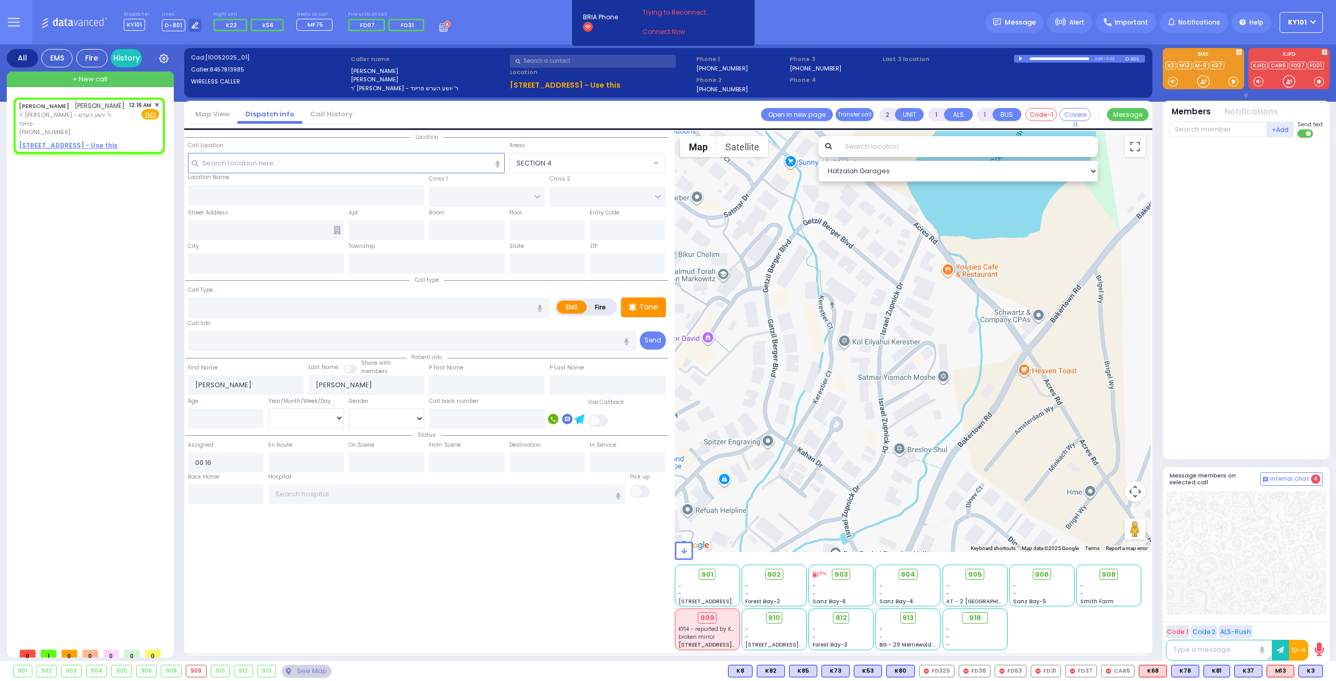
select select
radio input "true"
select select
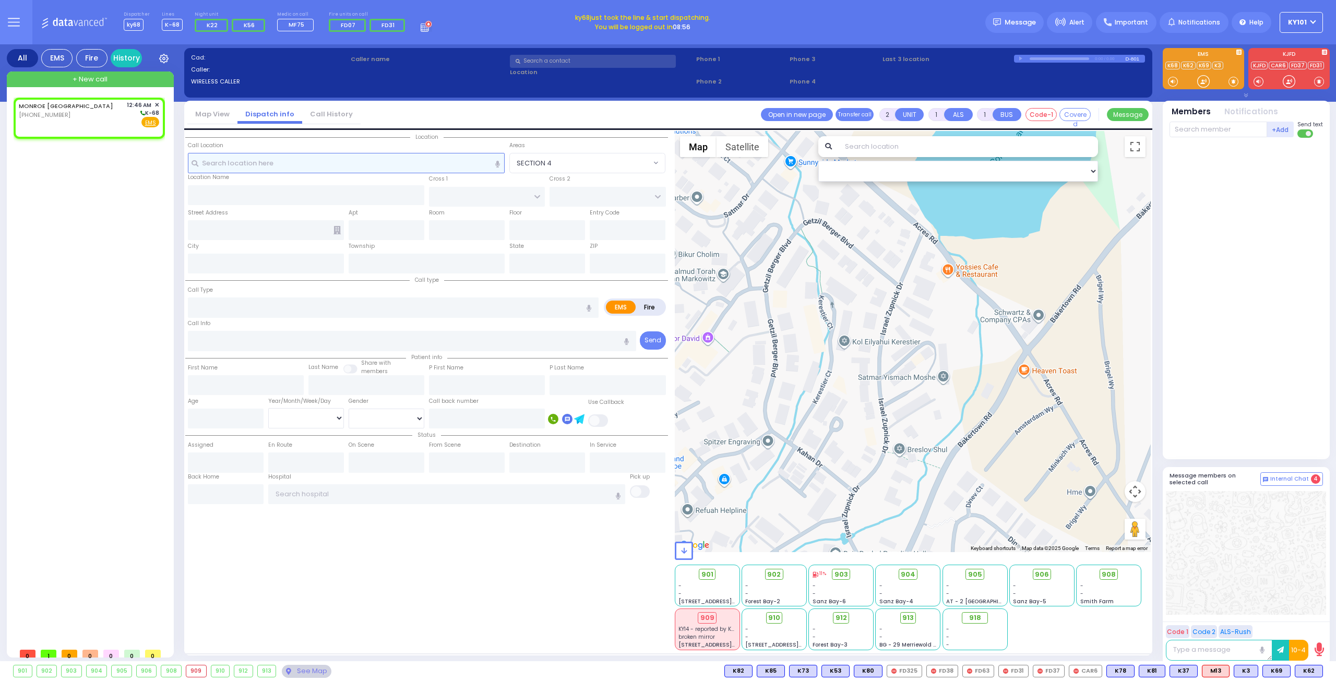
select select
radio input "true"
select select
type input "00:46"
select select "Hatzalah Garages"
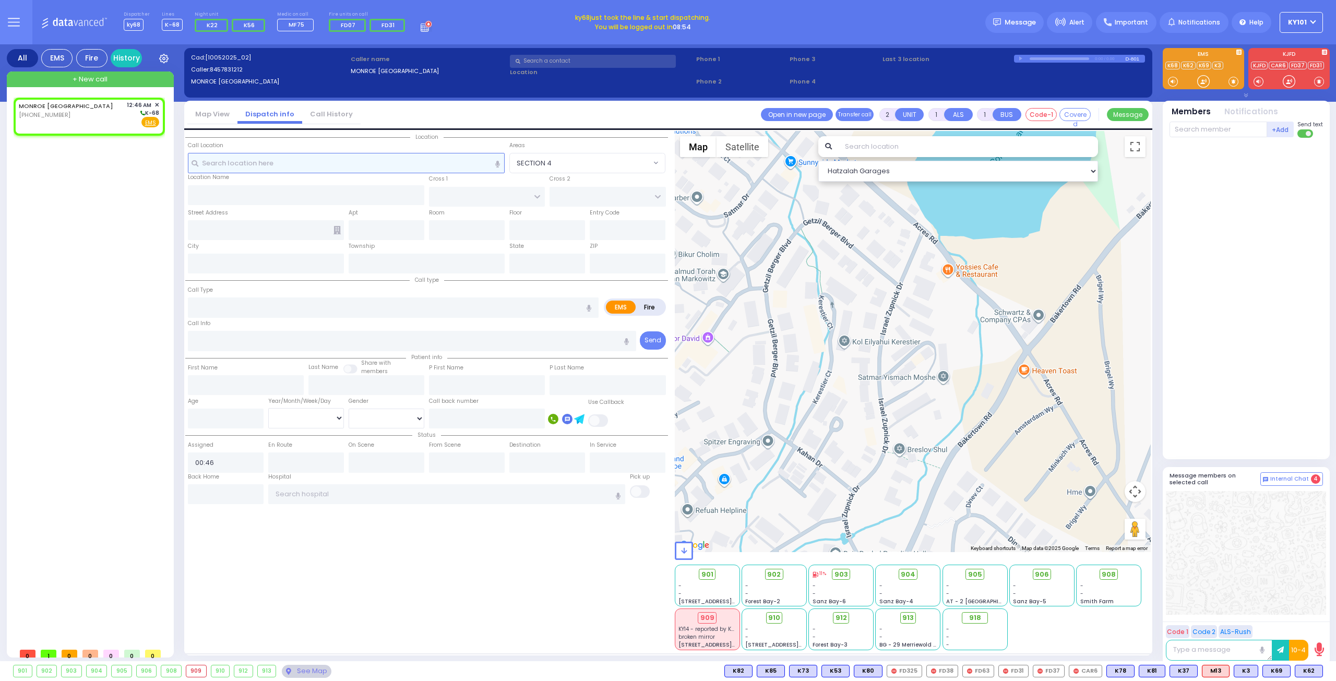
select select
radio input "true"
select select
select select "Hatzalah Garages"
select select
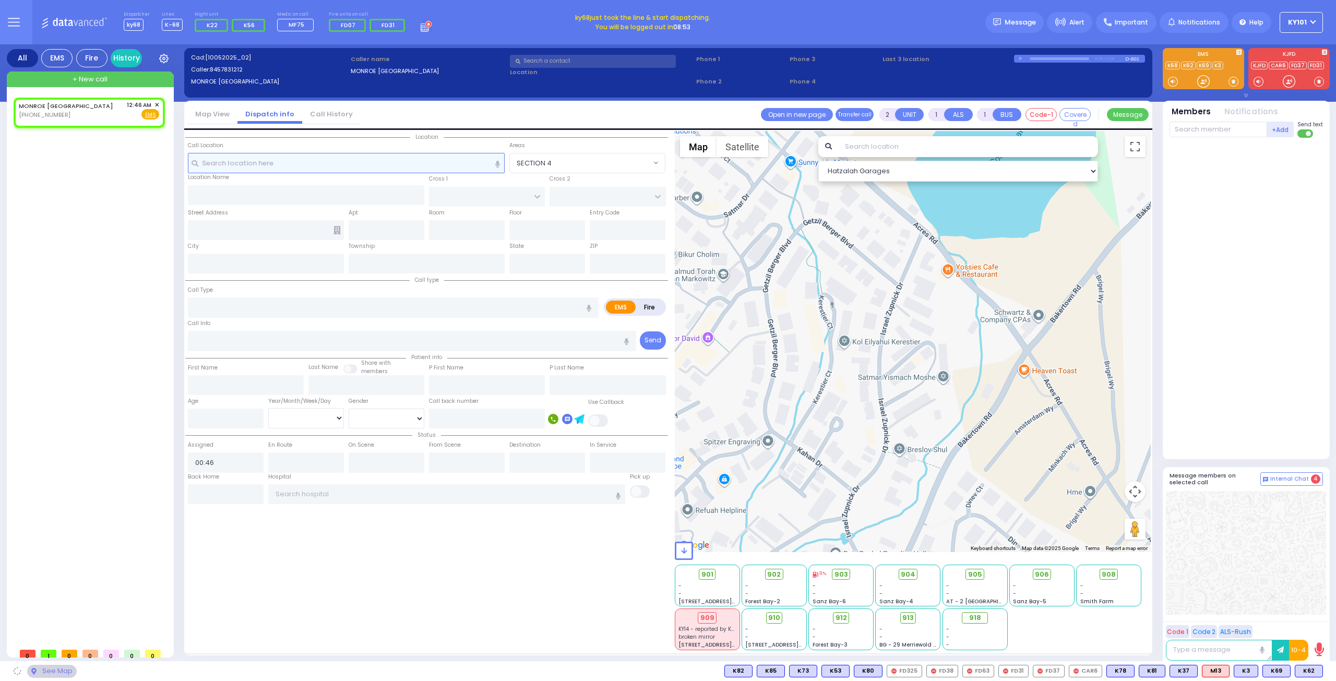
radio input "true"
select select
select select "Hatzalah Garages"
